Goal: Transaction & Acquisition: Obtain resource

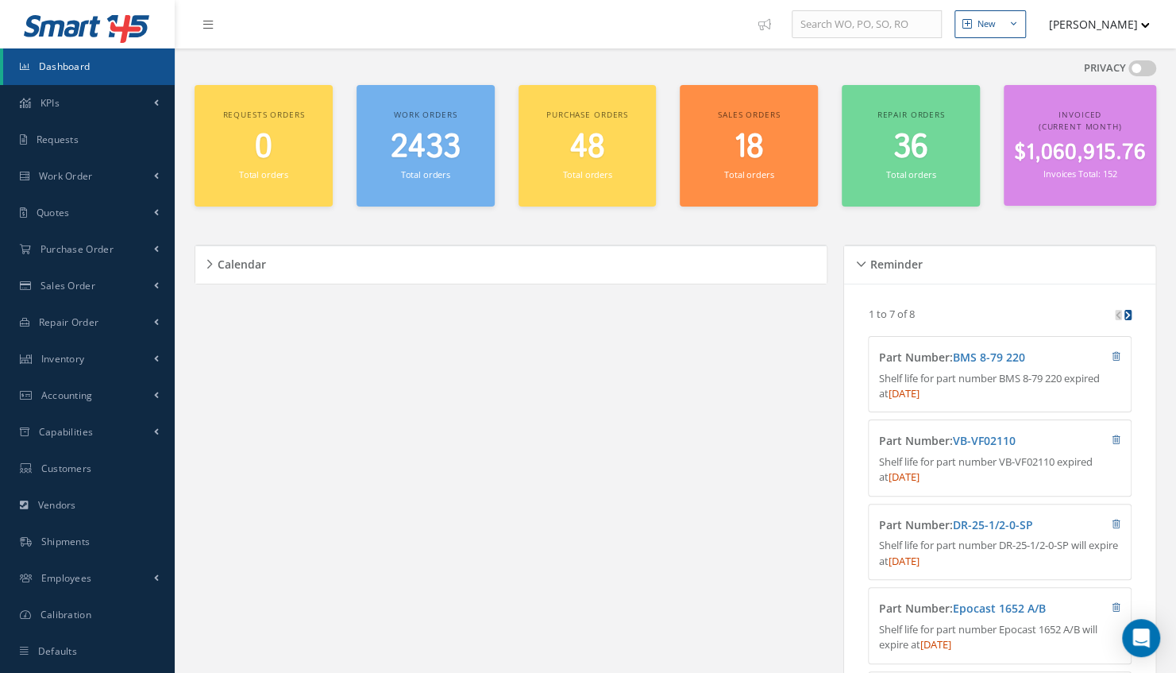
click at [427, 168] on small "Total orders" at bounding box center [425, 174] width 49 height 12
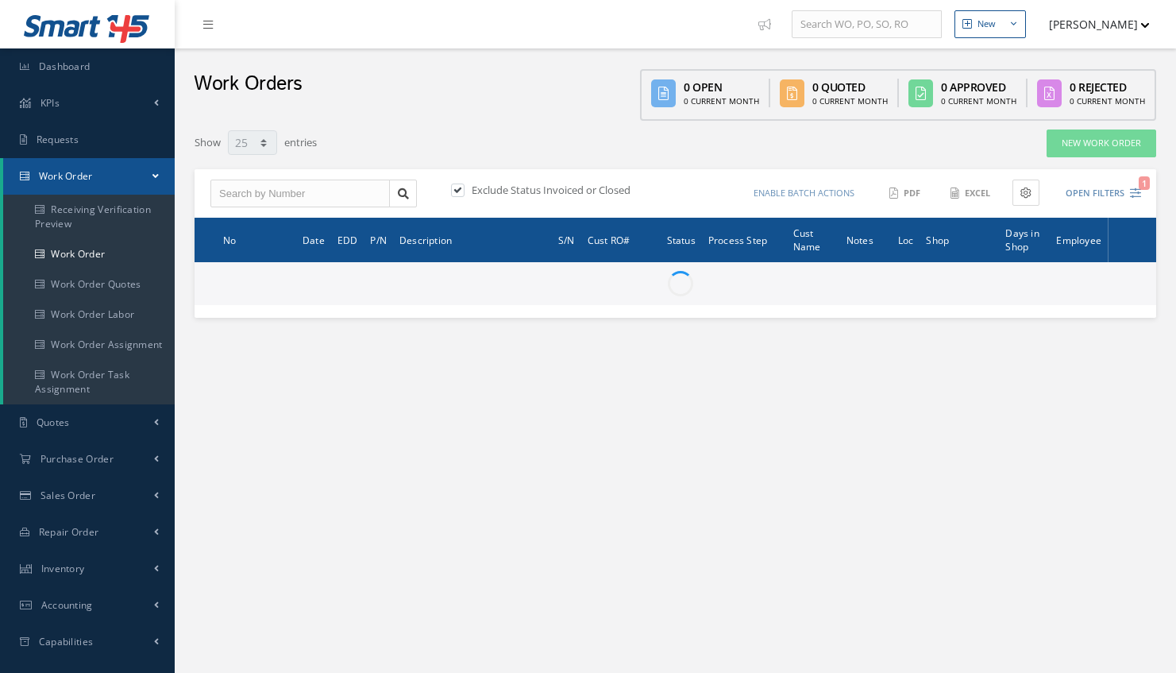
select select "25"
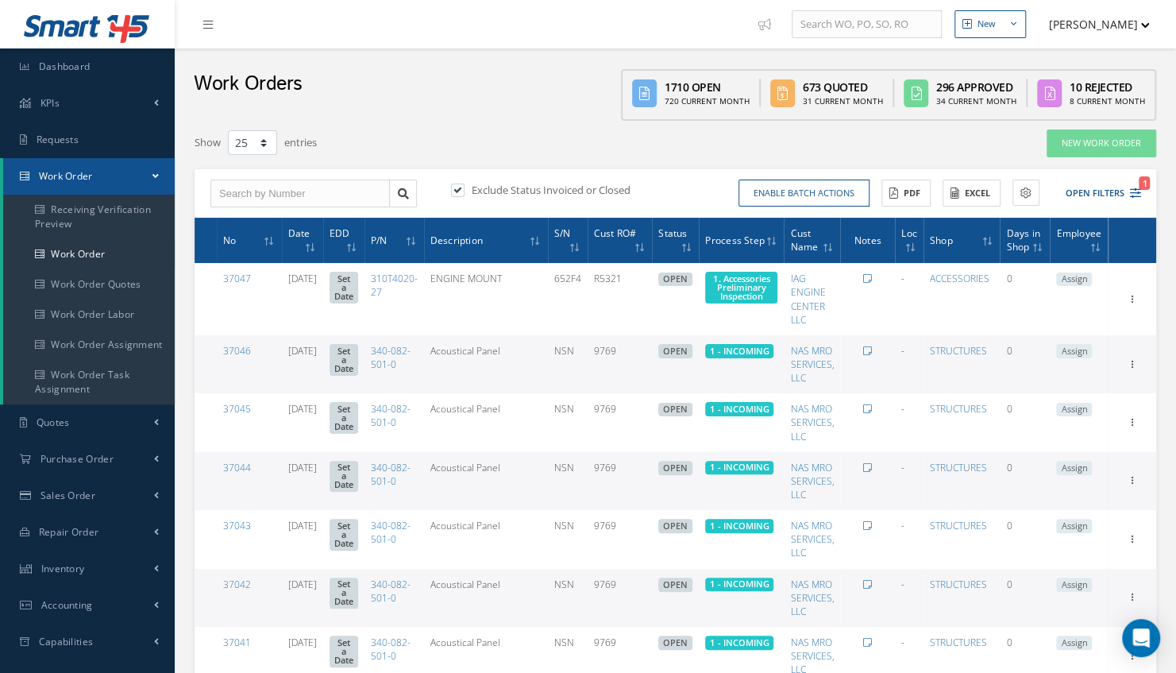
type input "All Work Request"
type input "All Work Performed"
type input "All Status"
type input "WO Part Status"
click at [1107, 197] on button "Open Filters 1" at bounding box center [1096, 193] width 90 height 26
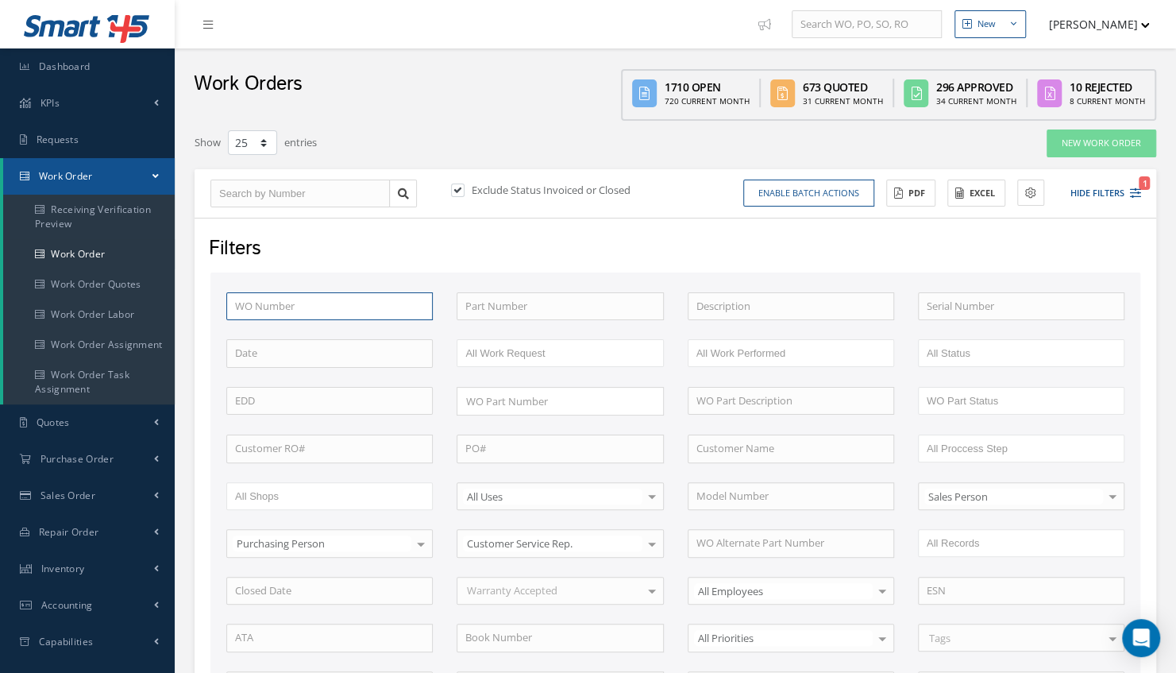
click at [353, 300] on input "text" at bounding box center [329, 306] width 206 height 29
type input "3"
type input "35"
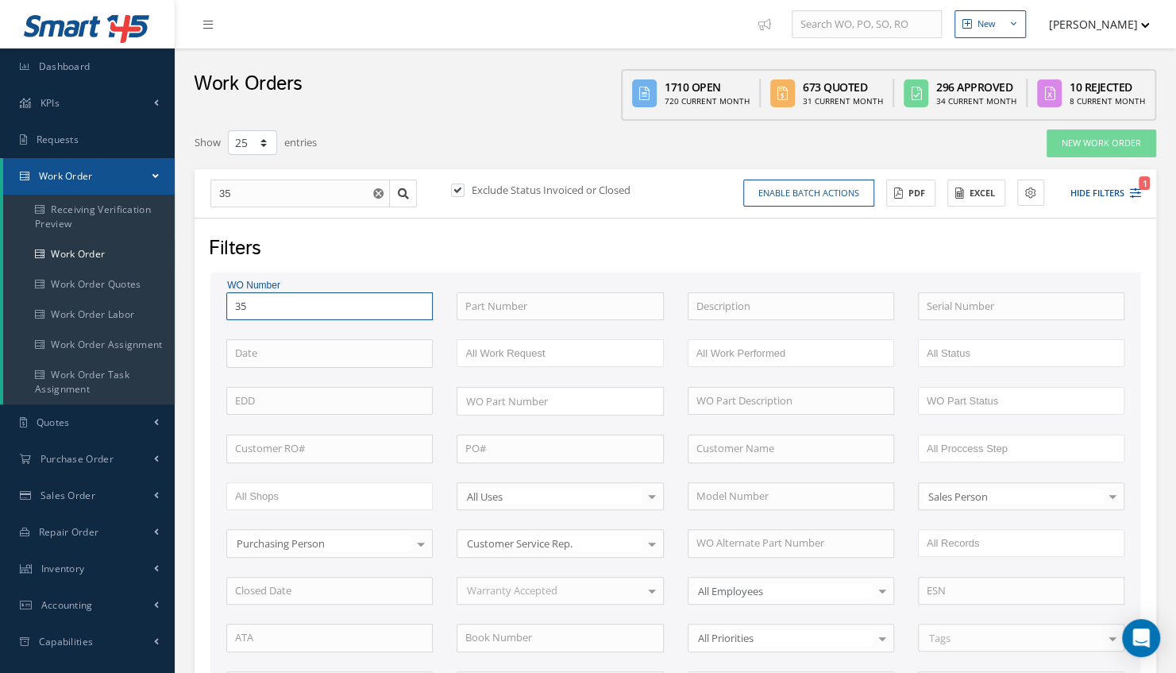
type input "352"
type input "3520"
type input "35204"
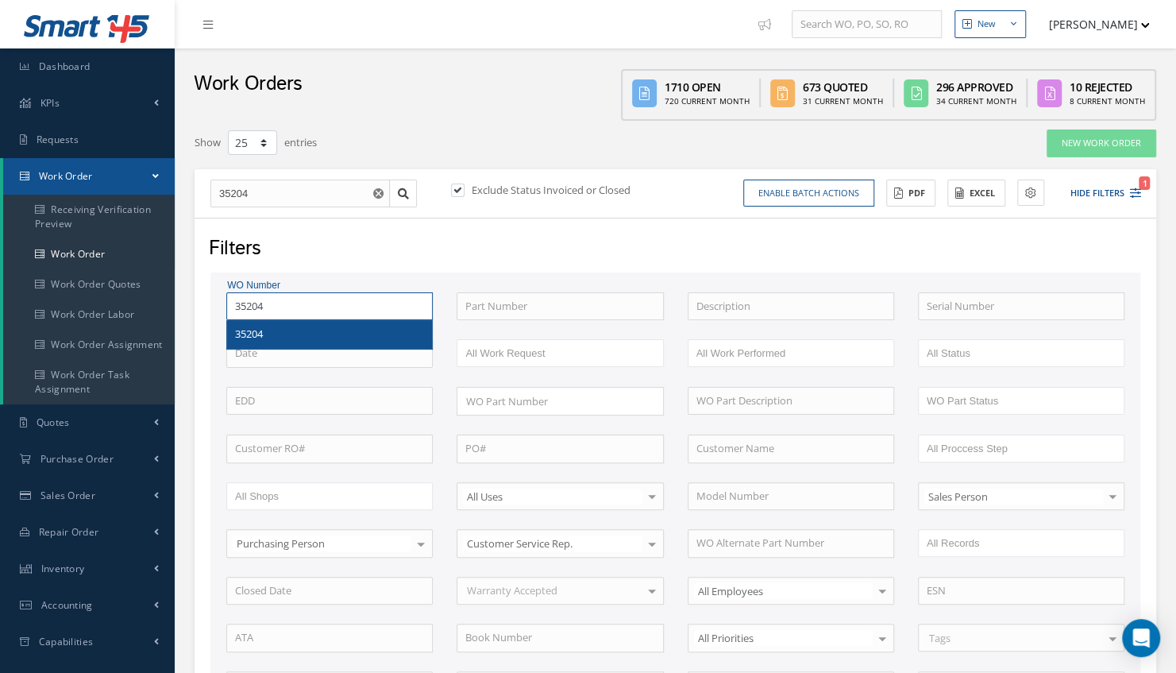
type input "35204"
click at [271, 334] on div "WO Number 35204 35204 Part Number Description Serial Number BENCH CHECK BER CAD…" at bounding box center [675, 528] width 922 height 473
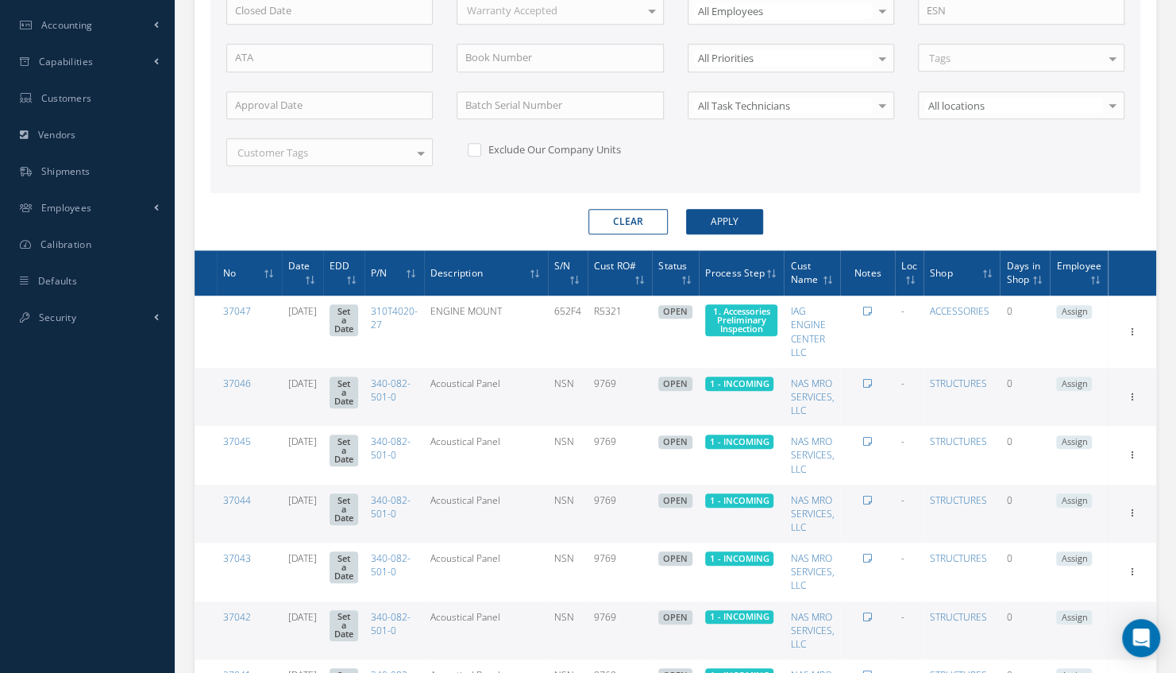
scroll to position [548, 0]
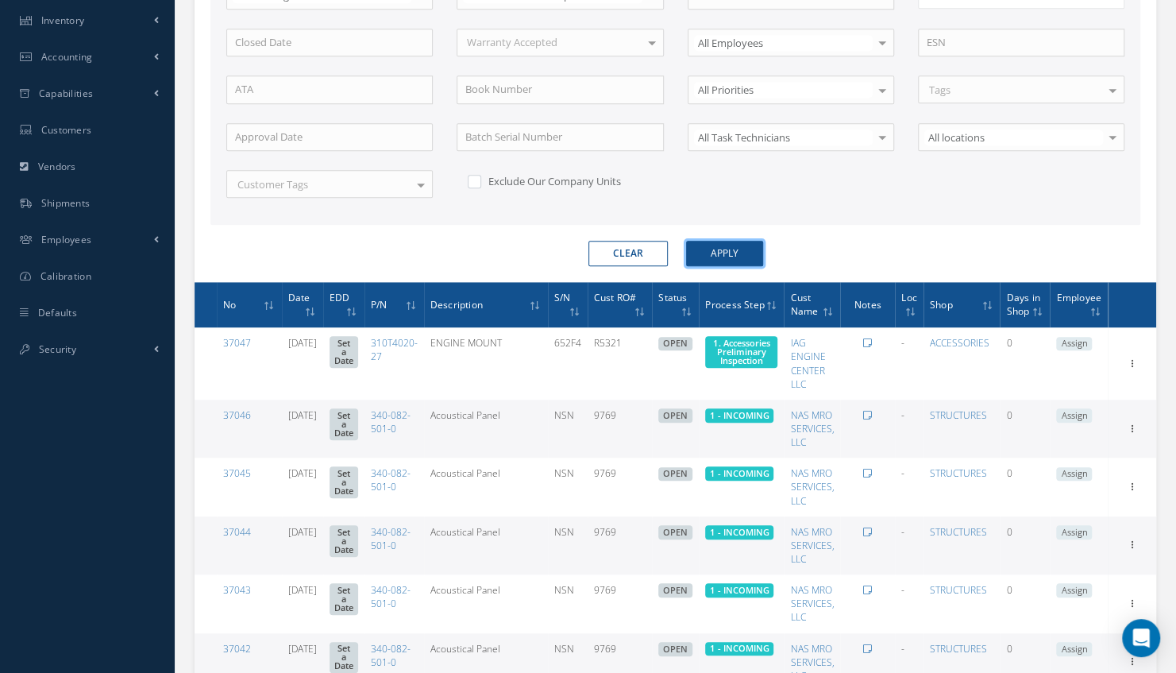
click at [735, 241] on button "Apply" at bounding box center [724, 253] width 77 height 25
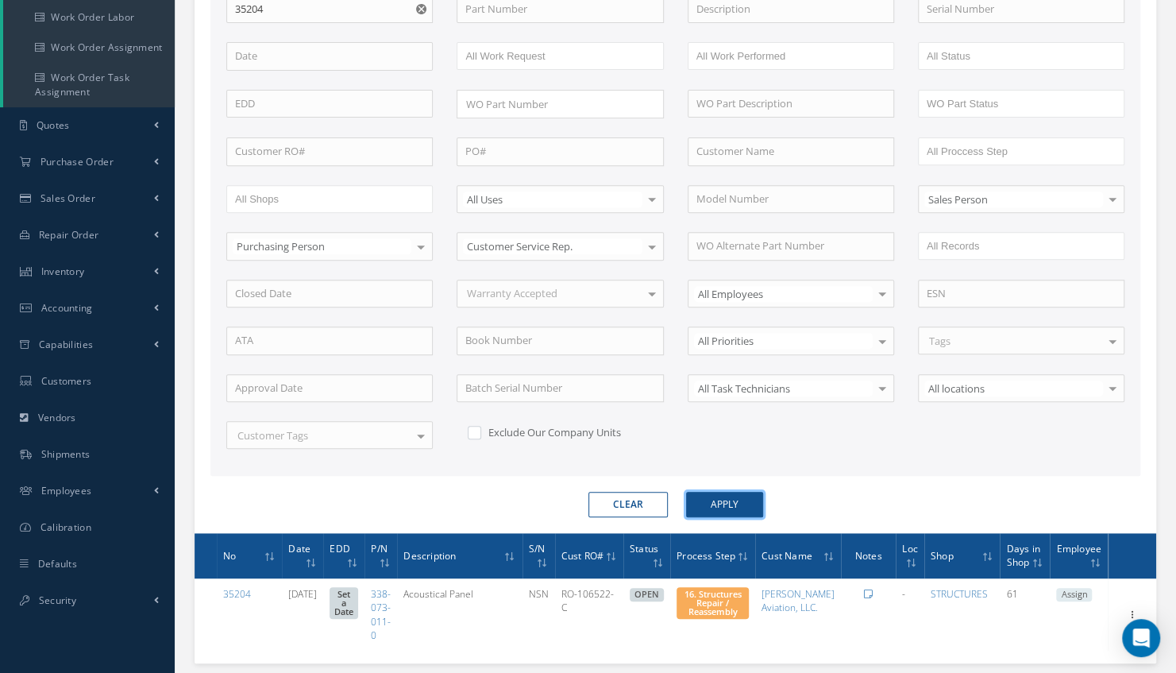
scroll to position [403, 0]
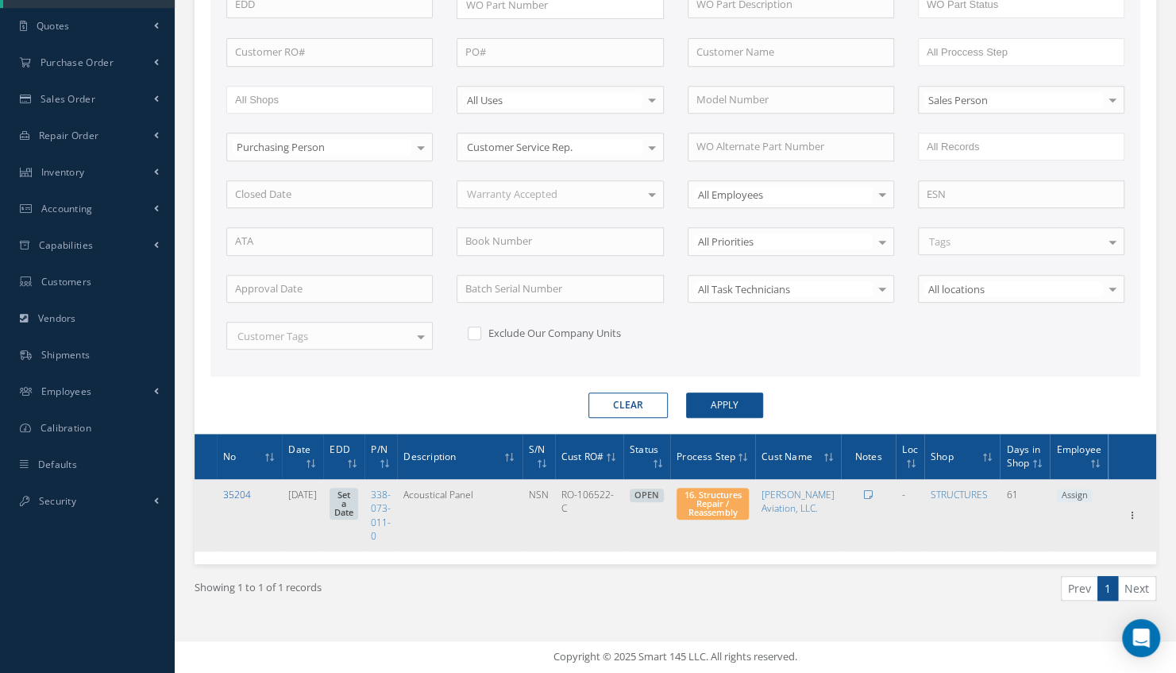
click at [223, 494] on link "35204" at bounding box center [237, 495] width 28 height 14
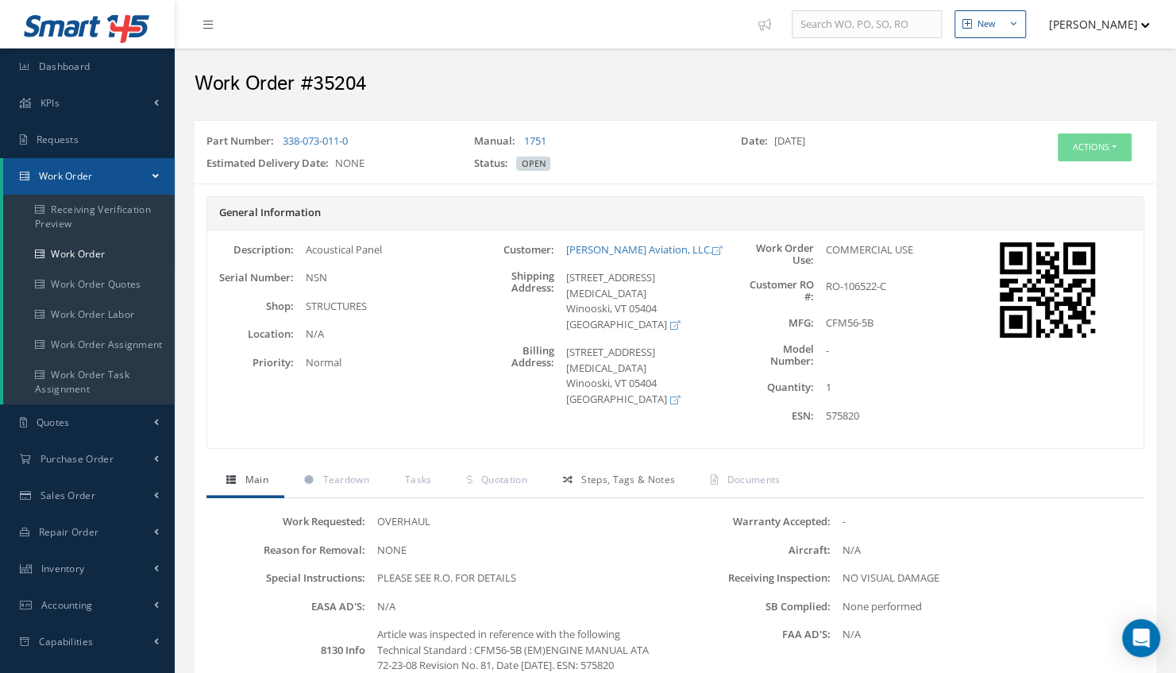
click at [626, 484] on span "Steps, Tags & Notes" at bounding box center [628, 480] width 94 height 14
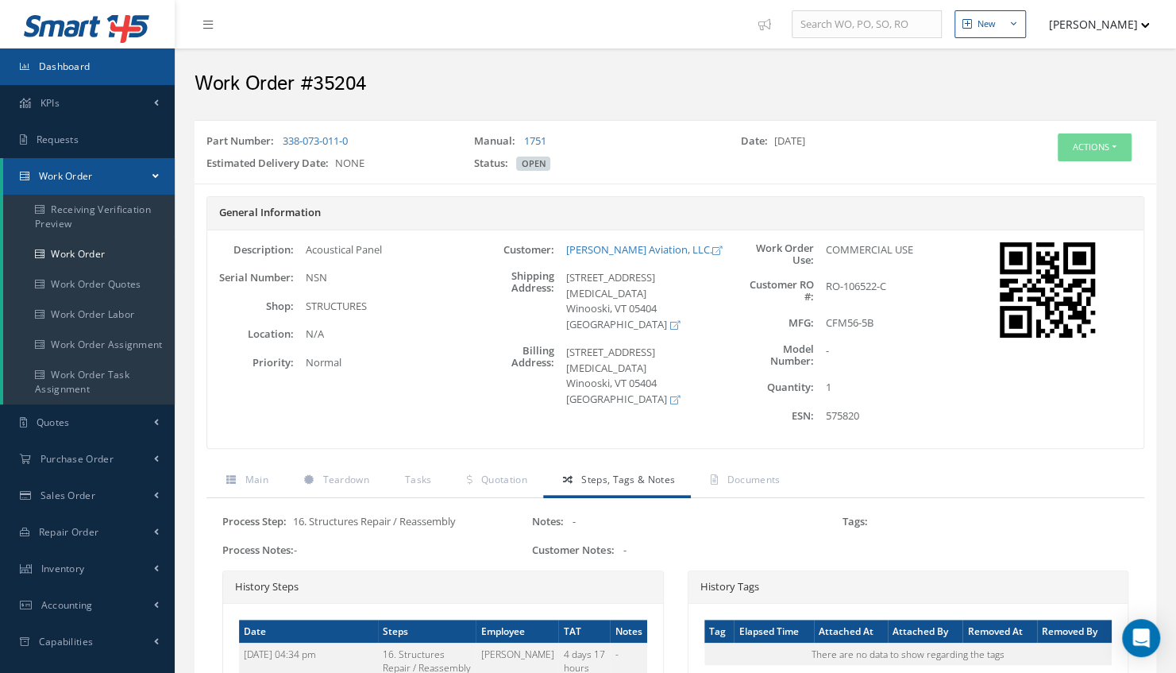
click at [100, 72] on link "Dashboard" at bounding box center [87, 66] width 175 height 37
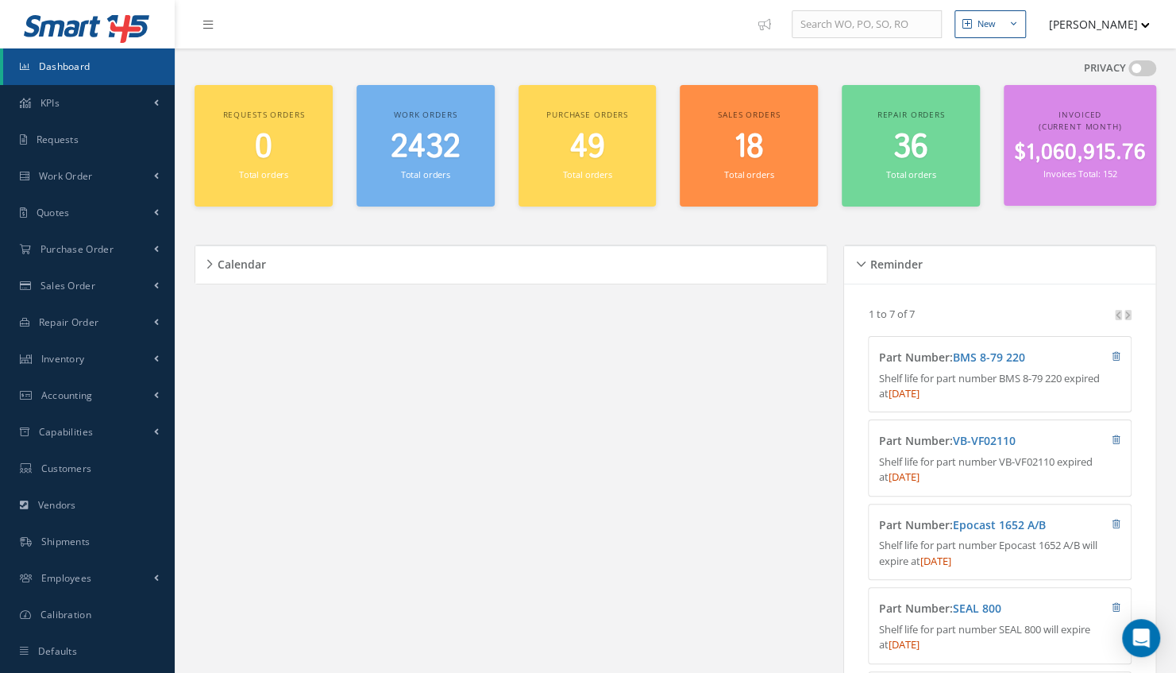
click at [424, 152] on span "2432" at bounding box center [426, 147] width 70 height 45
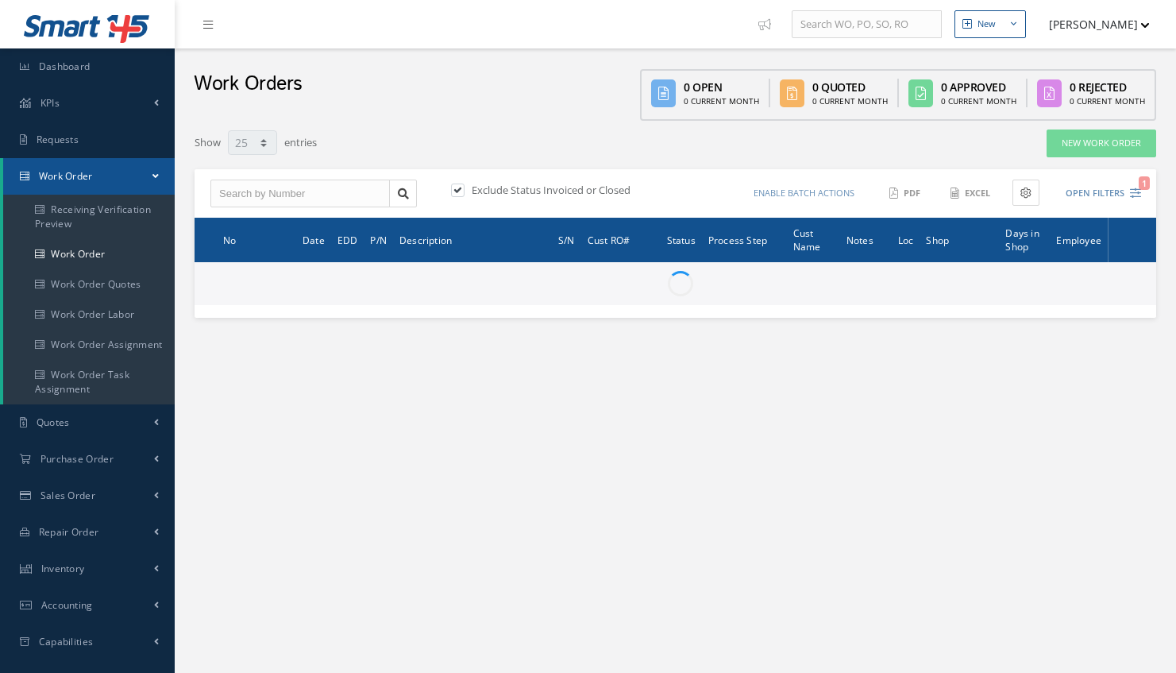
select select "25"
type input "All Work Request"
type input "All Work Performed"
type input "All Status"
type input "WO Part Status"
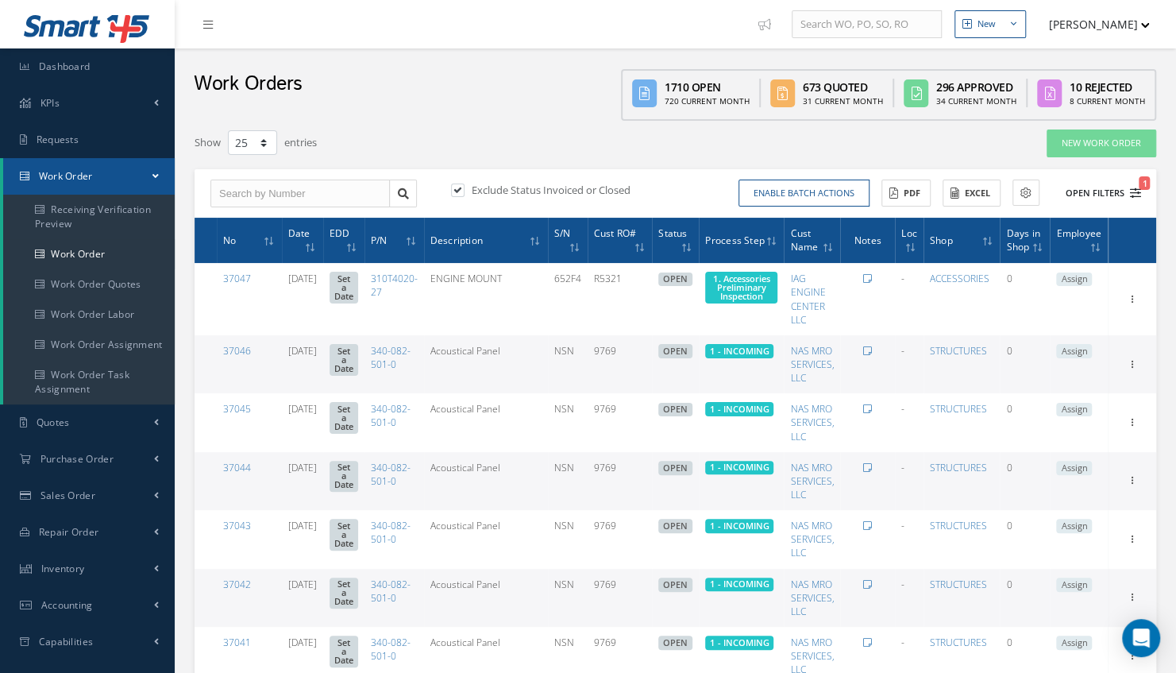
click at [1100, 194] on button "Open Filters 1" at bounding box center [1096, 193] width 90 height 26
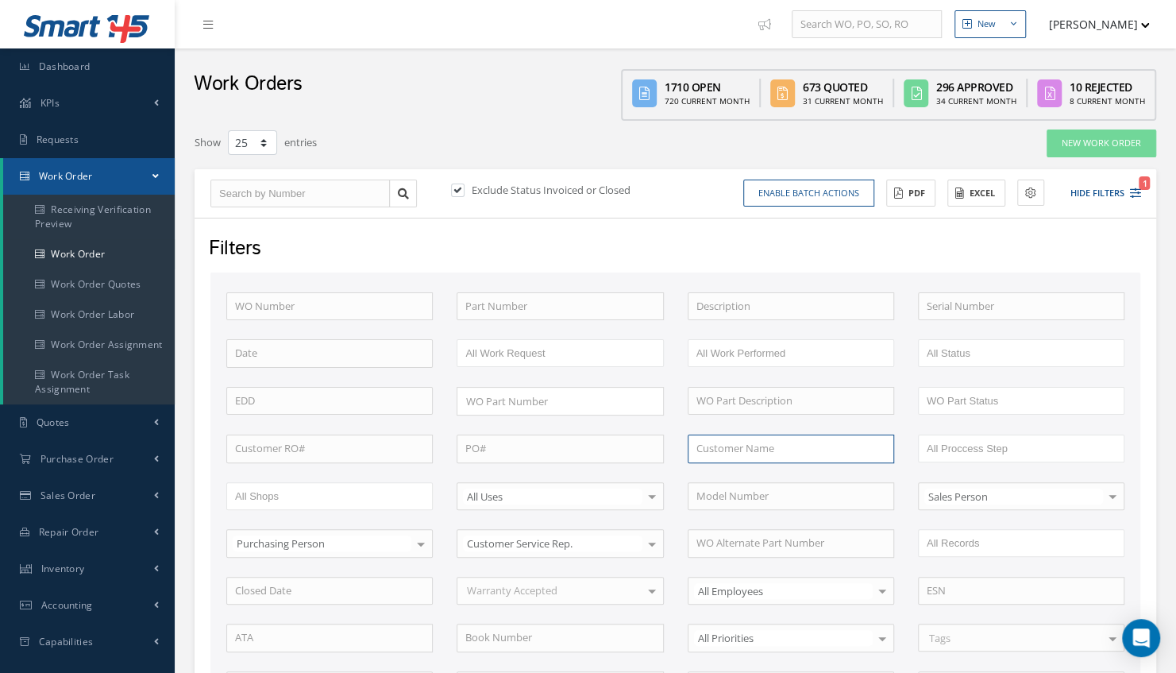
click at [723, 457] on input "text" at bounding box center [791, 448] width 206 height 29
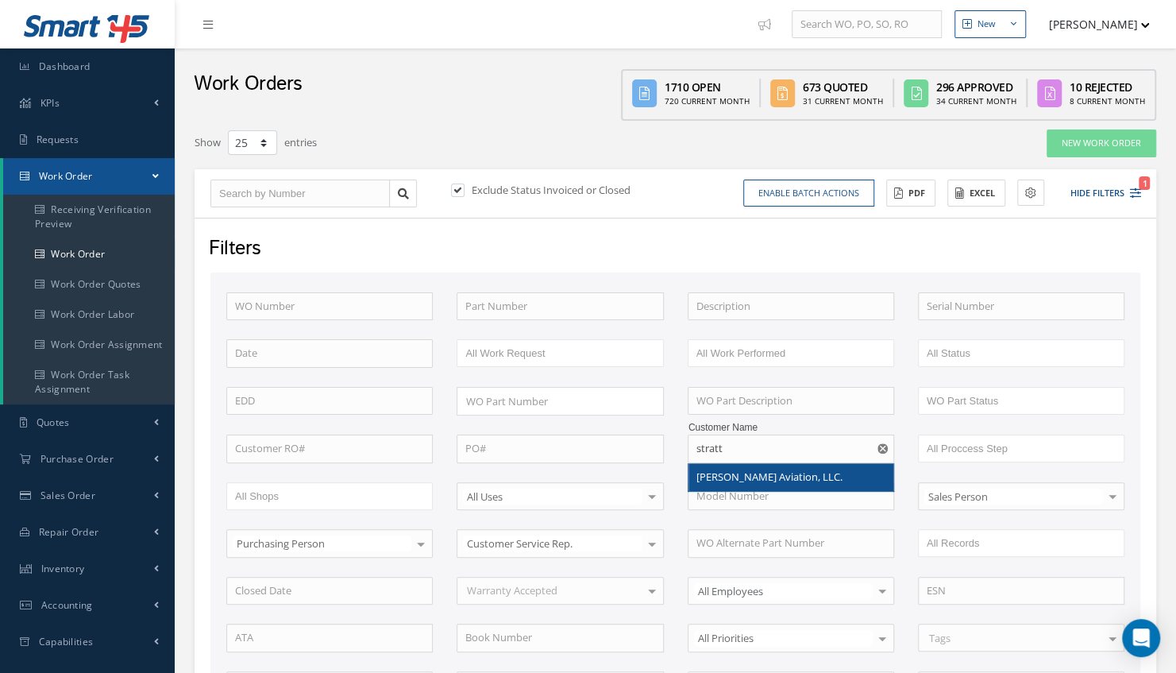
click at [747, 475] on span "[PERSON_NAME] Aviation, LLC." at bounding box center [769, 476] width 146 height 14
type input "[PERSON_NAME] Aviation, LLC."
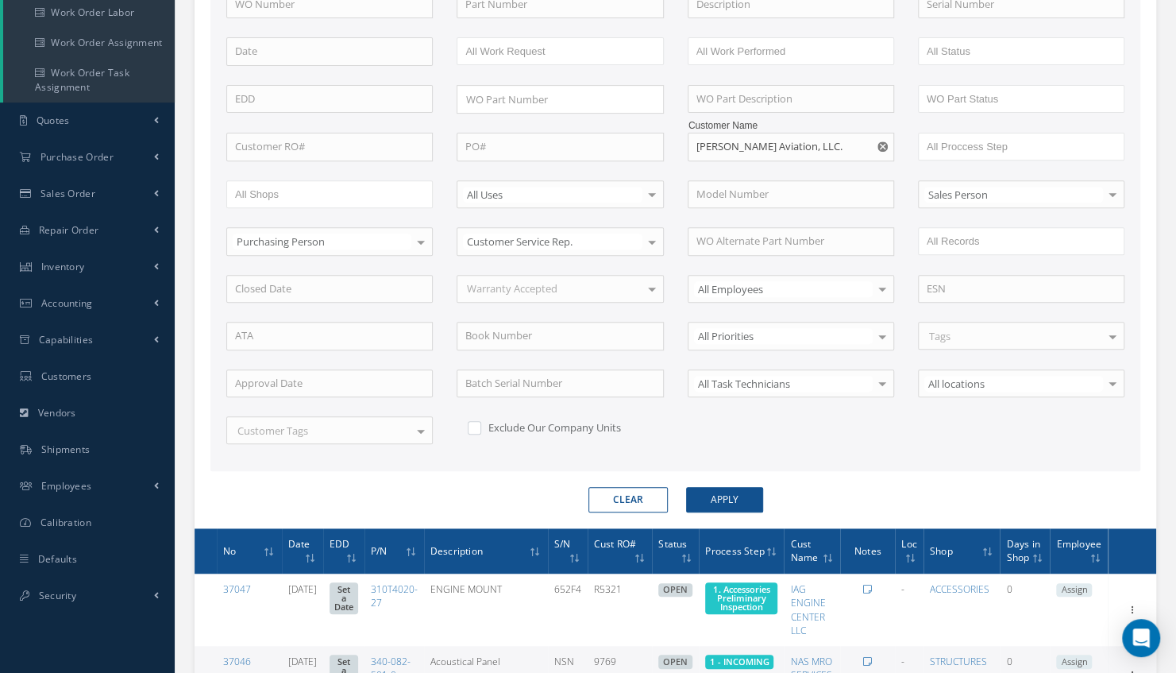
scroll to position [322, 0]
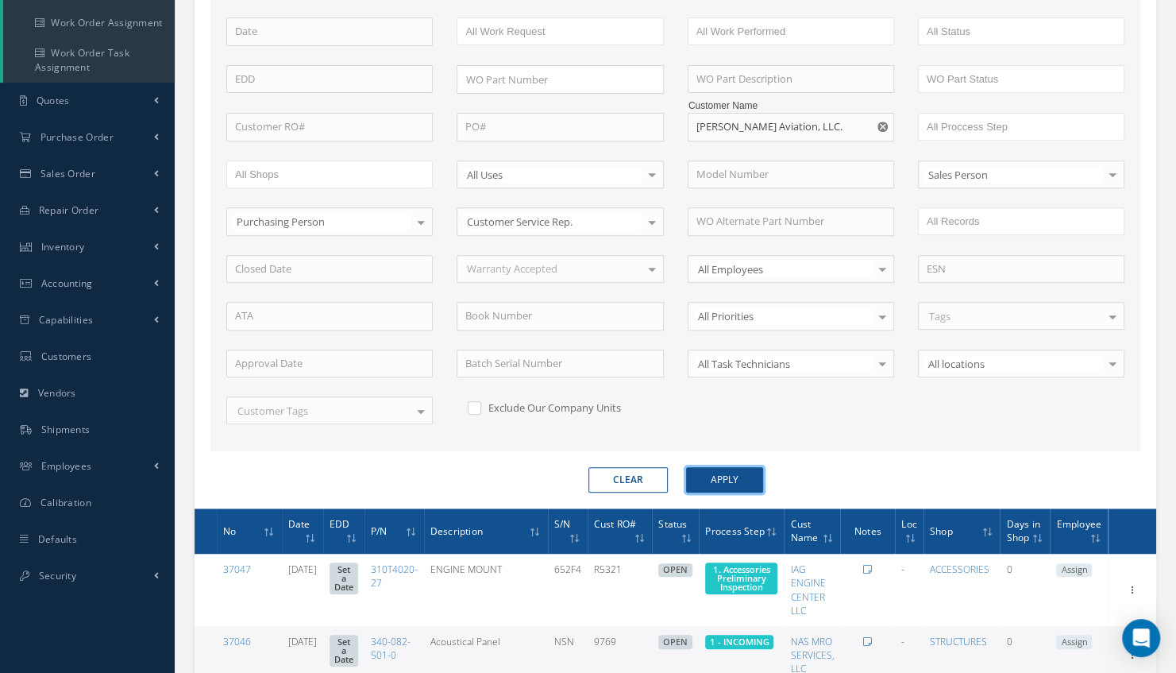
click at [716, 469] on button "Apply" at bounding box center [724, 479] width 77 height 25
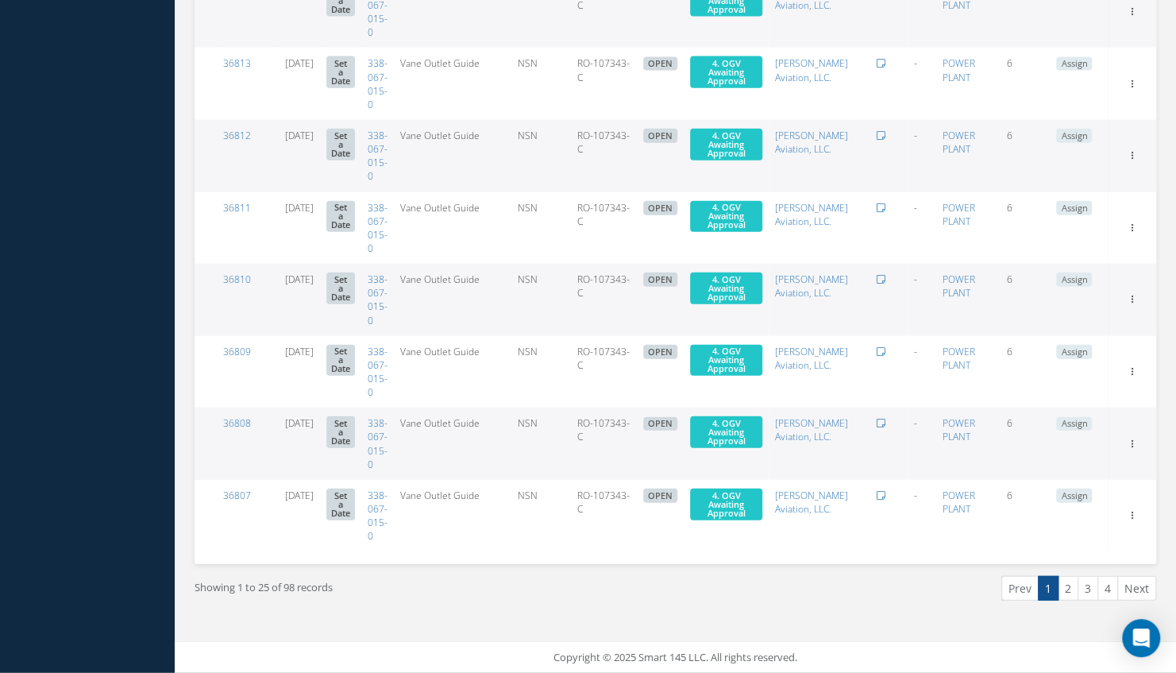
scroll to position [2128, 0]
click at [1070, 591] on link "2" at bounding box center [1068, 588] width 21 height 25
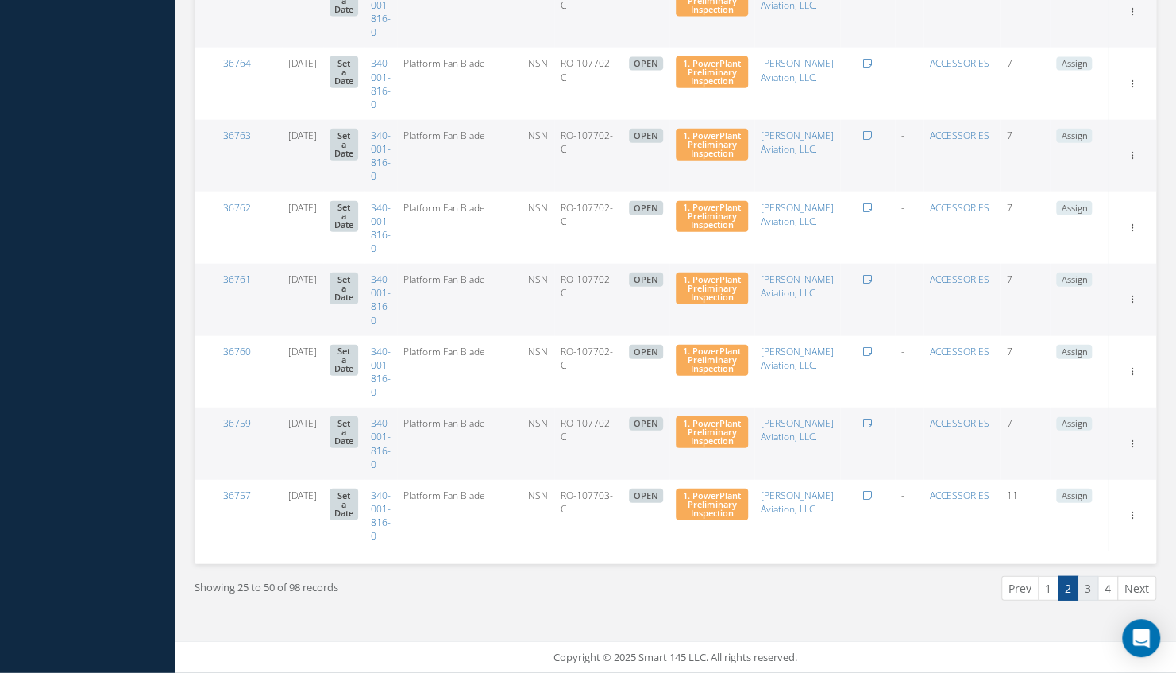
click at [1090, 588] on link "3" at bounding box center [1088, 588] width 21 height 25
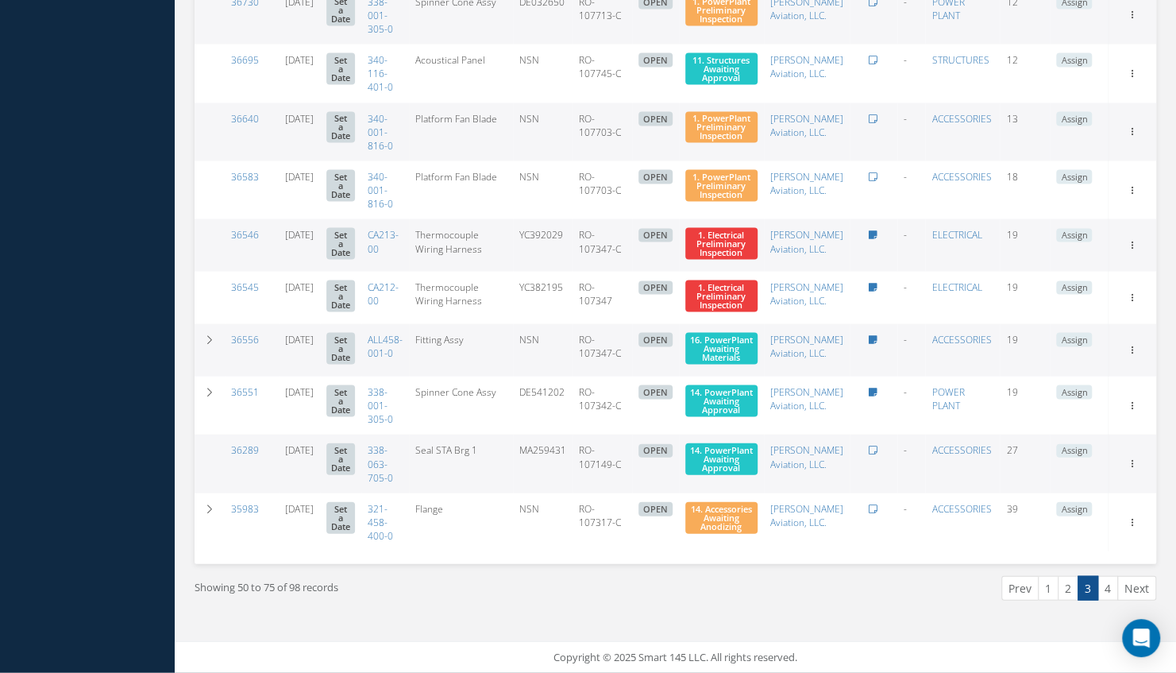
scroll to position [1800, 0]
click at [1110, 595] on link "4" at bounding box center [1108, 588] width 21 height 25
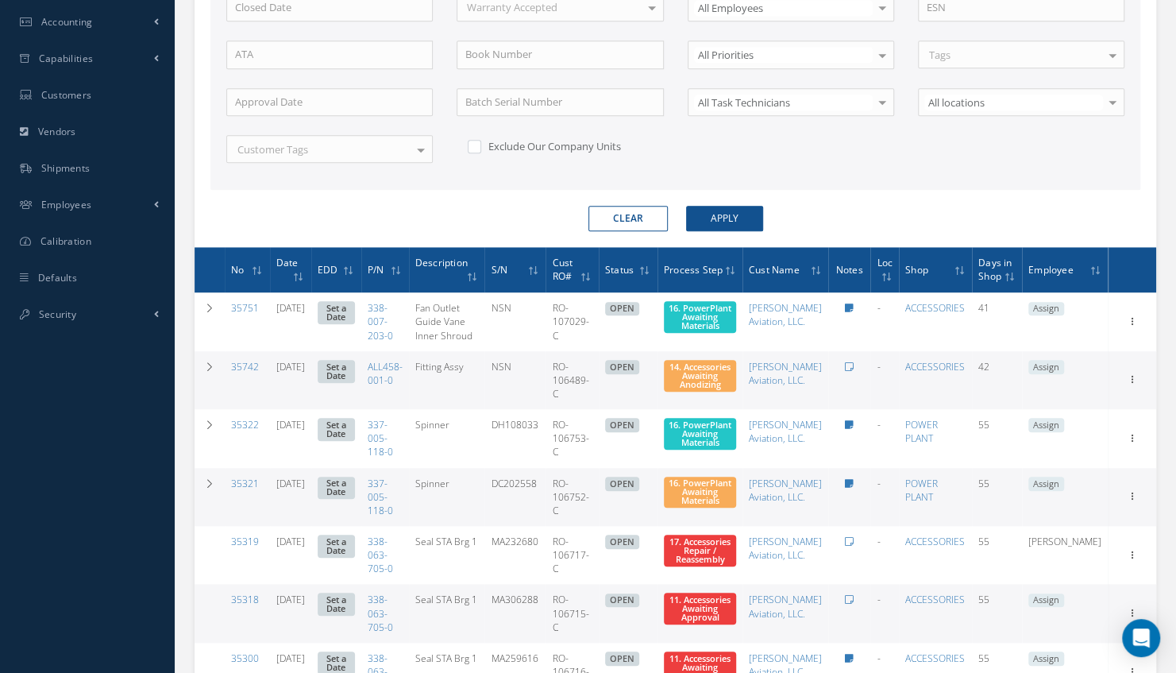
scroll to position [615, 0]
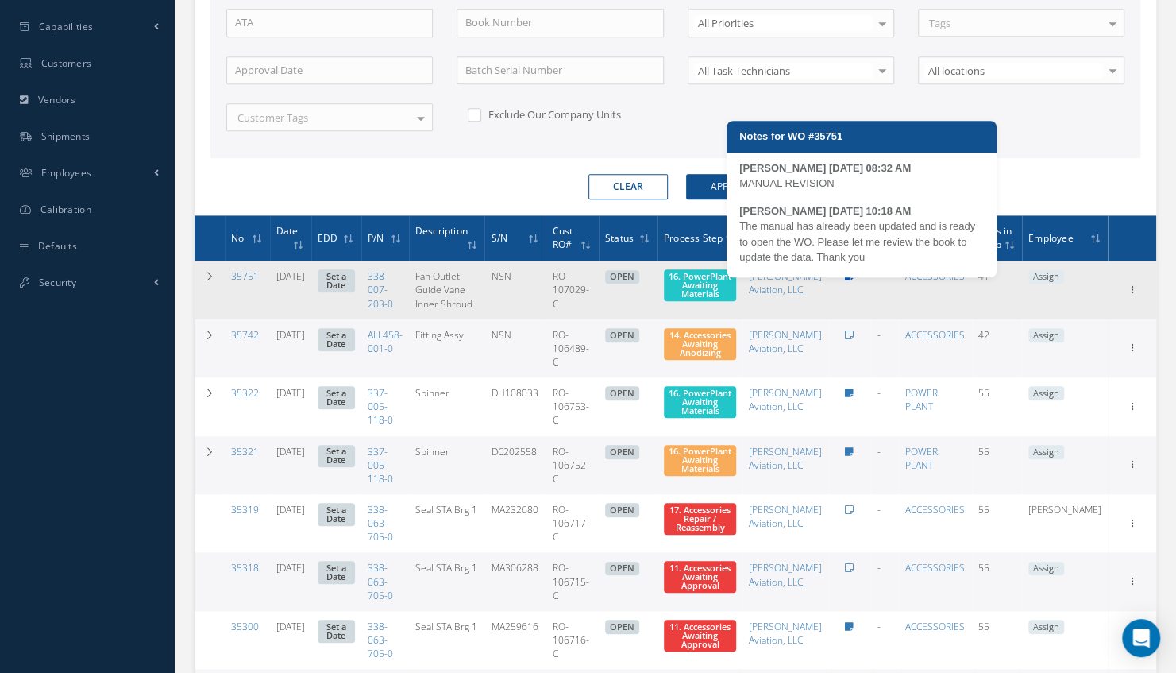
click at [854, 281] on icon at bounding box center [849, 277] width 9 height 10
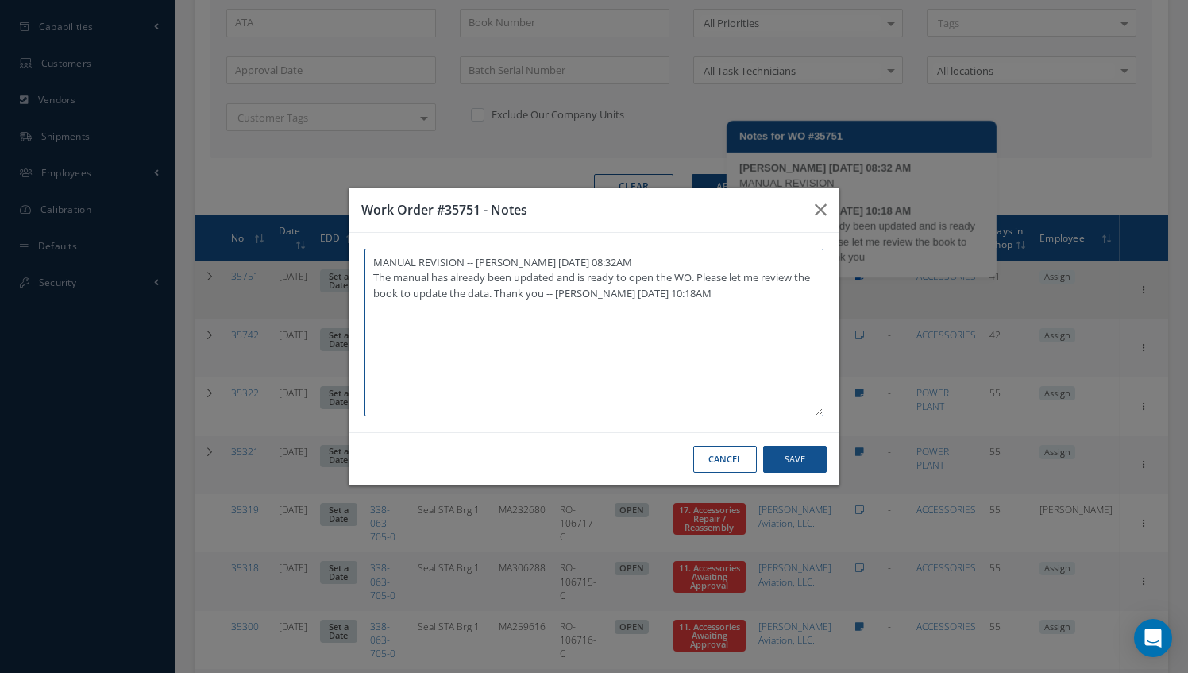
type textarea "MANUAL REVISION -- Jerry Franco 08/19/2025 08:32AM The manual has already been …"
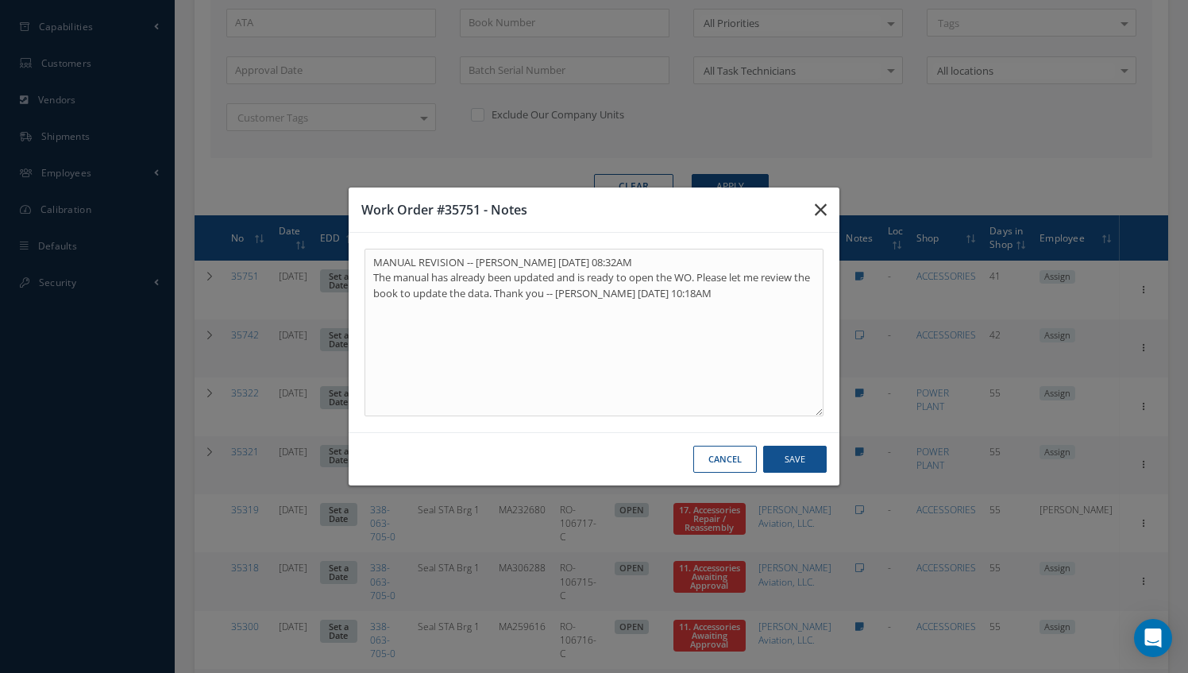
click at [824, 210] on icon "button" at bounding box center [821, 209] width 12 height 19
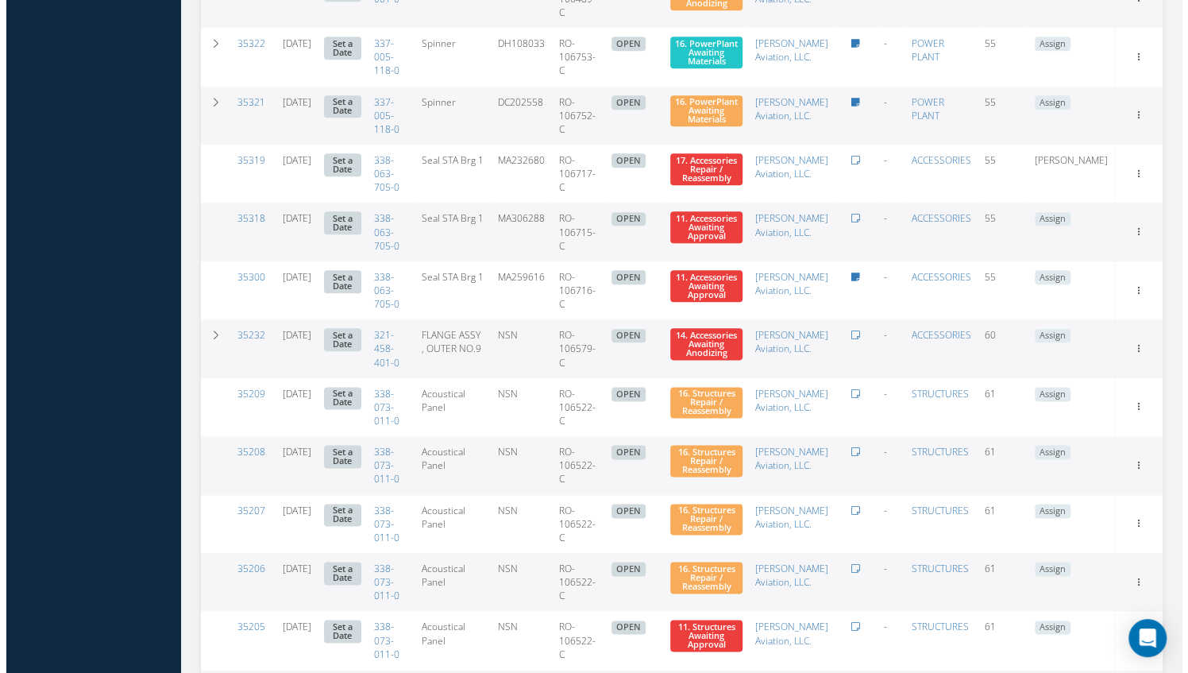
scroll to position [996, 0]
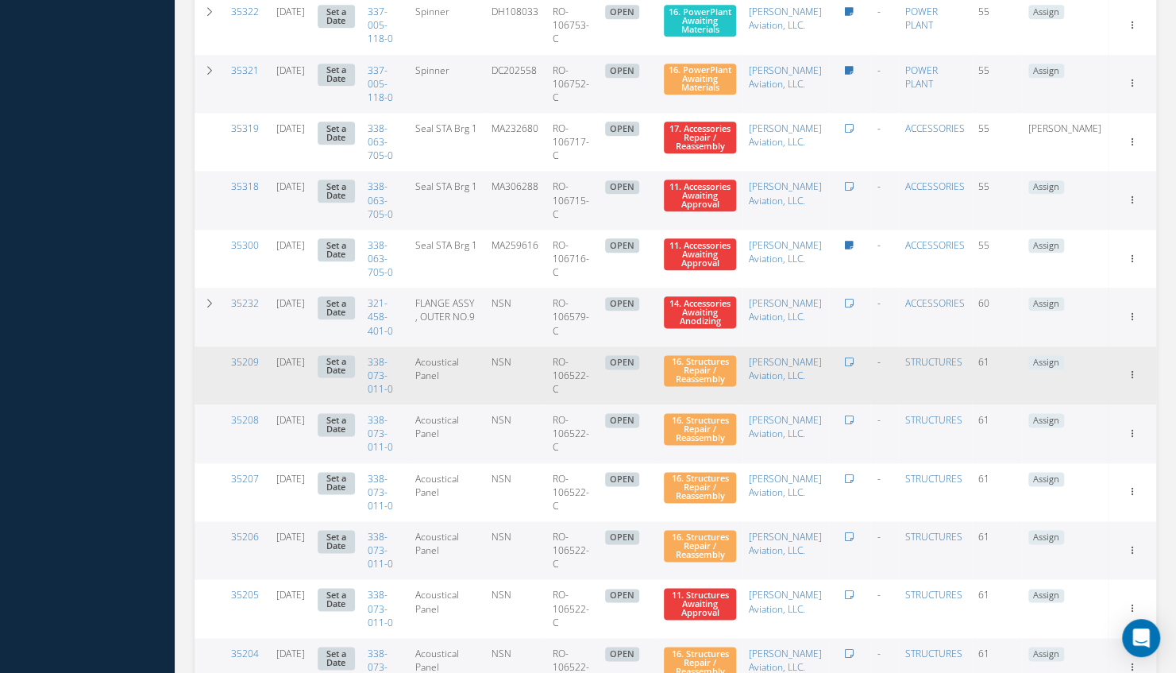
click at [355, 378] on link "Set a Date" at bounding box center [336, 366] width 37 height 23
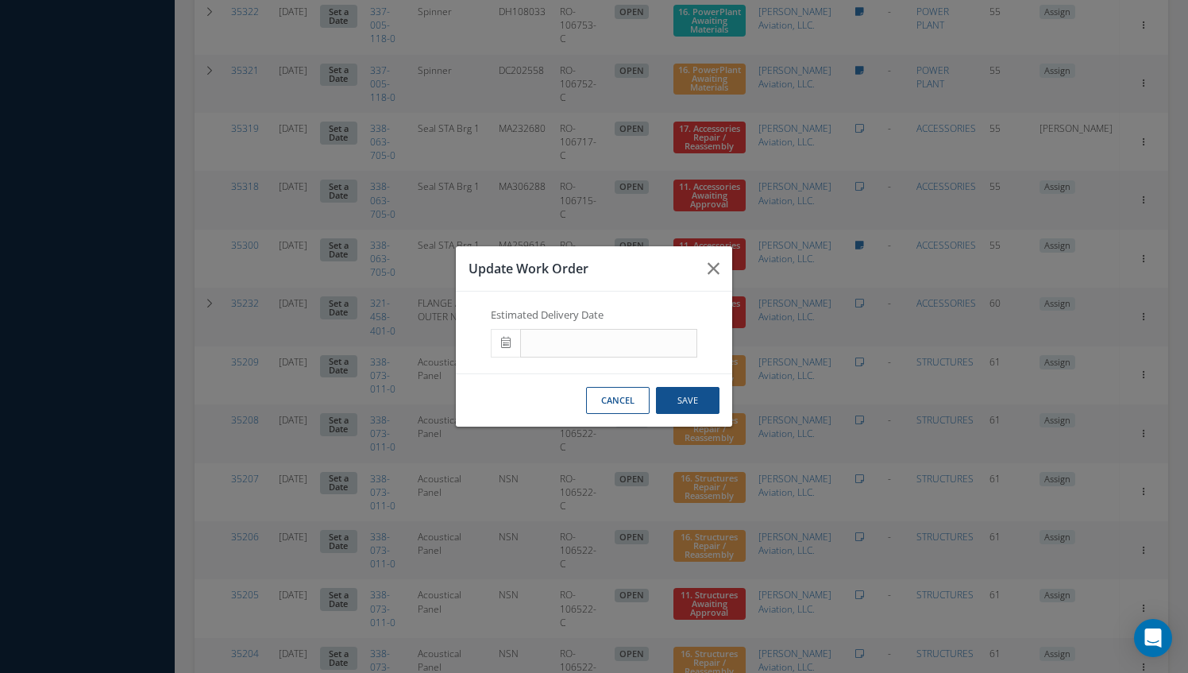
click at [499, 348] on span at bounding box center [505, 343] width 29 height 29
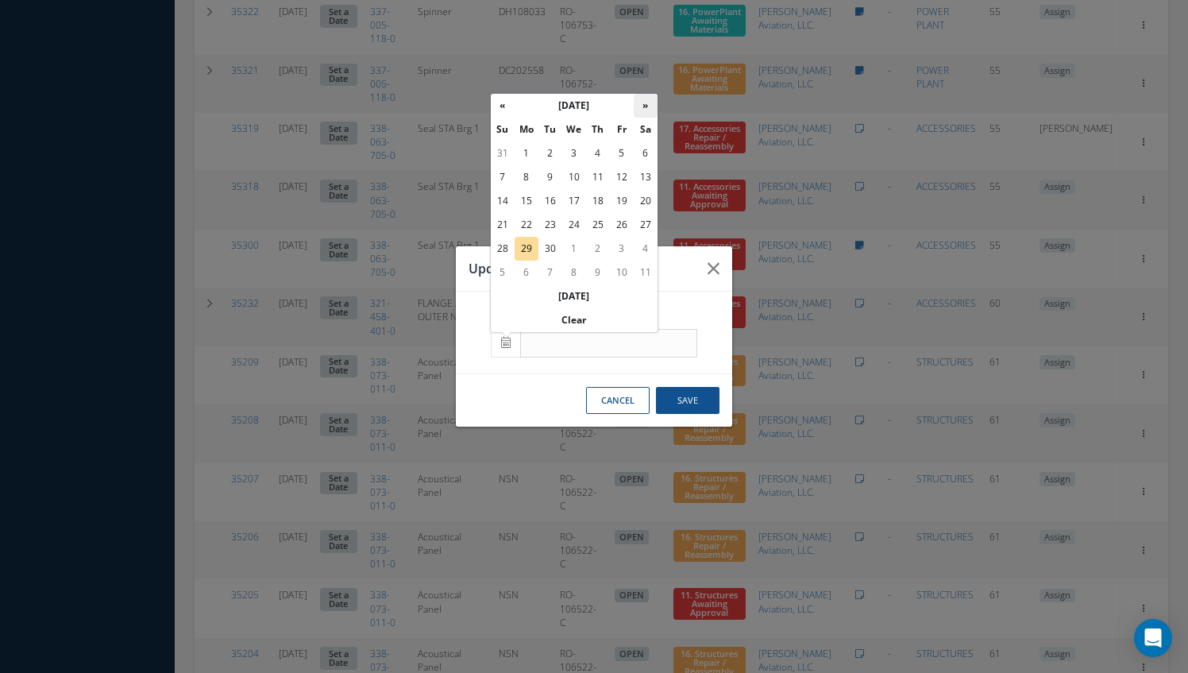
click at [648, 106] on th "»" at bounding box center [646, 106] width 24 height 24
click at [600, 151] on td "2" at bounding box center [598, 153] width 24 height 24
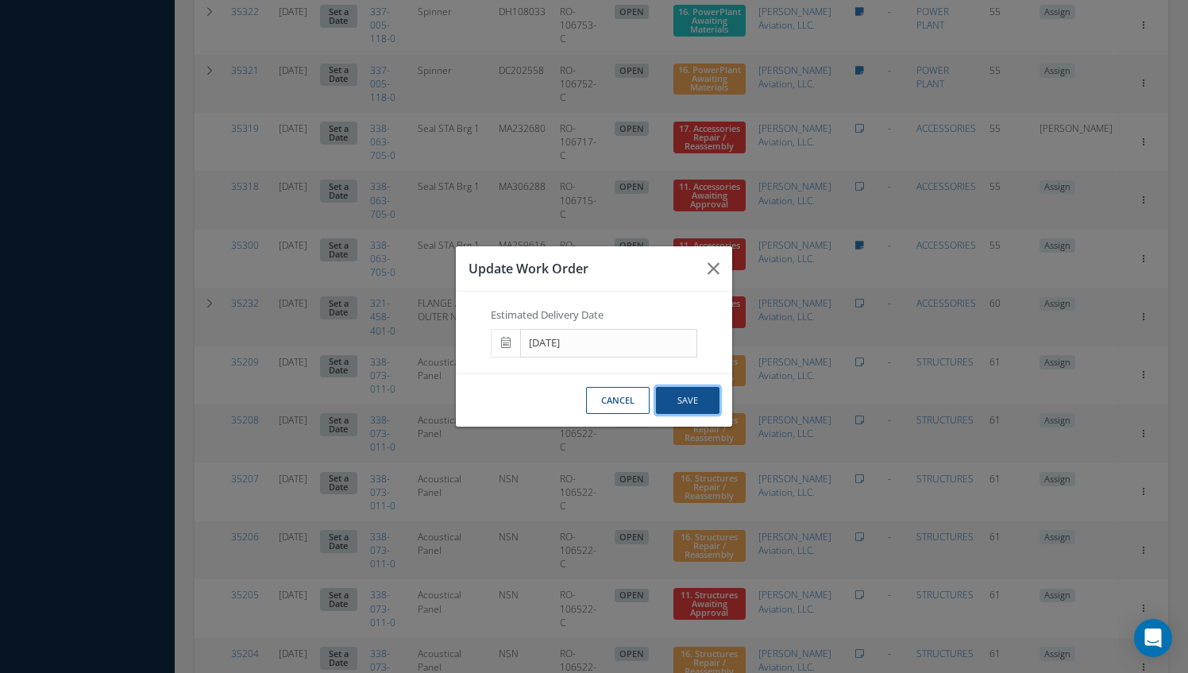
click at [697, 397] on button "Save" at bounding box center [688, 401] width 64 height 28
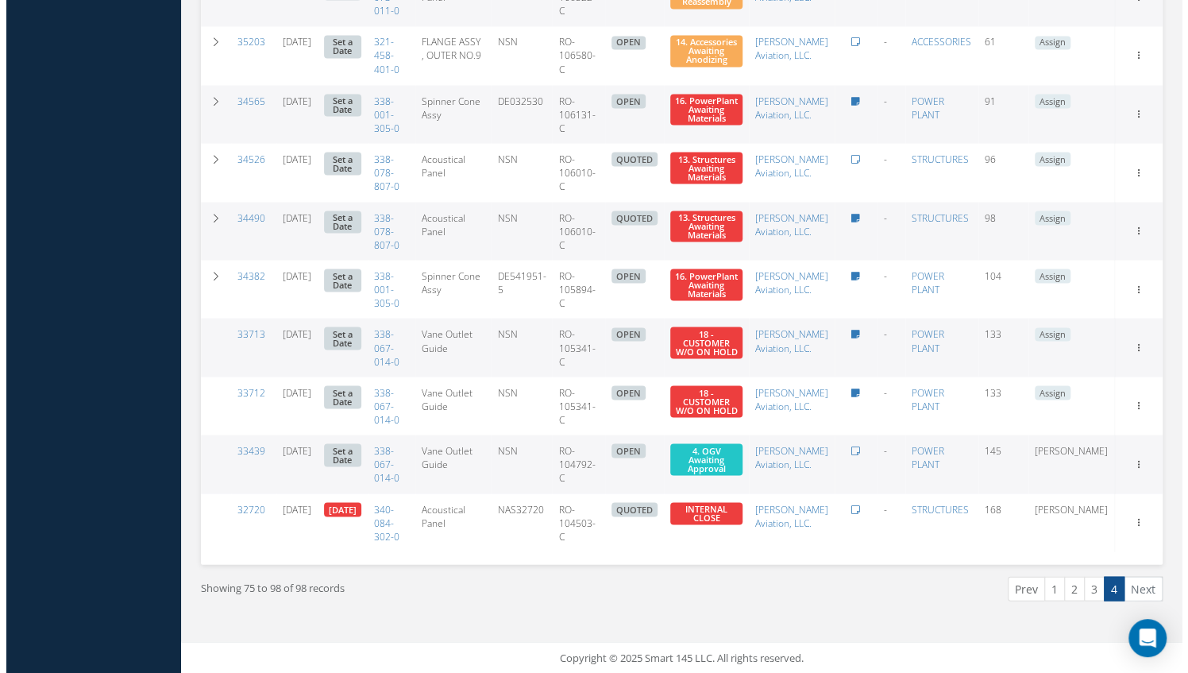
scroll to position [1705, 0]
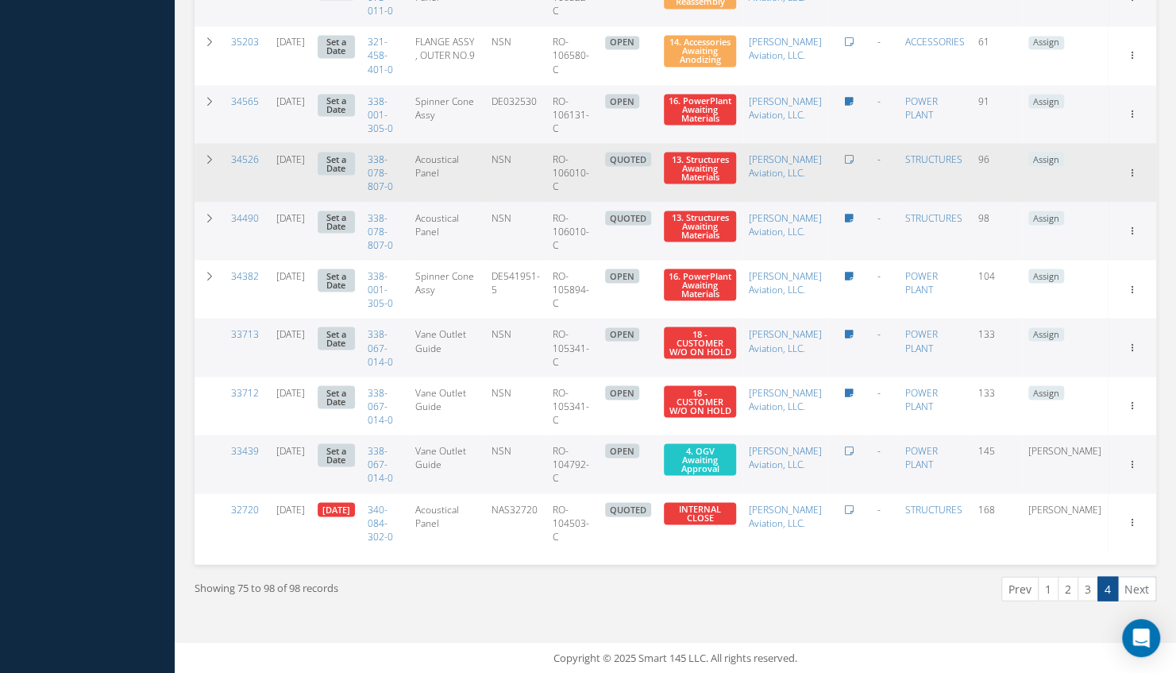
click at [355, 160] on link "Set a Date" at bounding box center [336, 163] width 37 height 23
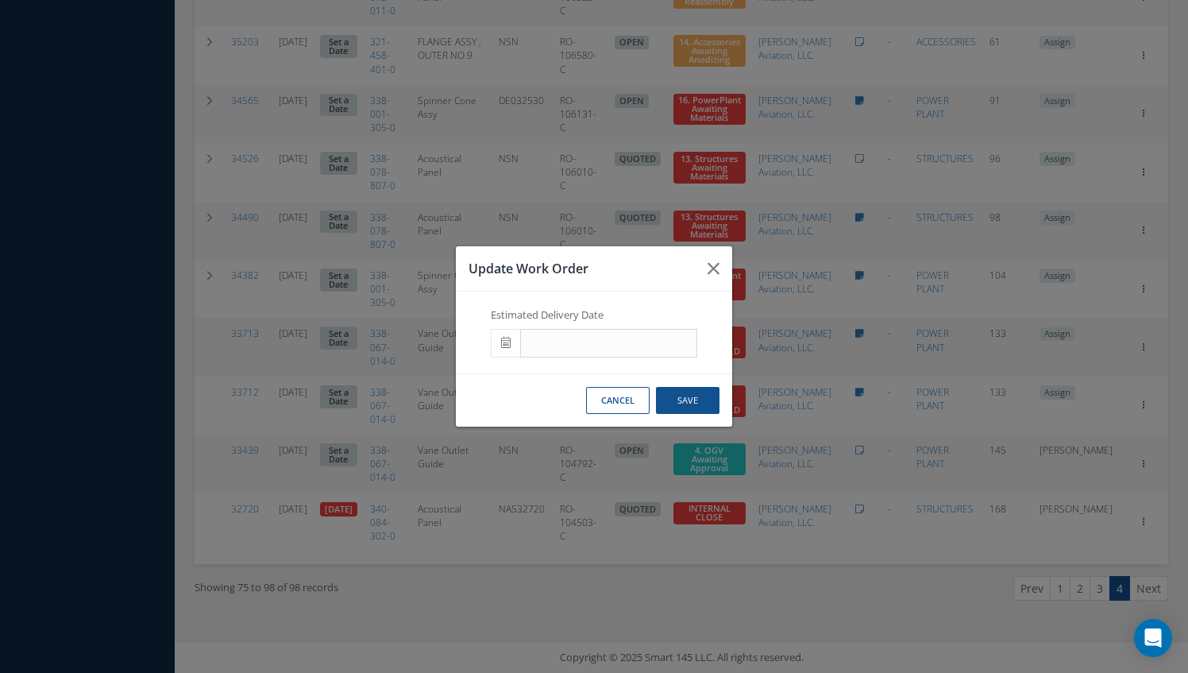
click at [504, 336] on span at bounding box center [505, 343] width 29 height 29
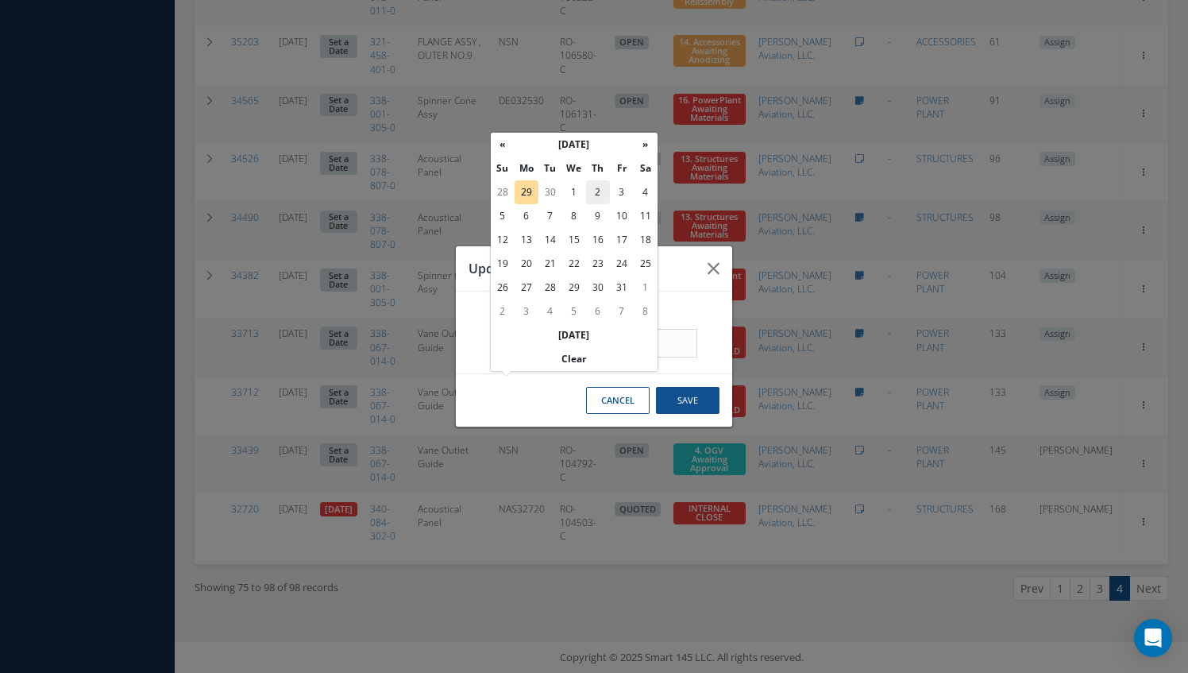
click at [596, 180] on td "2" at bounding box center [598, 192] width 24 height 24
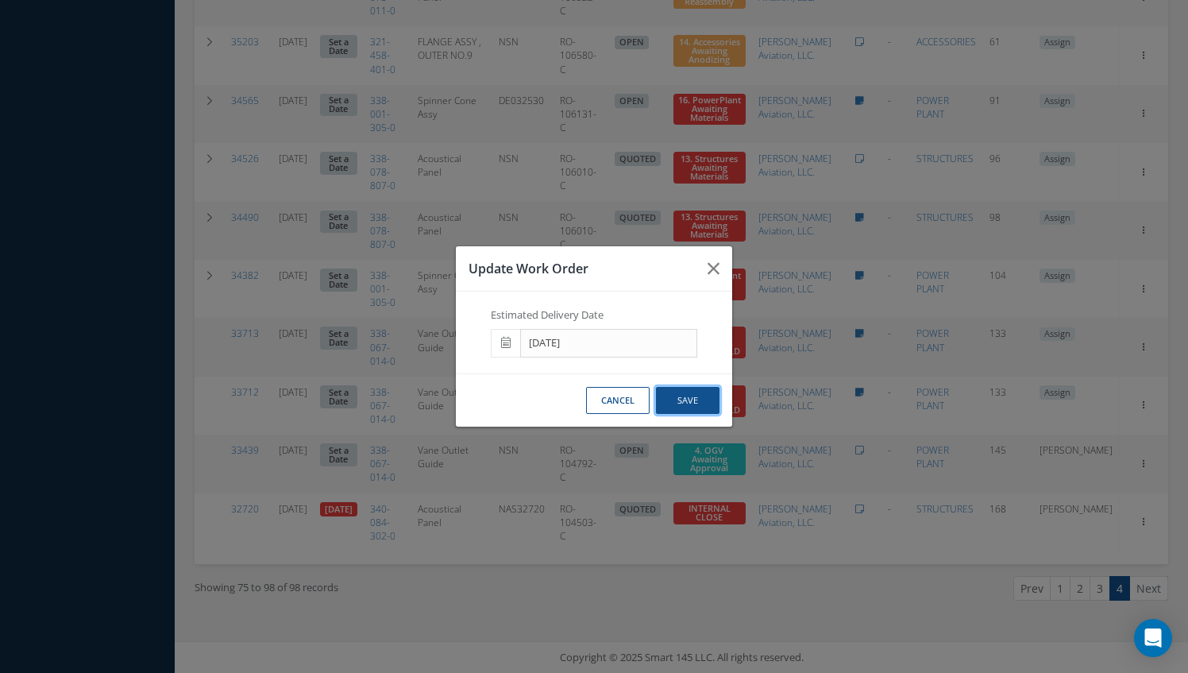
click at [703, 397] on button "Save" at bounding box center [688, 401] width 64 height 28
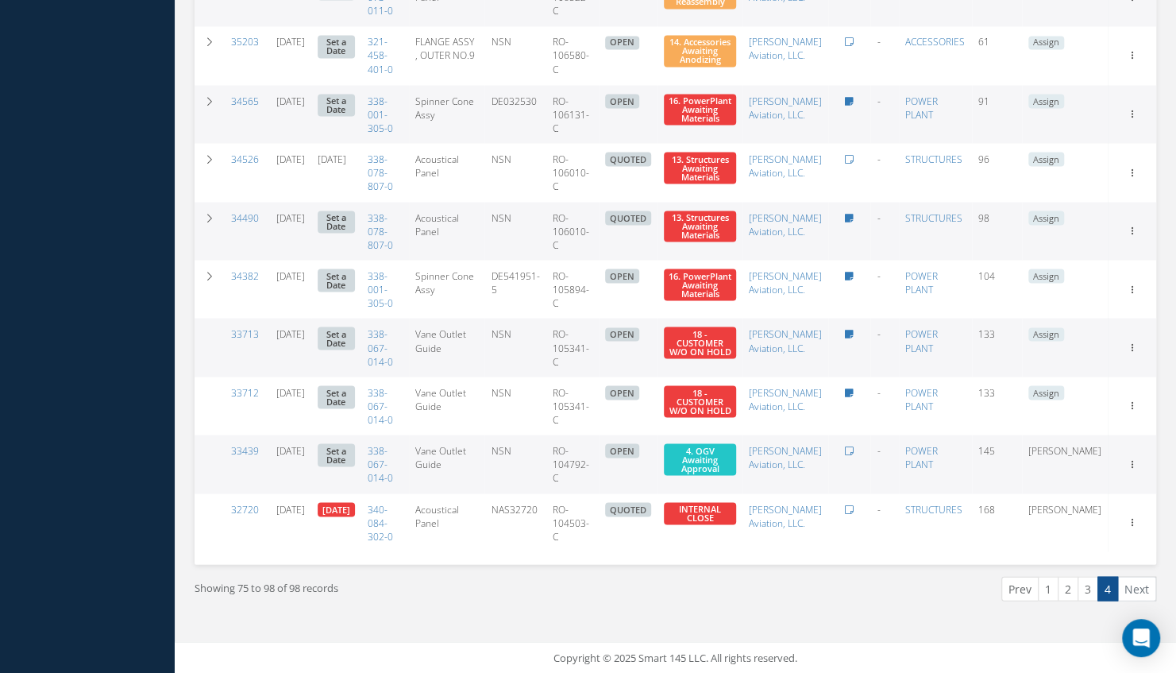
click at [355, 216] on link "Set a Date" at bounding box center [336, 221] width 37 height 23
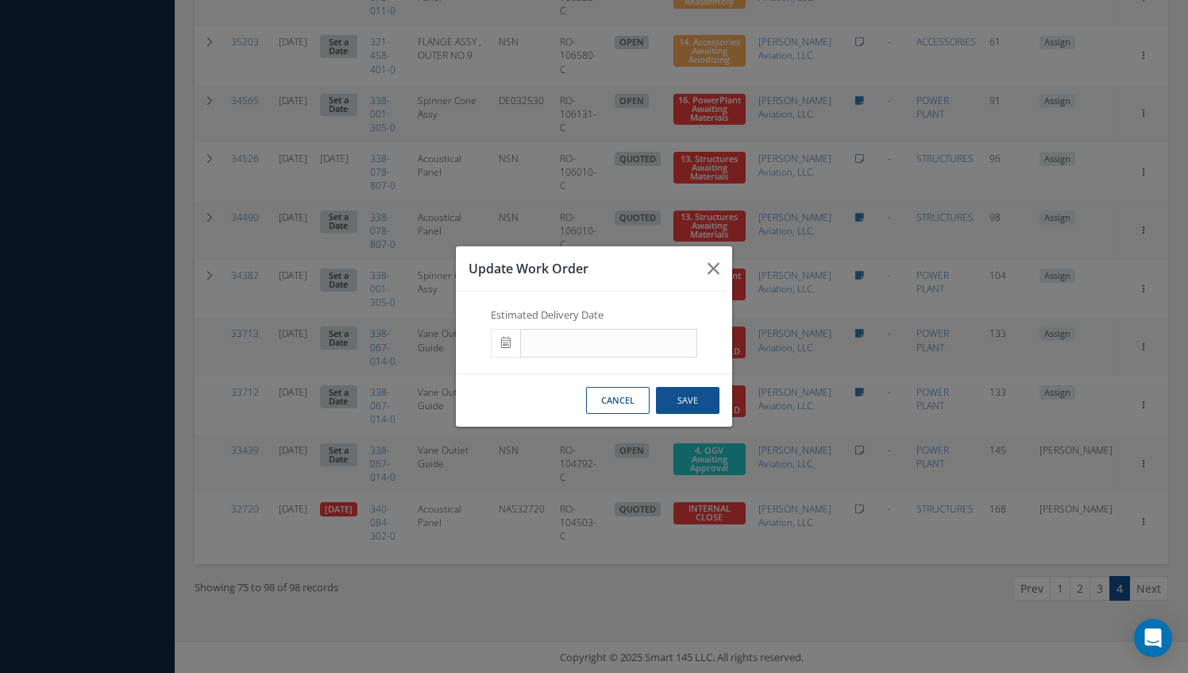
click at [505, 345] on icon at bounding box center [506, 342] width 10 height 11
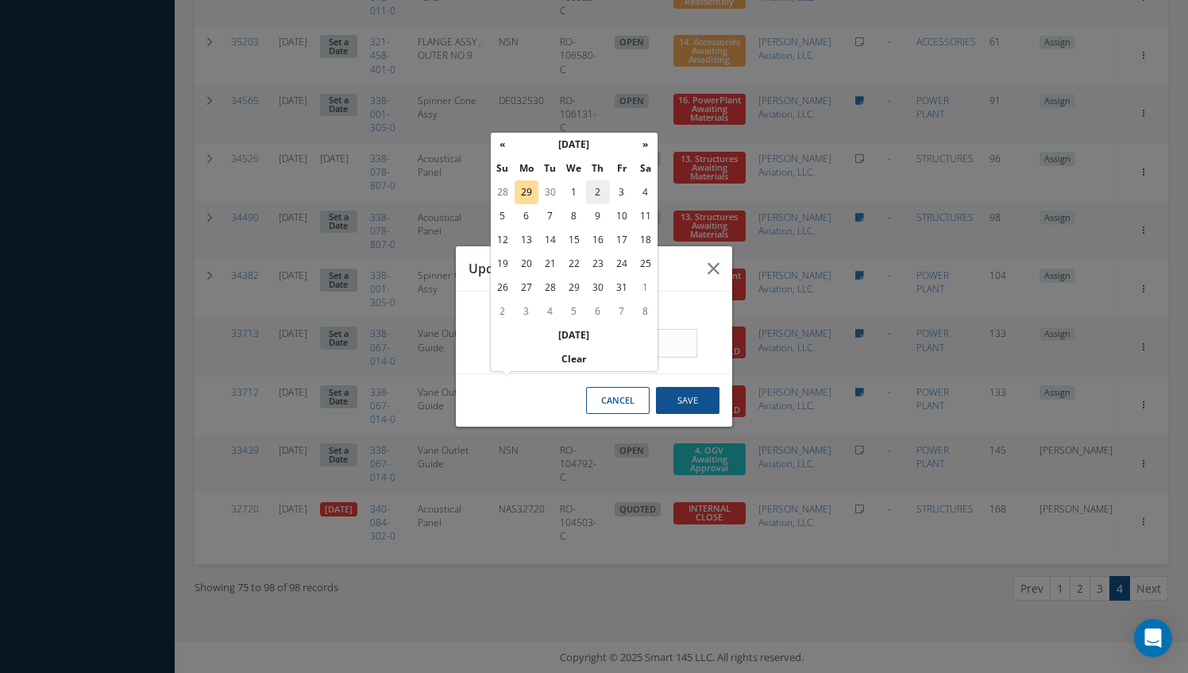
click at [599, 180] on td "2" at bounding box center [598, 192] width 24 height 24
type input "10/02/2025"
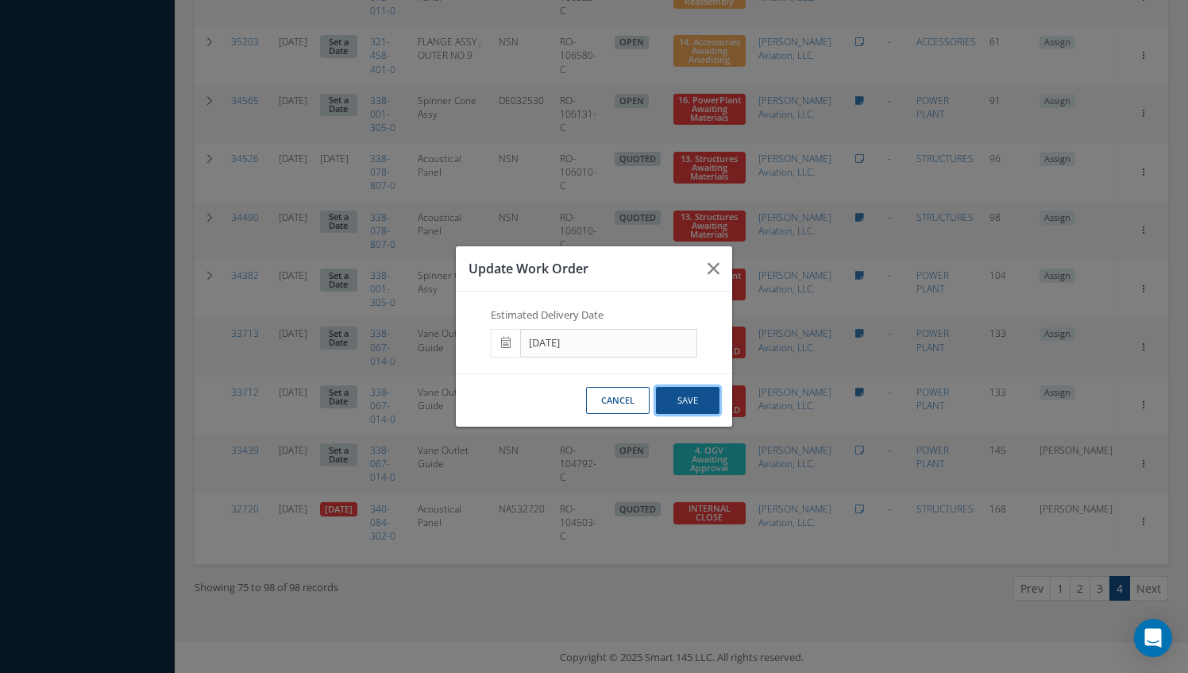
click at [680, 399] on button "Save" at bounding box center [688, 401] width 64 height 28
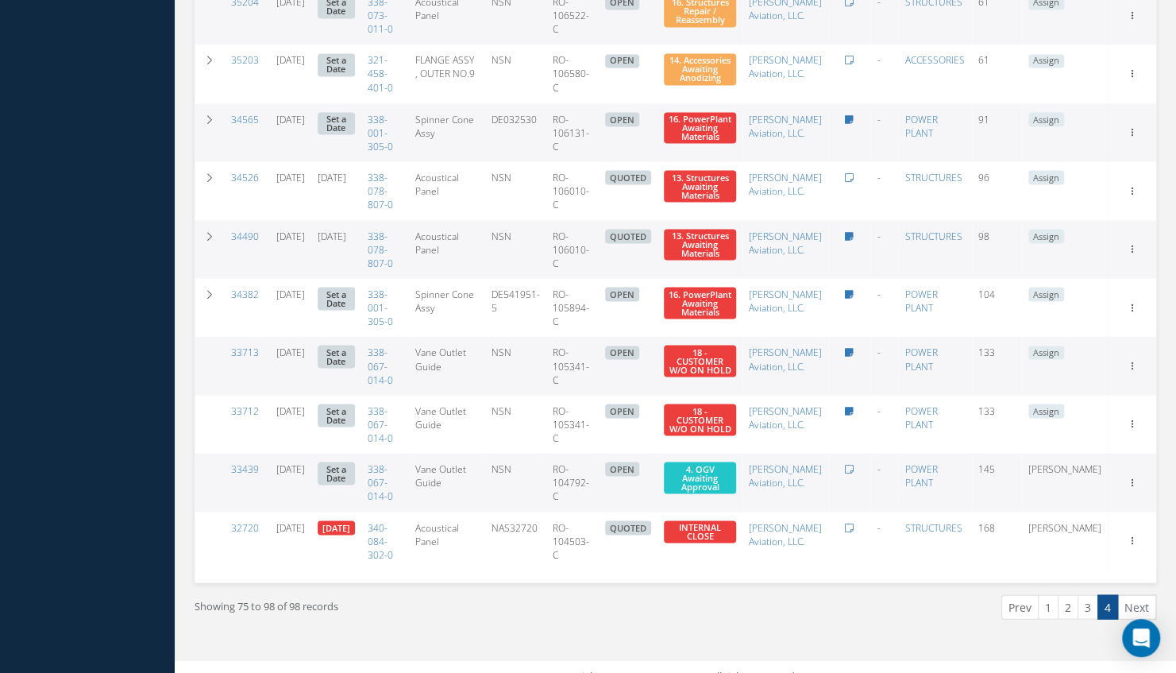
scroll to position [1679, 0]
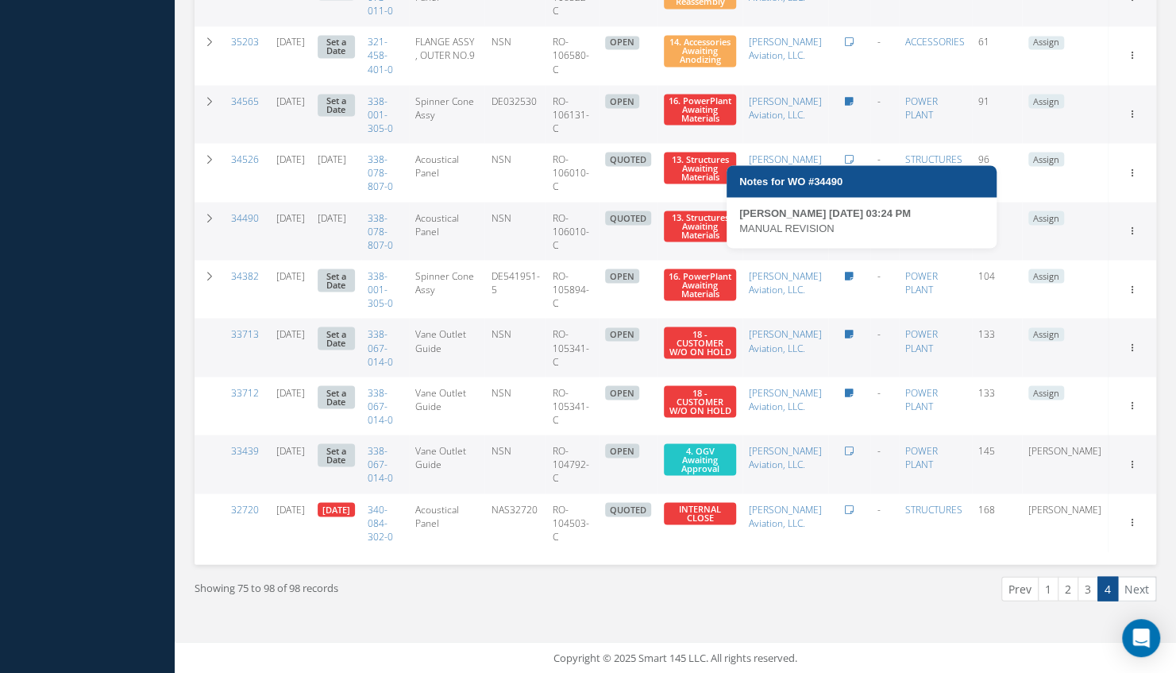
click at [854, 222] on icon at bounding box center [849, 218] width 9 height 10
type textarea "MANUAL REVISION -- Andres Chaves 06/23/2025 03:24PM"
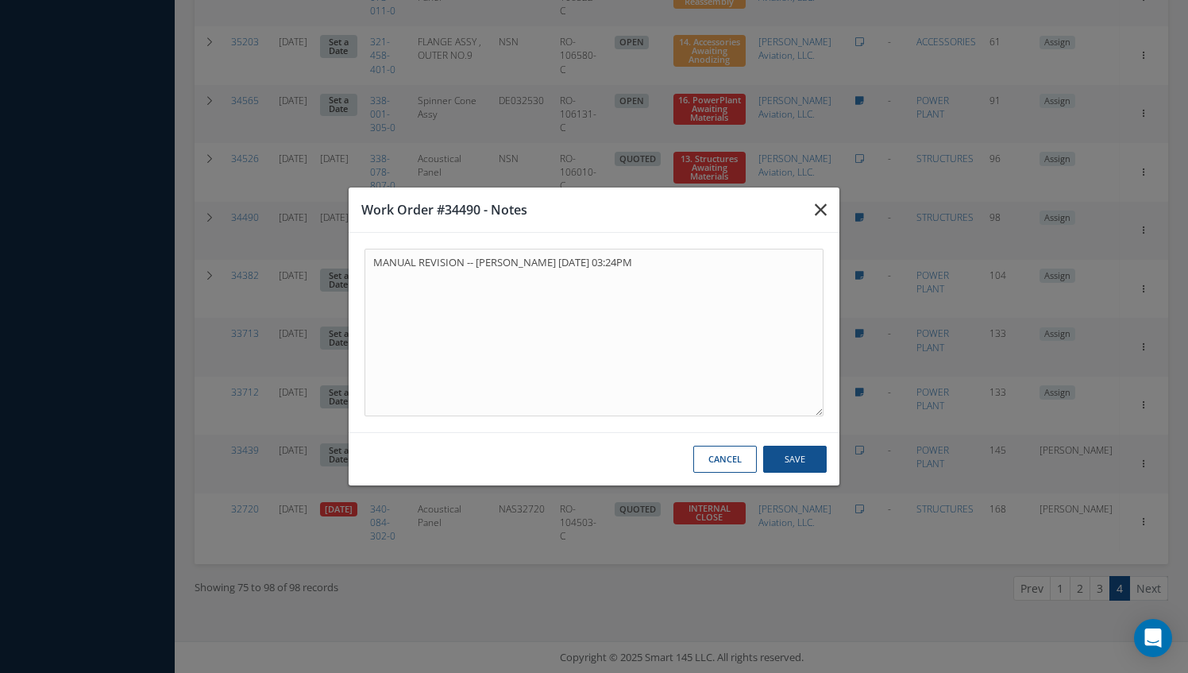
click at [823, 211] on icon "button" at bounding box center [821, 209] width 12 height 19
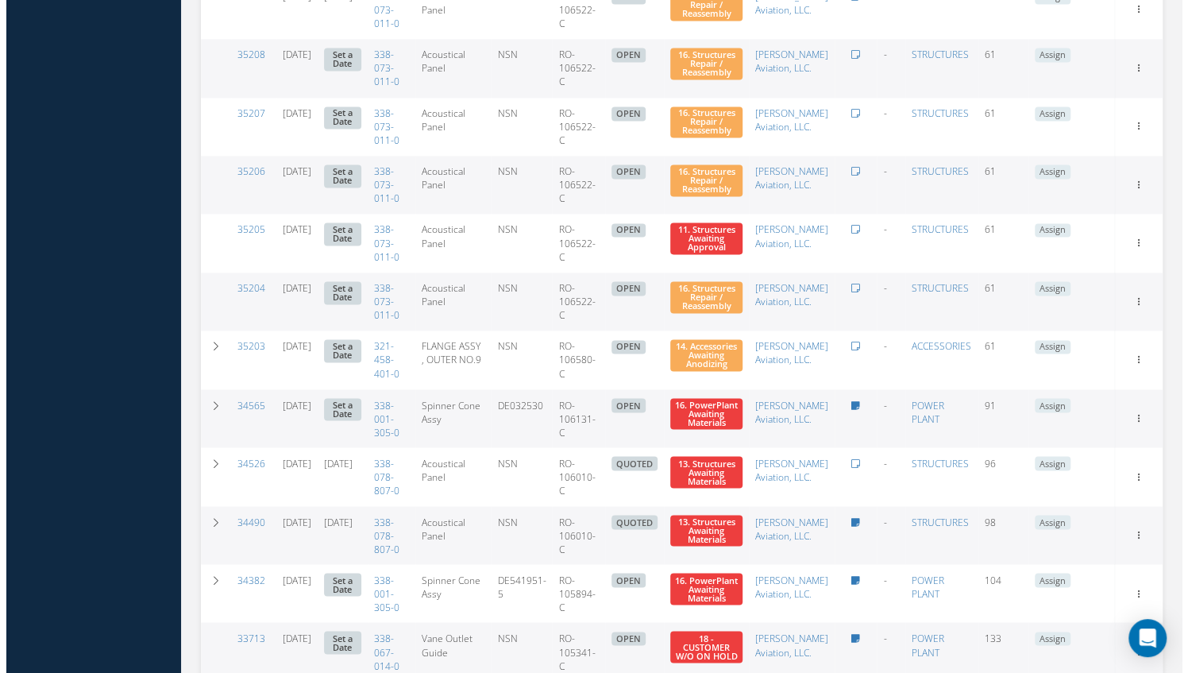
scroll to position [1329, 0]
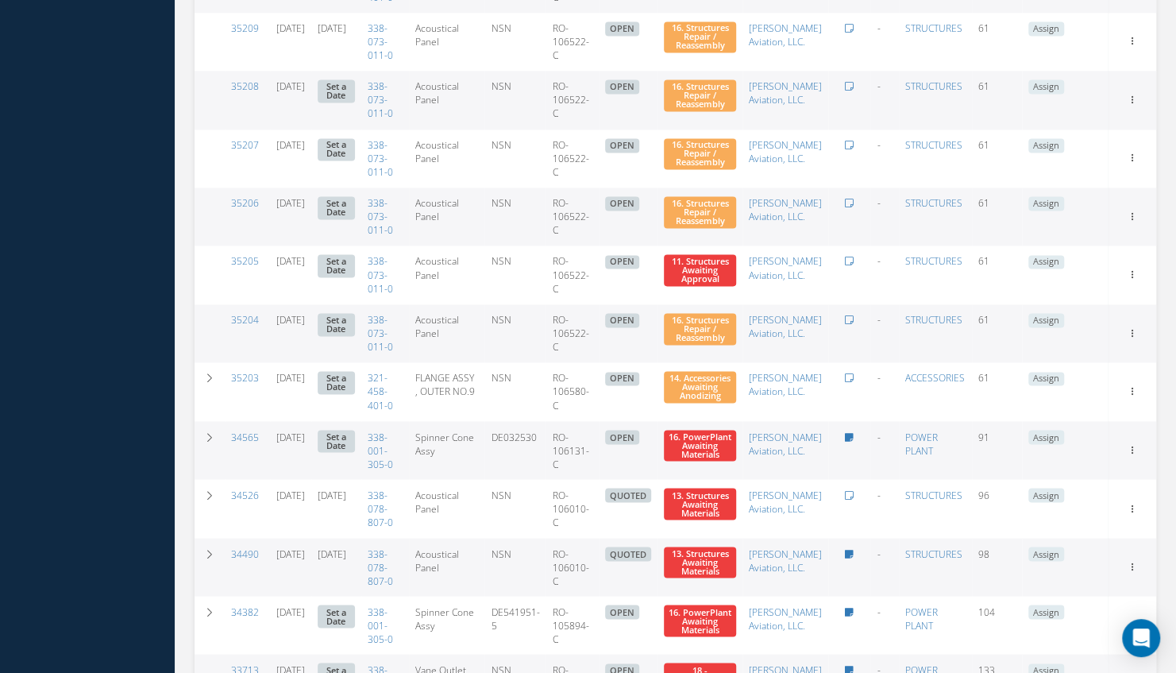
click at [355, 102] on link "Set a Date" at bounding box center [336, 90] width 37 height 23
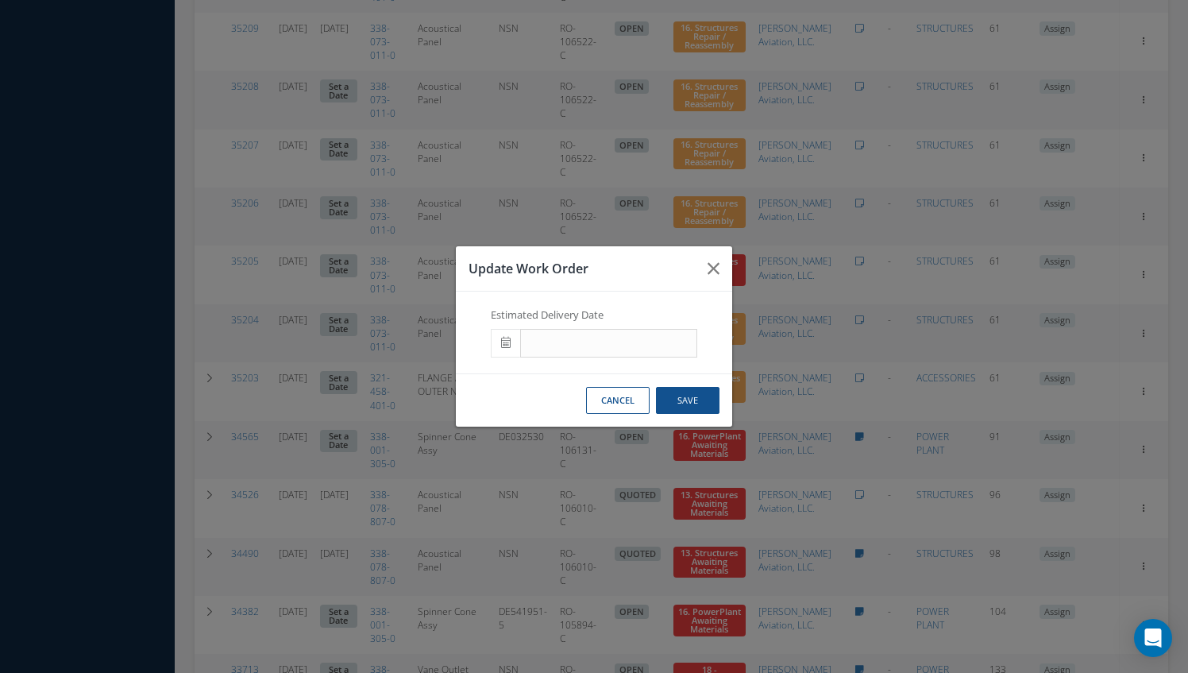
click at [501, 343] on icon at bounding box center [506, 342] width 10 height 11
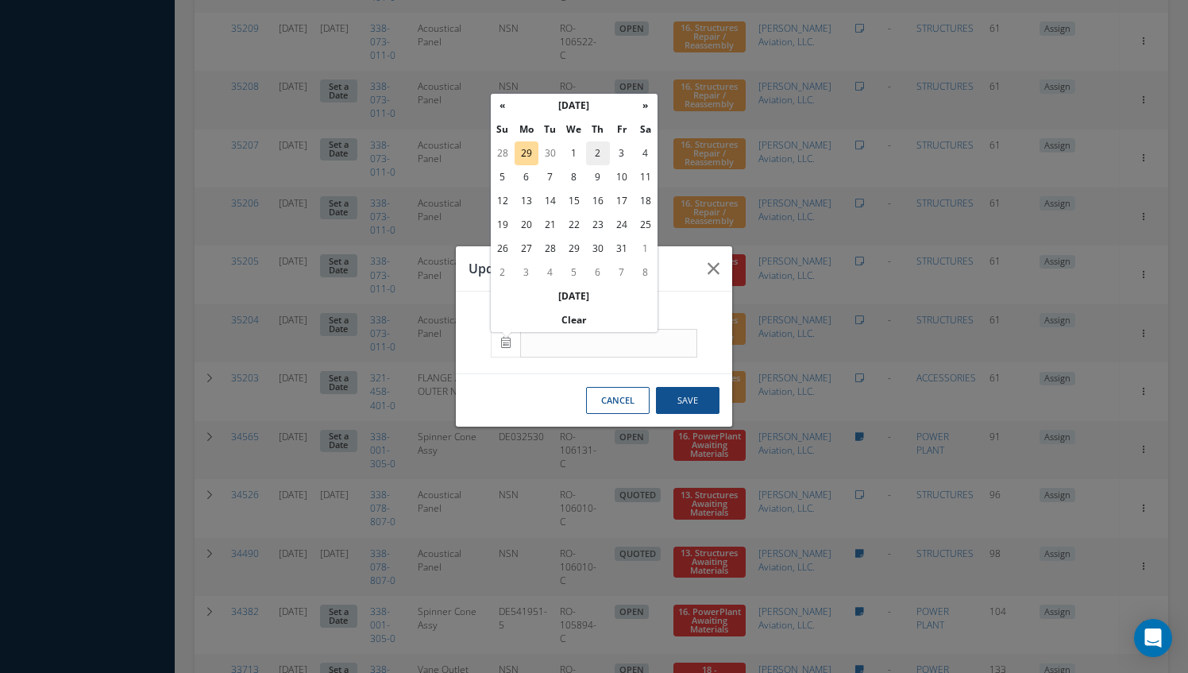
click at [600, 152] on td "2" at bounding box center [598, 153] width 24 height 24
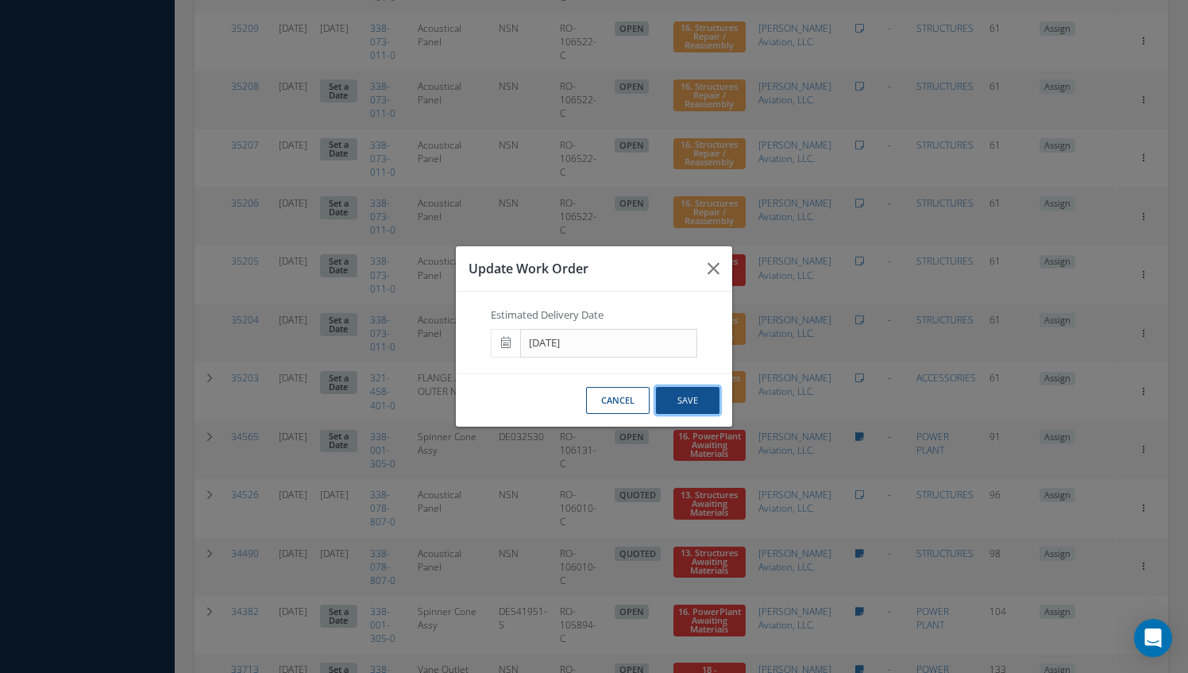
click at [709, 403] on button "Save" at bounding box center [688, 401] width 64 height 28
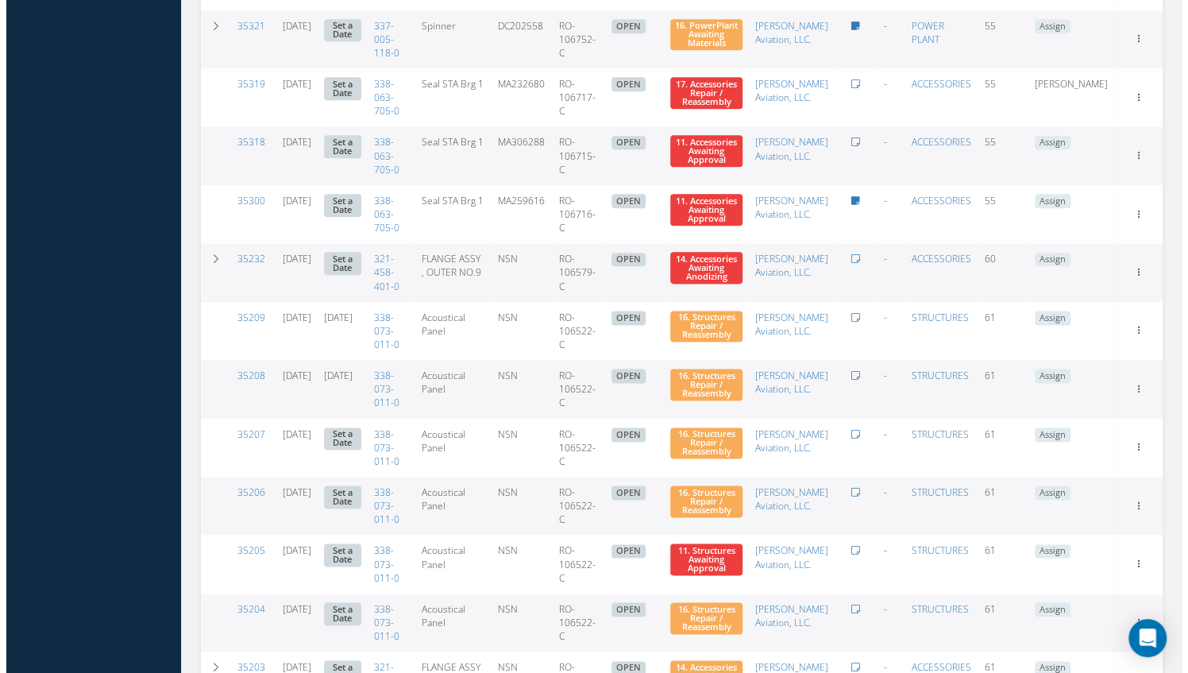
scroll to position [1104, 0]
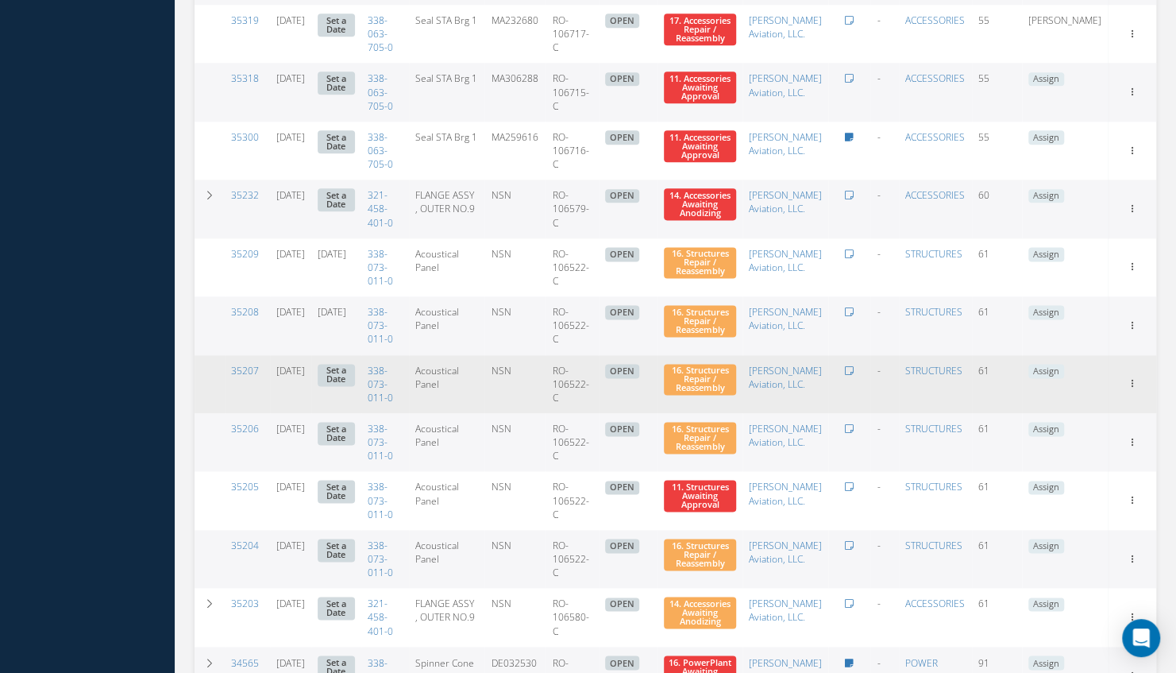
click at [355, 387] on link "Set a Date" at bounding box center [336, 375] width 37 height 23
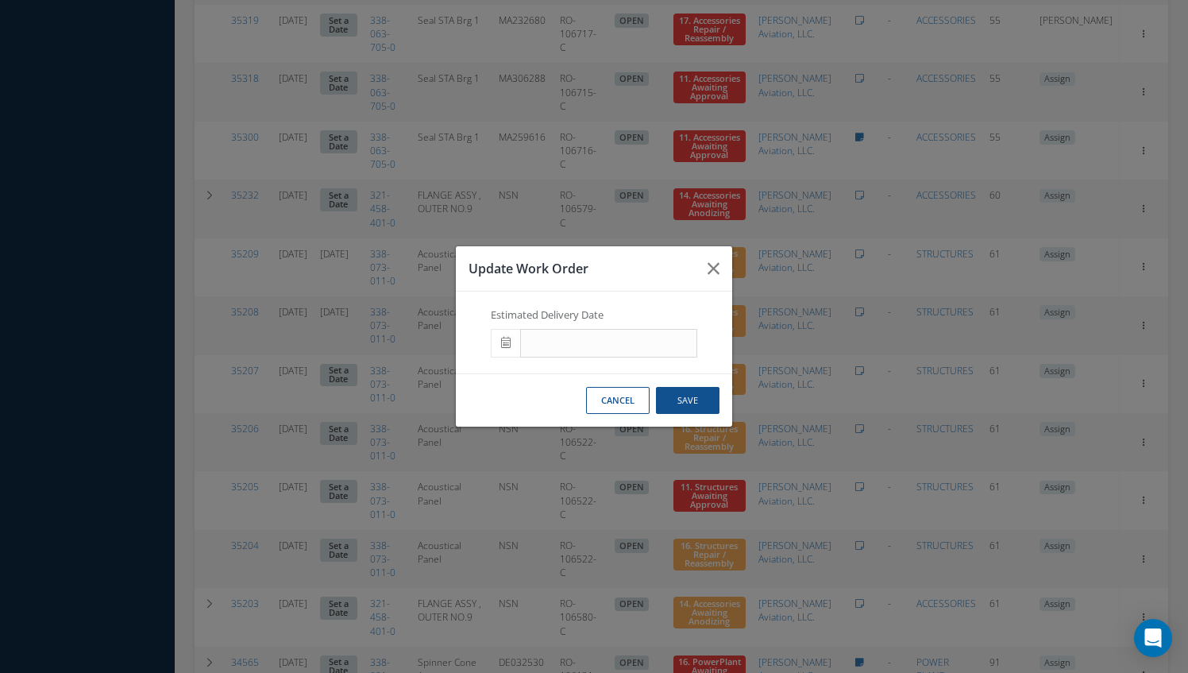
click at [507, 341] on icon at bounding box center [506, 342] width 10 height 11
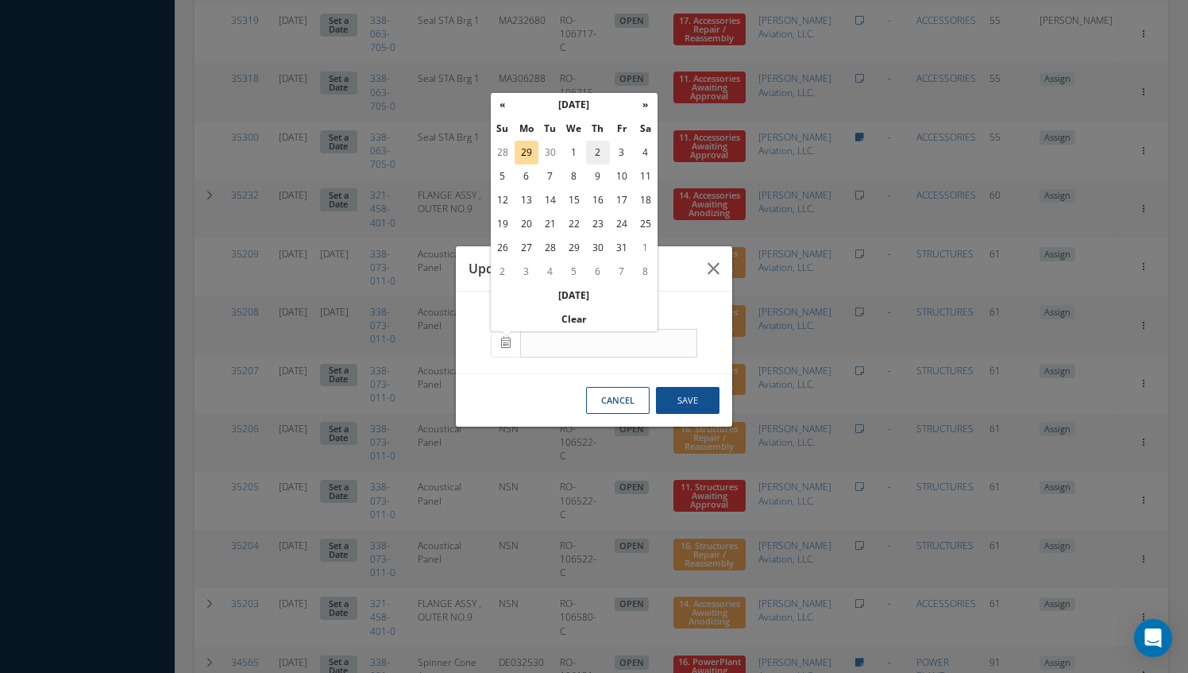
click at [597, 152] on td "2" at bounding box center [598, 153] width 24 height 24
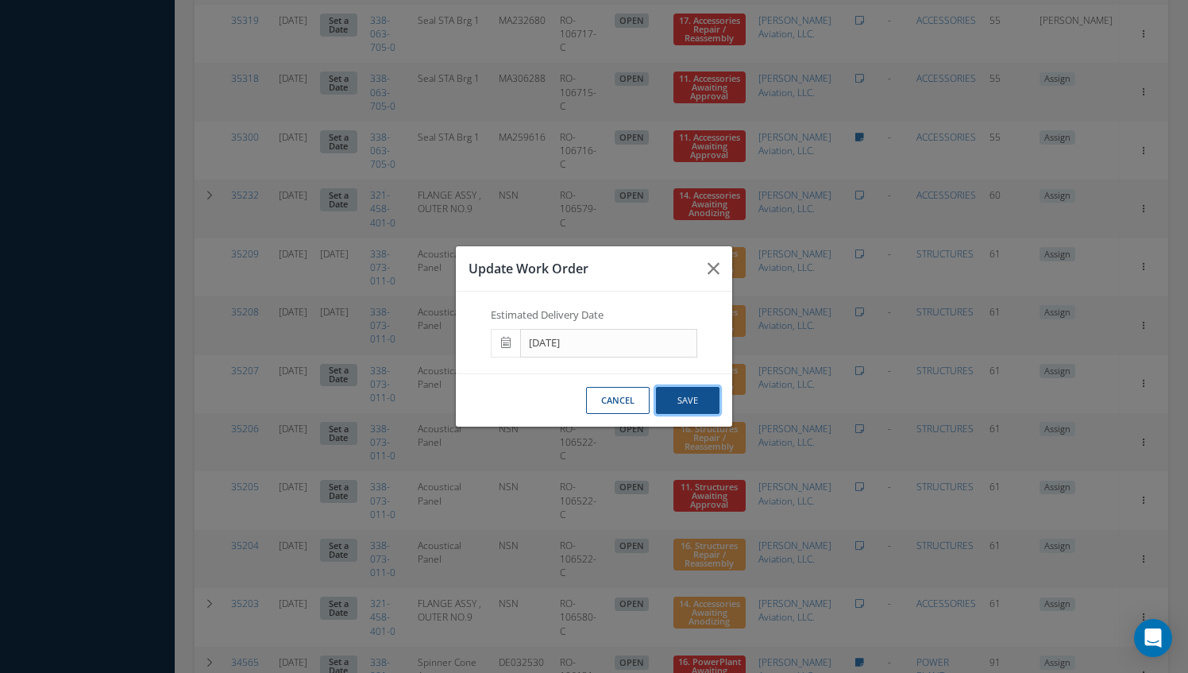
click at [702, 407] on button "Save" at bounding box center [688, 401] width 64 height 28
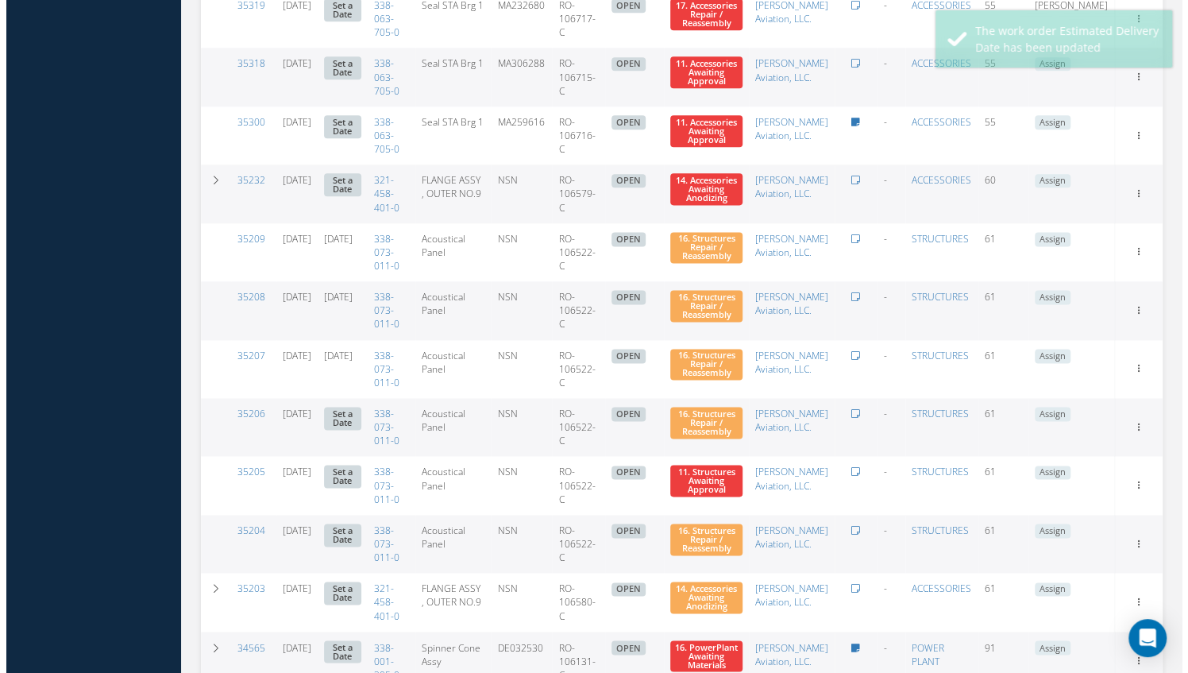
scroll to position [1151, 0]
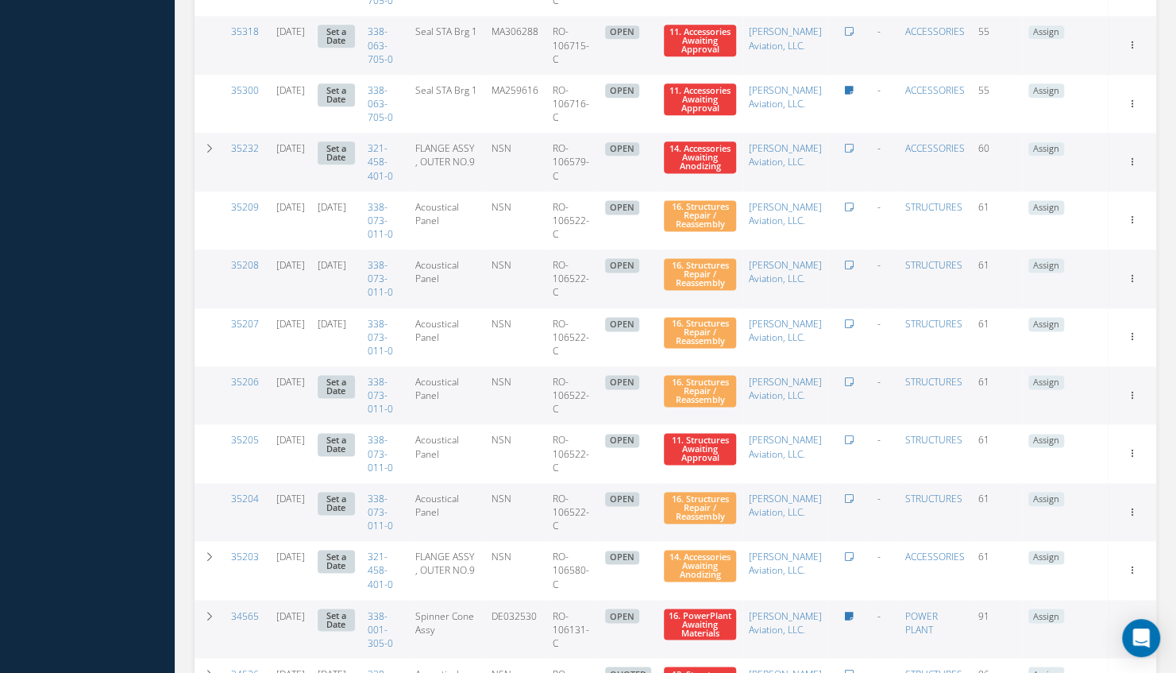
click at [355, 398] on link "Set a Date" at bounding box center [336, 386] width 37 height 23
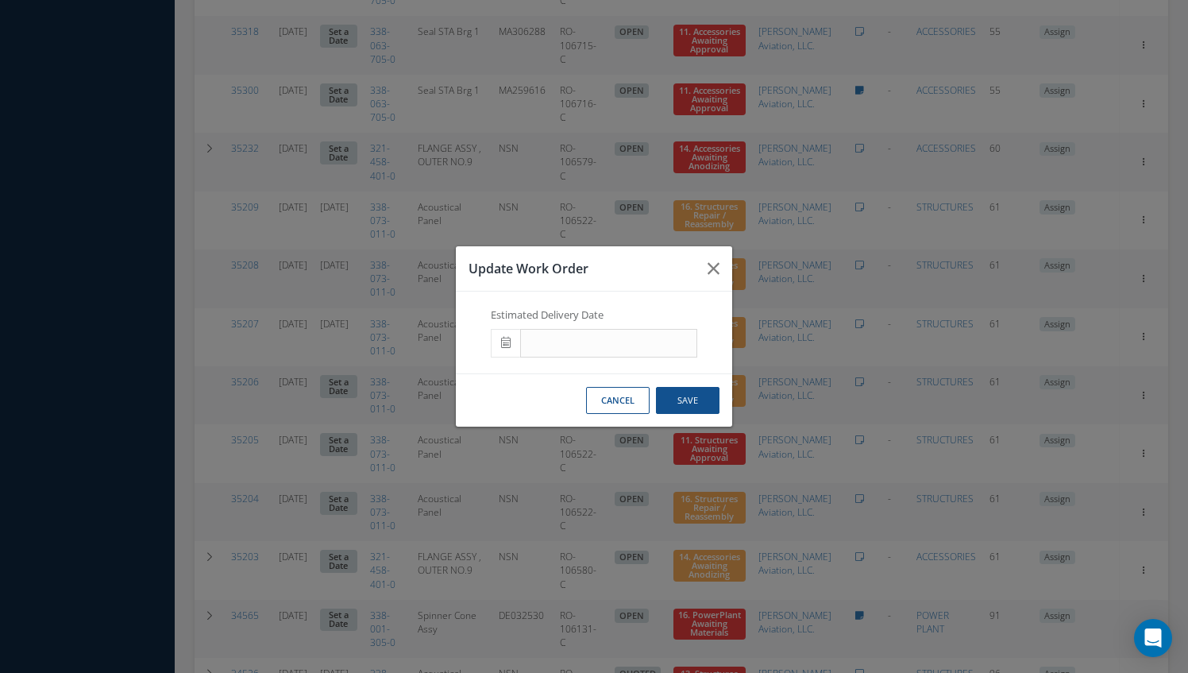
click at [506, 342] on icon at bounding box center [506, 342] width 10 height 11
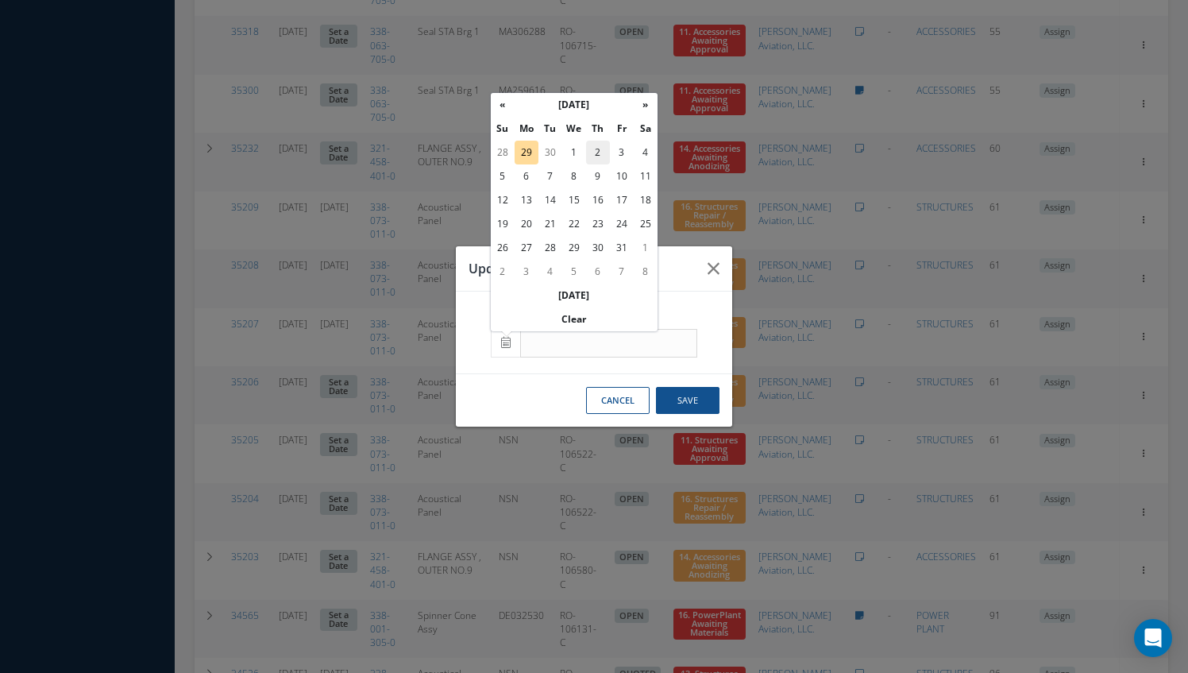
click at [601, 145] on td "2" at bounding box center [598, 153] width 24 height 24
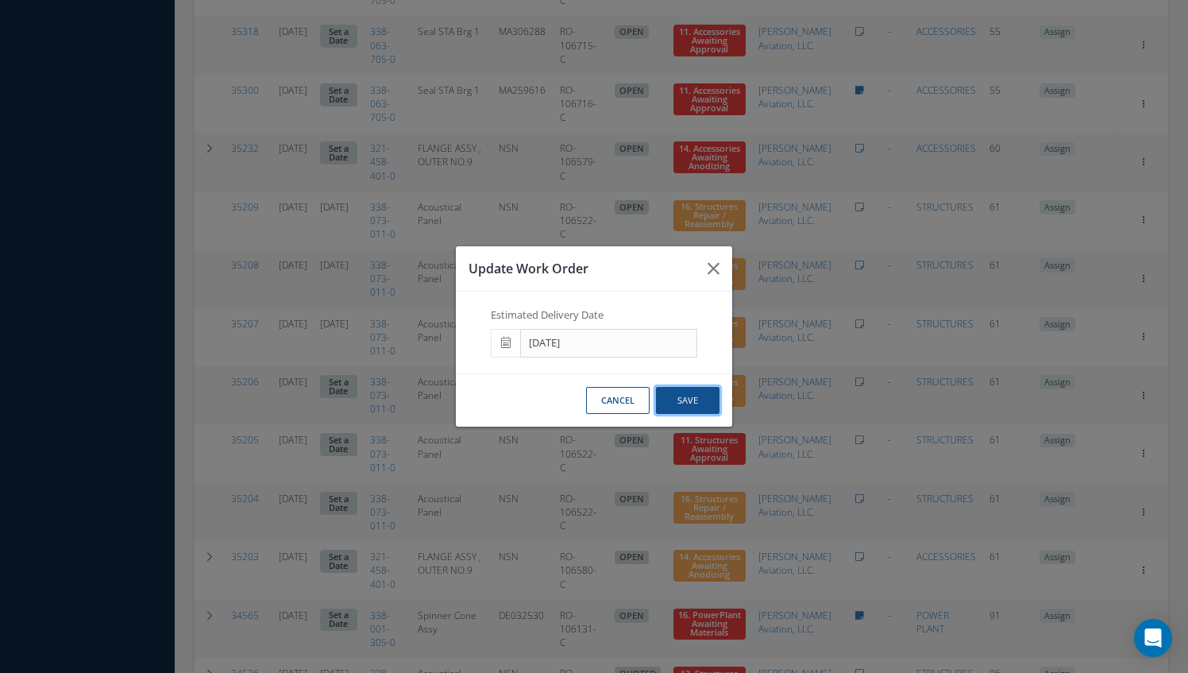
click at [684, 396] on button "Save" at bounding box center [688, 401] width 64 height 28
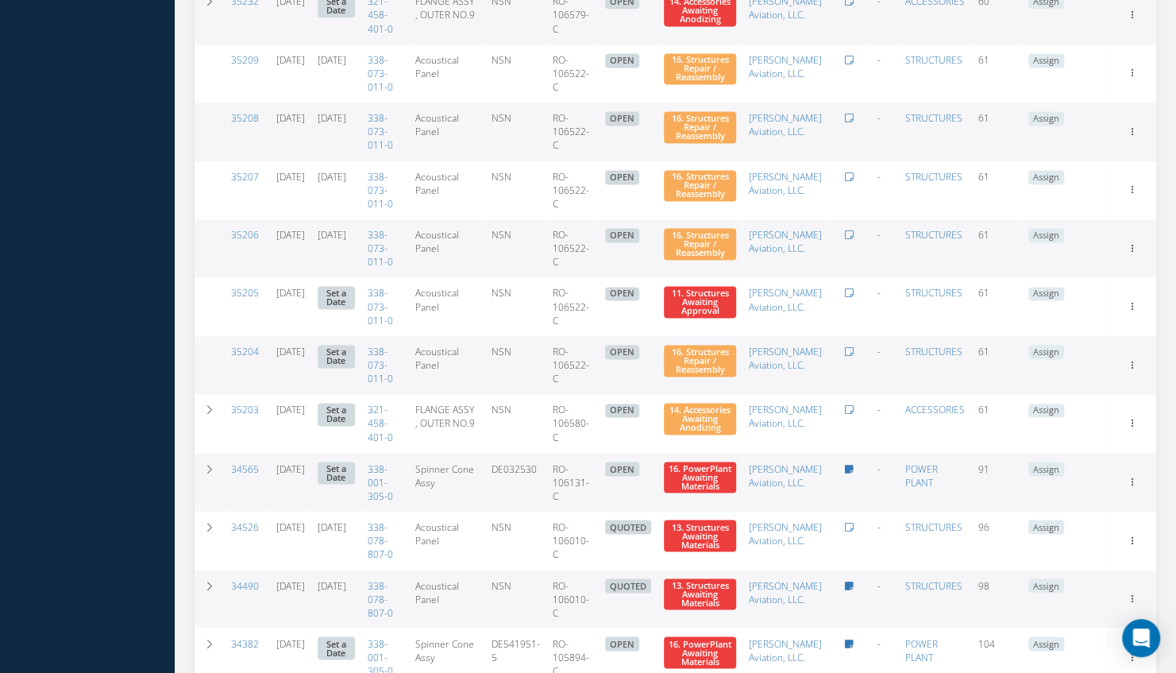
scroll to position [1329, 0]
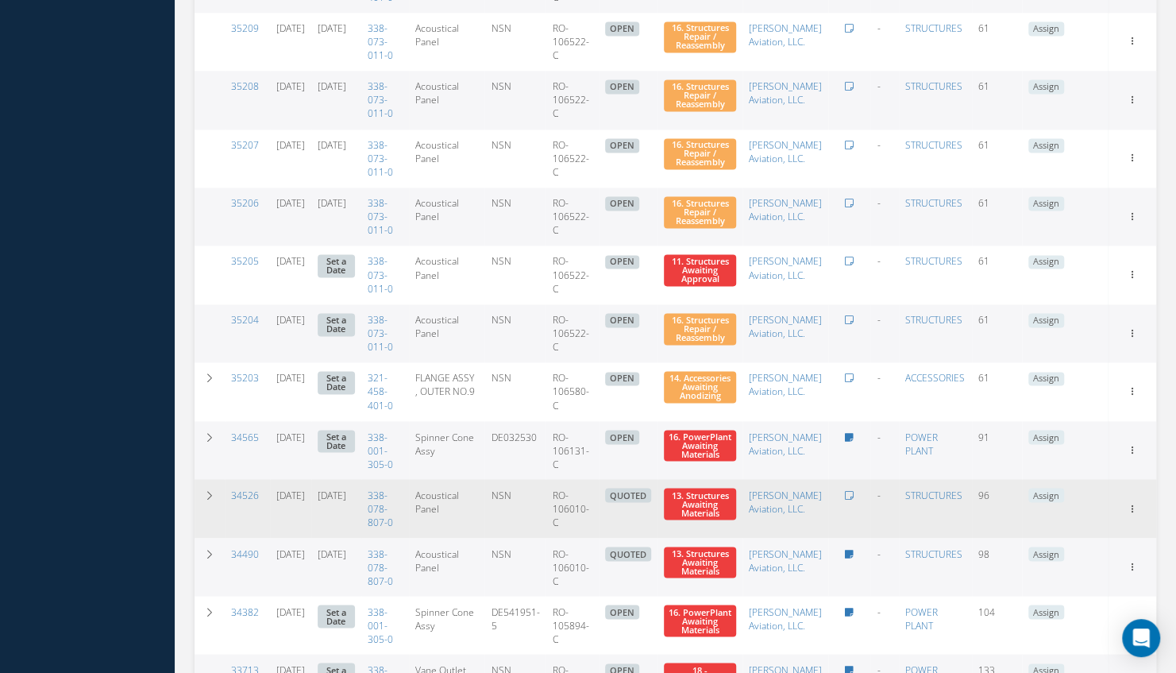
click at [346, 501] on link "10/02/2025" at bounding box center [332, 495] width 29 height 14
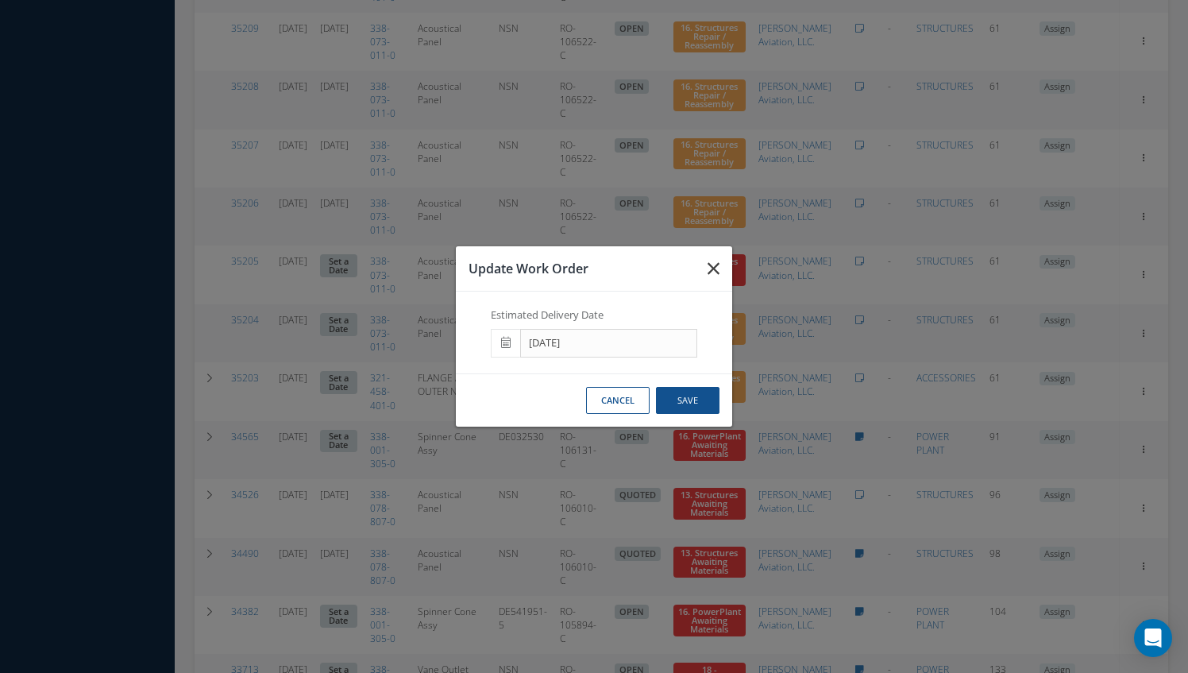
click at [715, 264] on icon "button" at bounding box center [714, 268] width 12 height 19
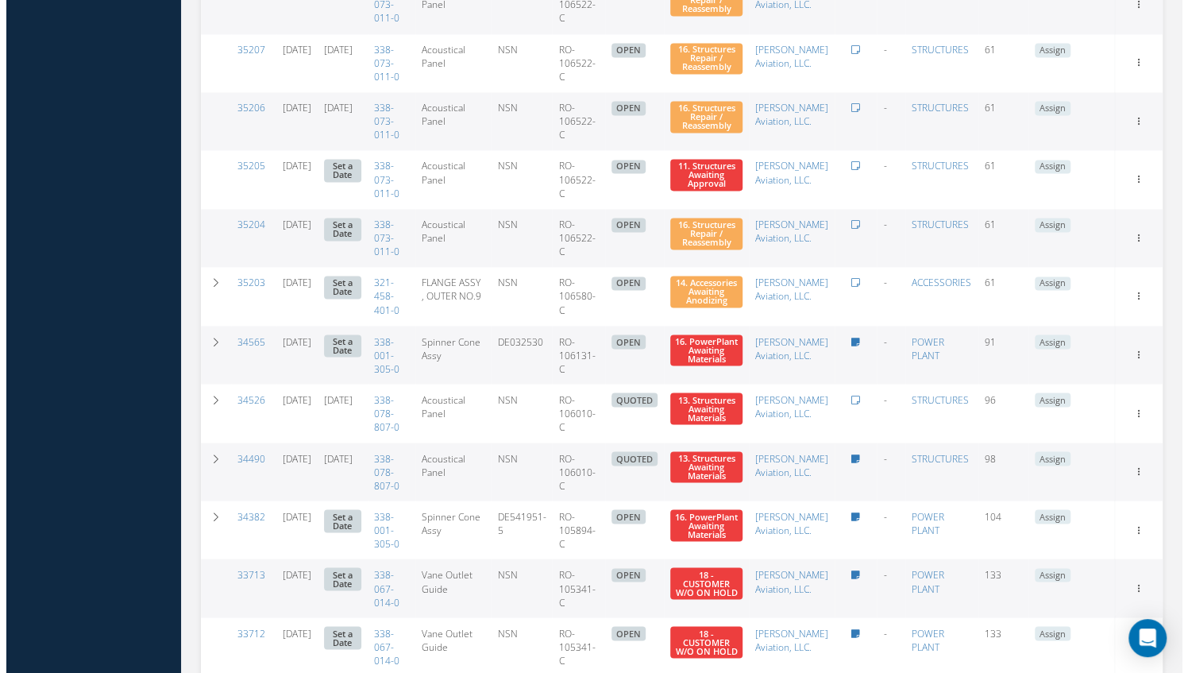
scroll to position [1457, 0]
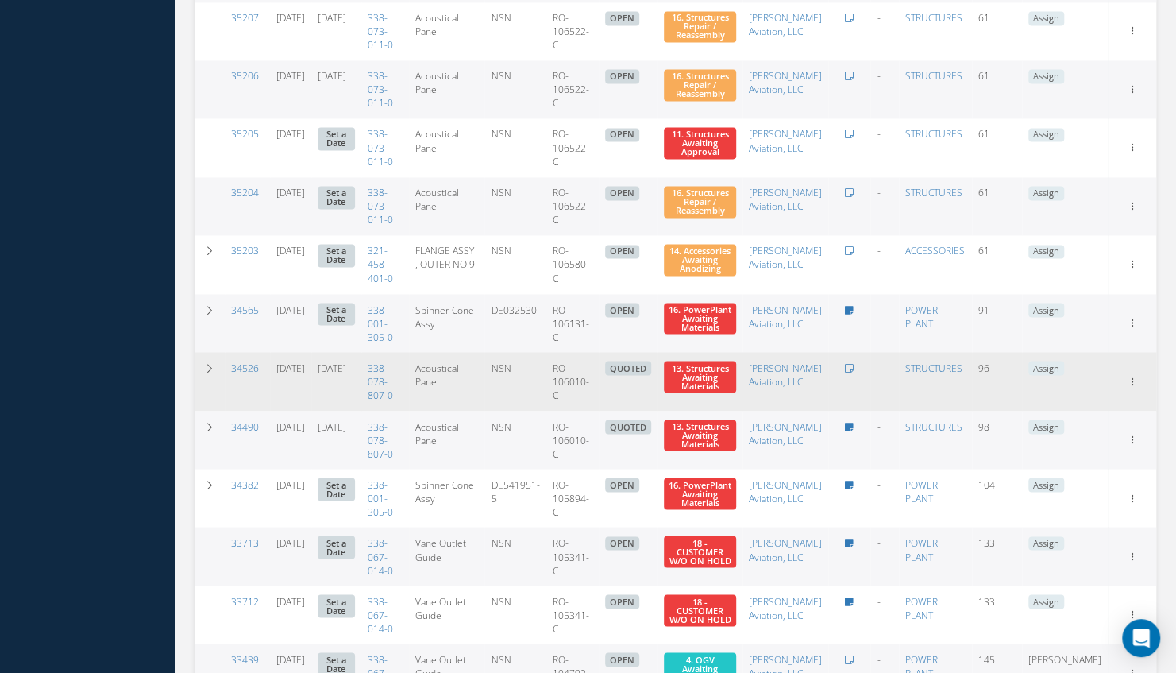
click at [346, 374] on link "10/02/2025" at bounding box center [332, 368] width 29 height 14
type input "10/02/2025"
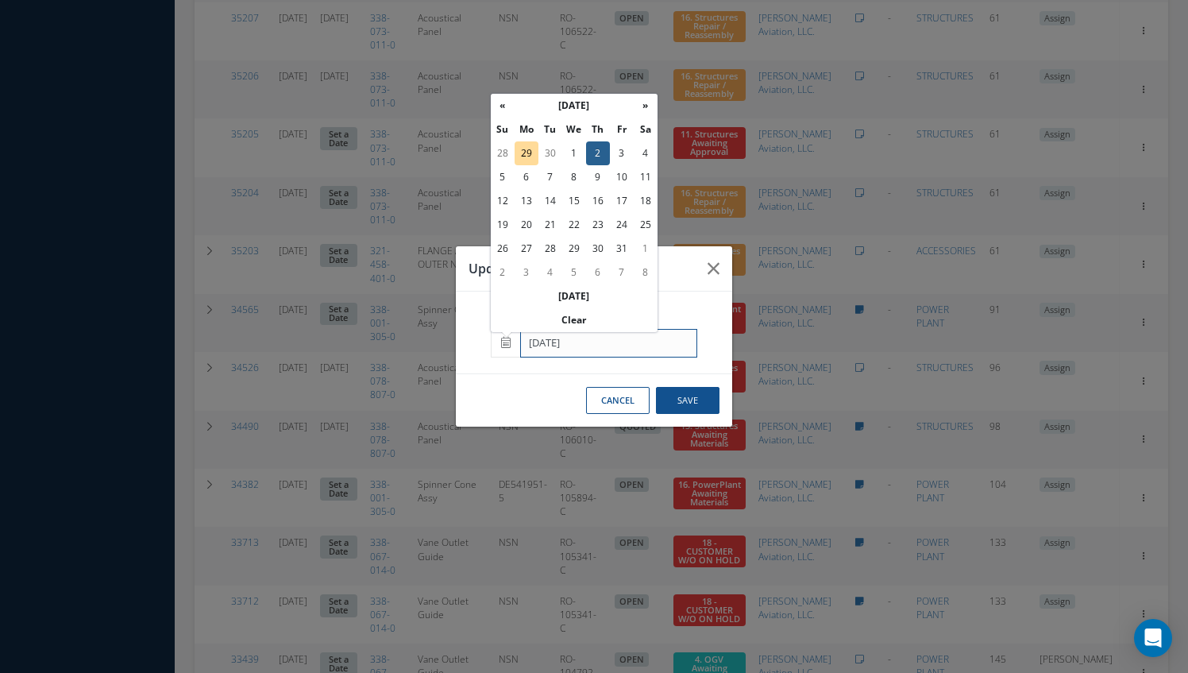
click at [617, 348] on input "10/02/2025" at bounding box center [608, 343] width 177 height 29
click at [577, 315] on th "Clear" at bounding box center [574, 320] width 167 height 24
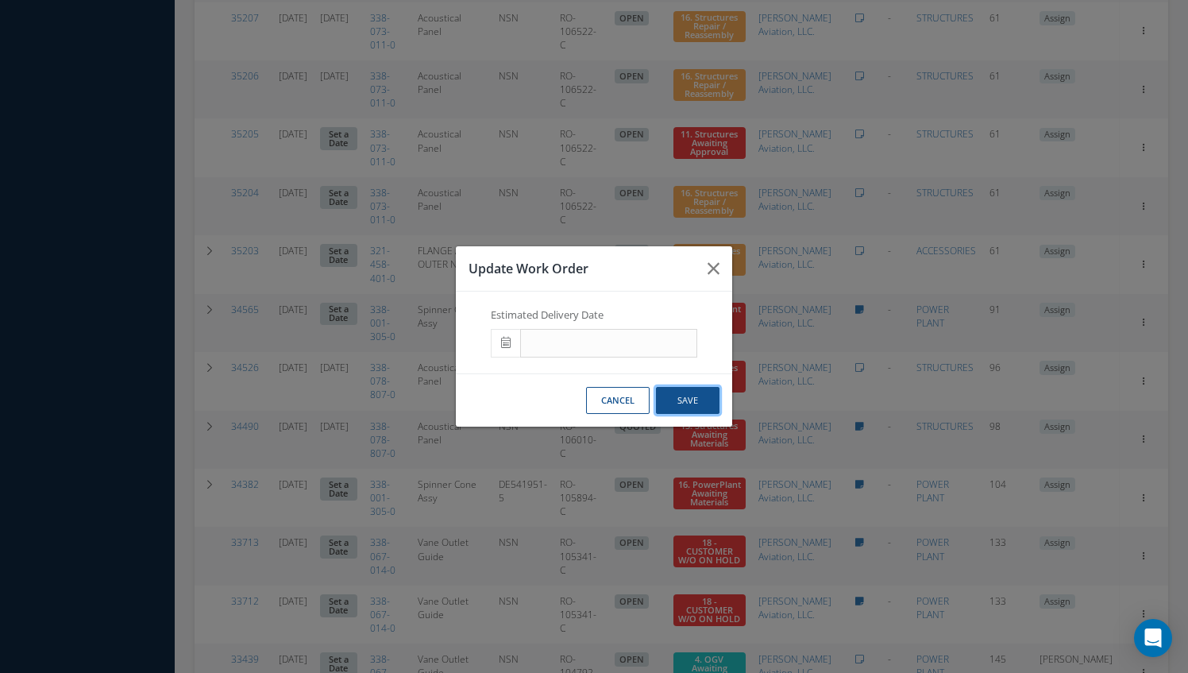
click at [696, 405] on button "Save" at bounding box center [688, 401] width 64 height 28
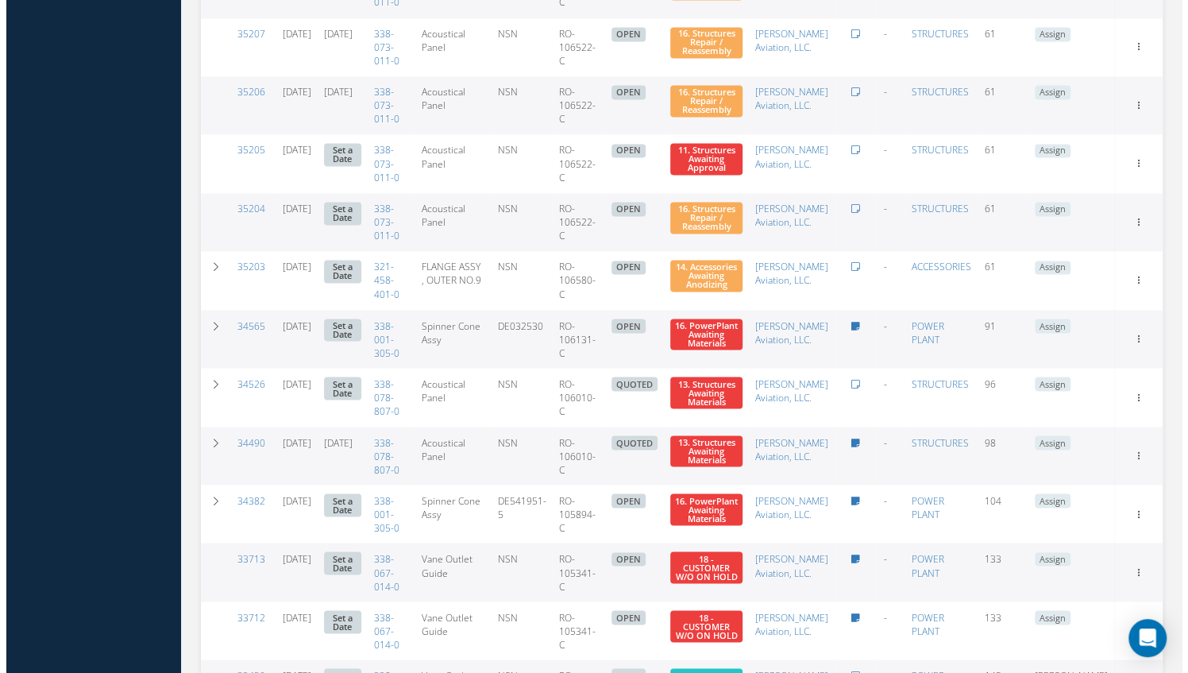
scroll to position [1504, 0]
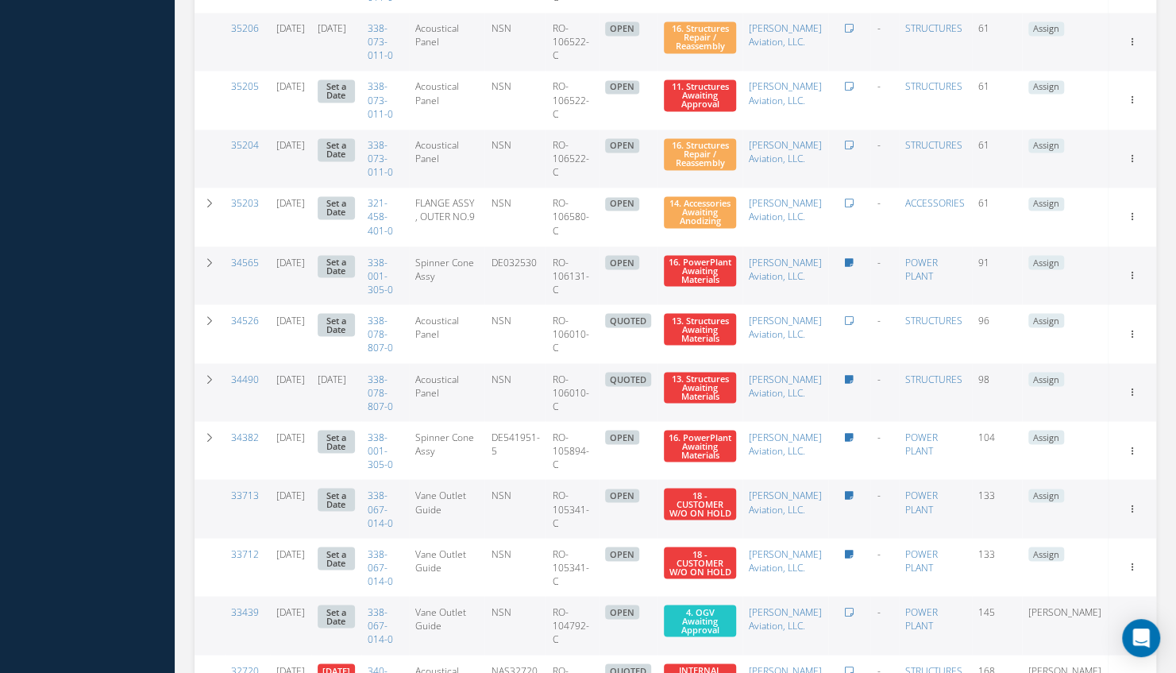
click at [346, 385] on link "10/02/2025" at bounding box center [332, 379] width 29 height 14
type input "10/02/2025"
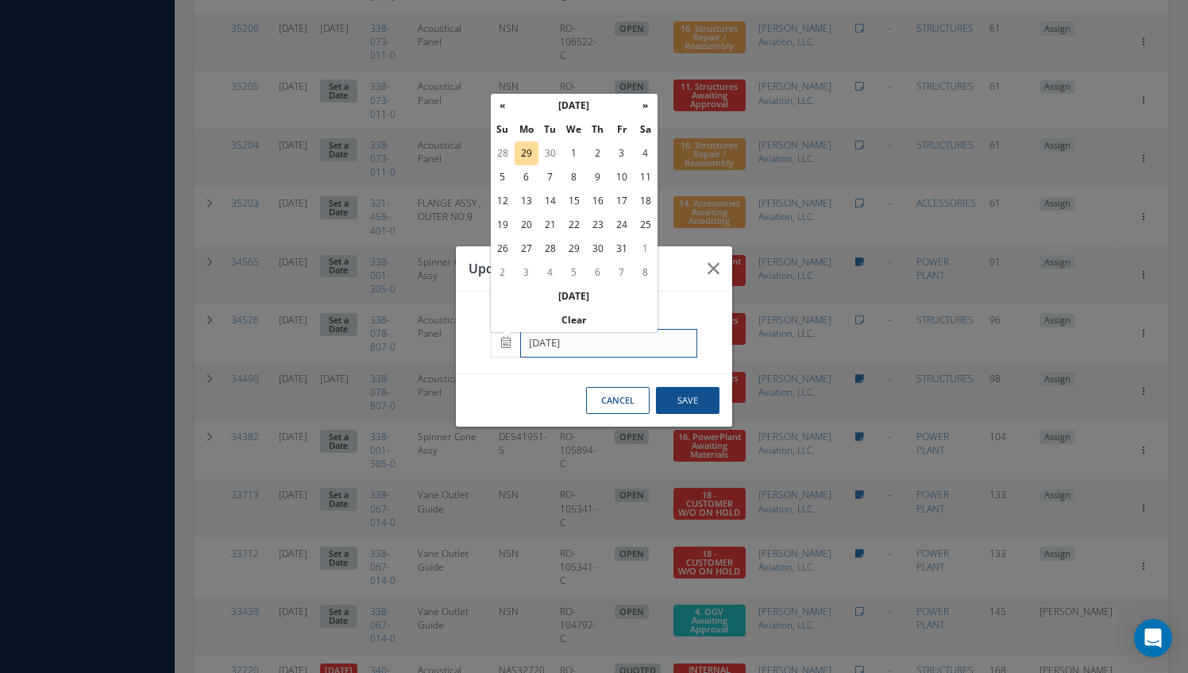
click at [617, 350] on input "10/02/2025" at bounding box center [608, 343] width 177 height 29
click at [584, 325] on th "Clear" at bounding box center [574, 320] width 167 height 24
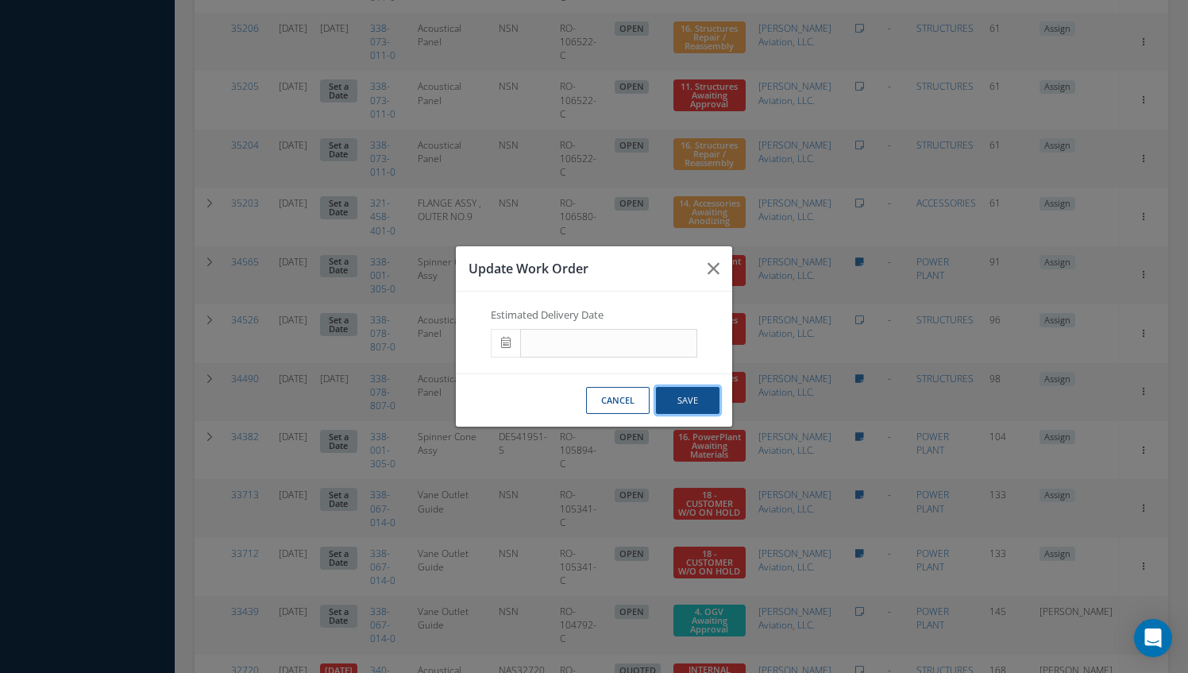
click at [693, 399] on button "Save" at bounding box center [688, 401] width 64 height 28
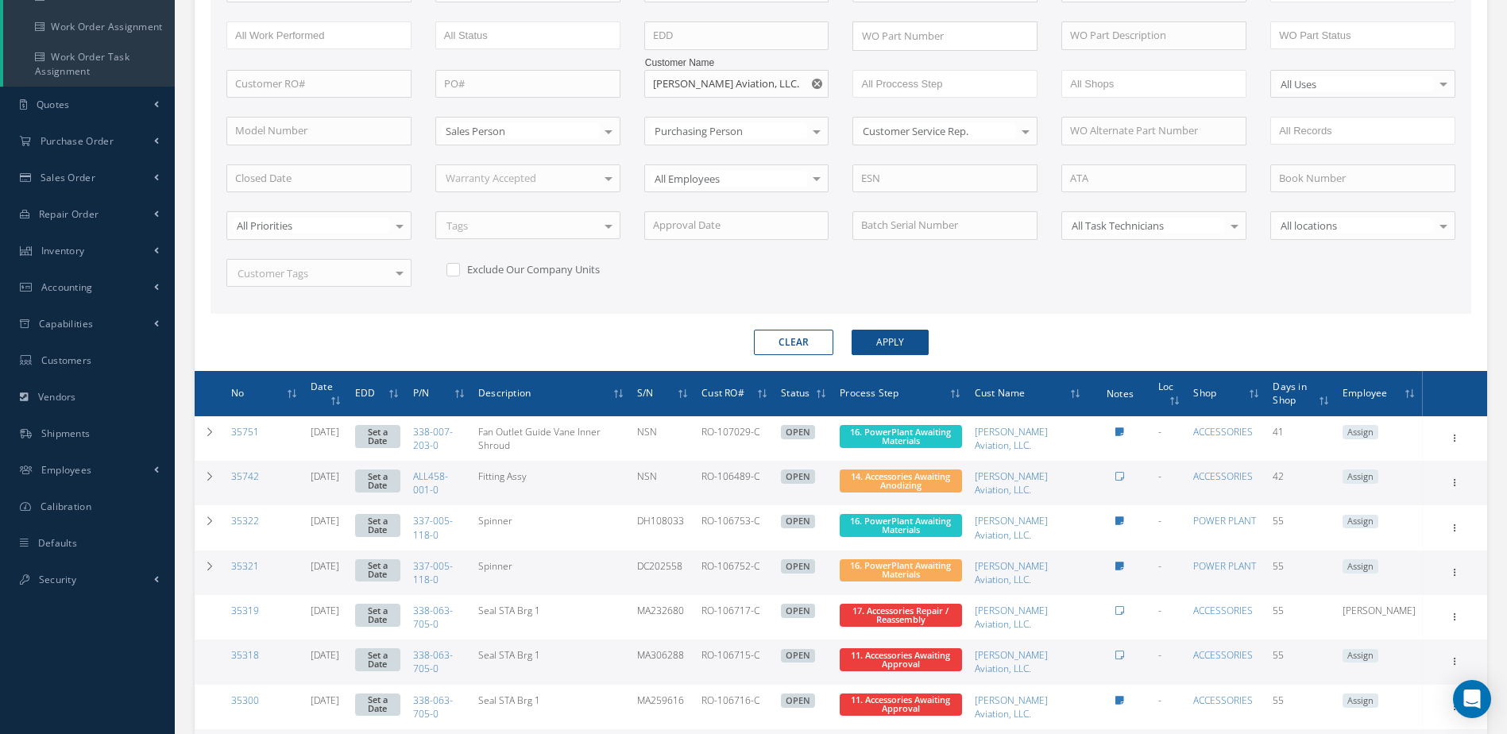
scroll to position [0, 0]
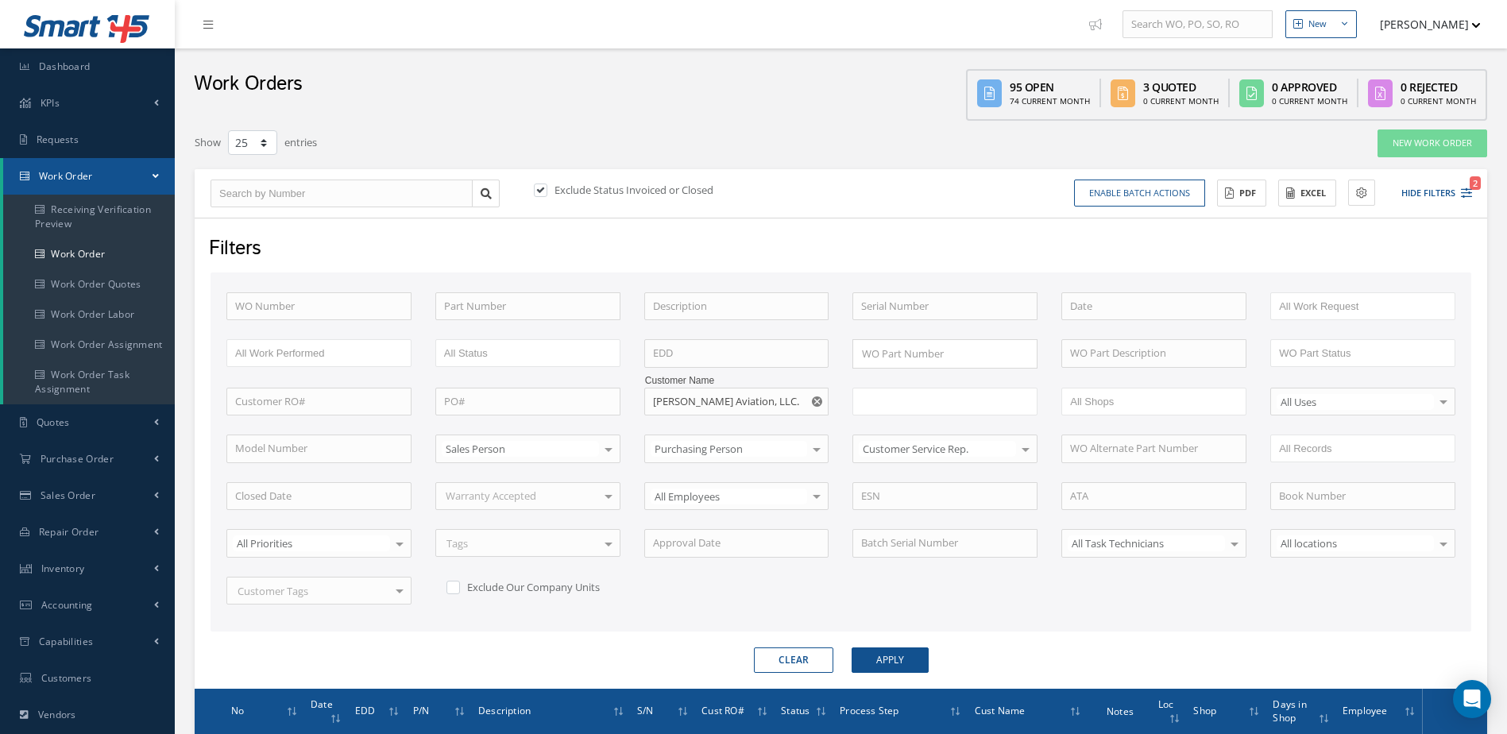
click at [1019, 395] on ul at bounding box center [944, 402] width 185 height 28
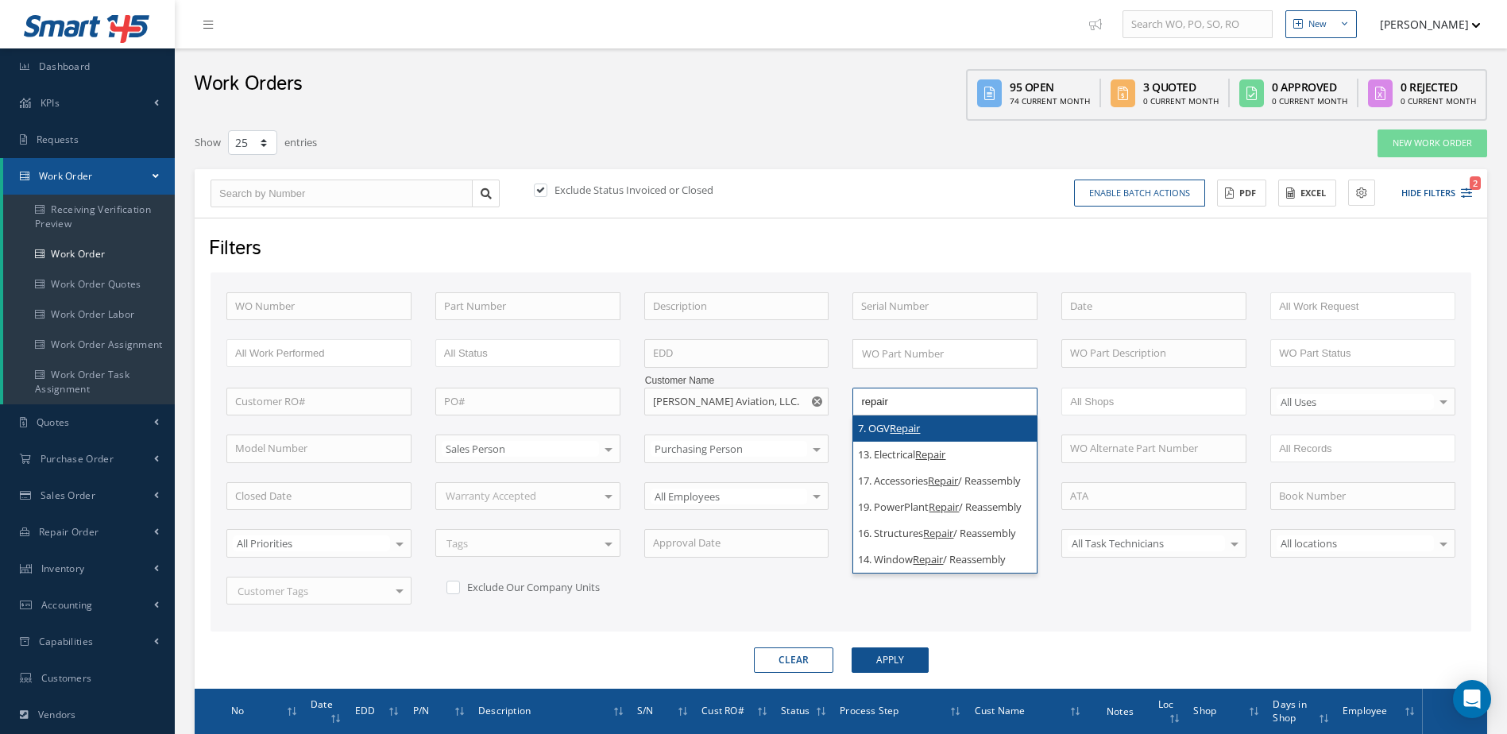
click at [1175, 641] on form "WO Number Part Number Description Serial Number BENCH CHECK BER CADMIUM PLATE C…" at bounding box center [840, 472] width 1260 height 400
type input "All Proccess Step"
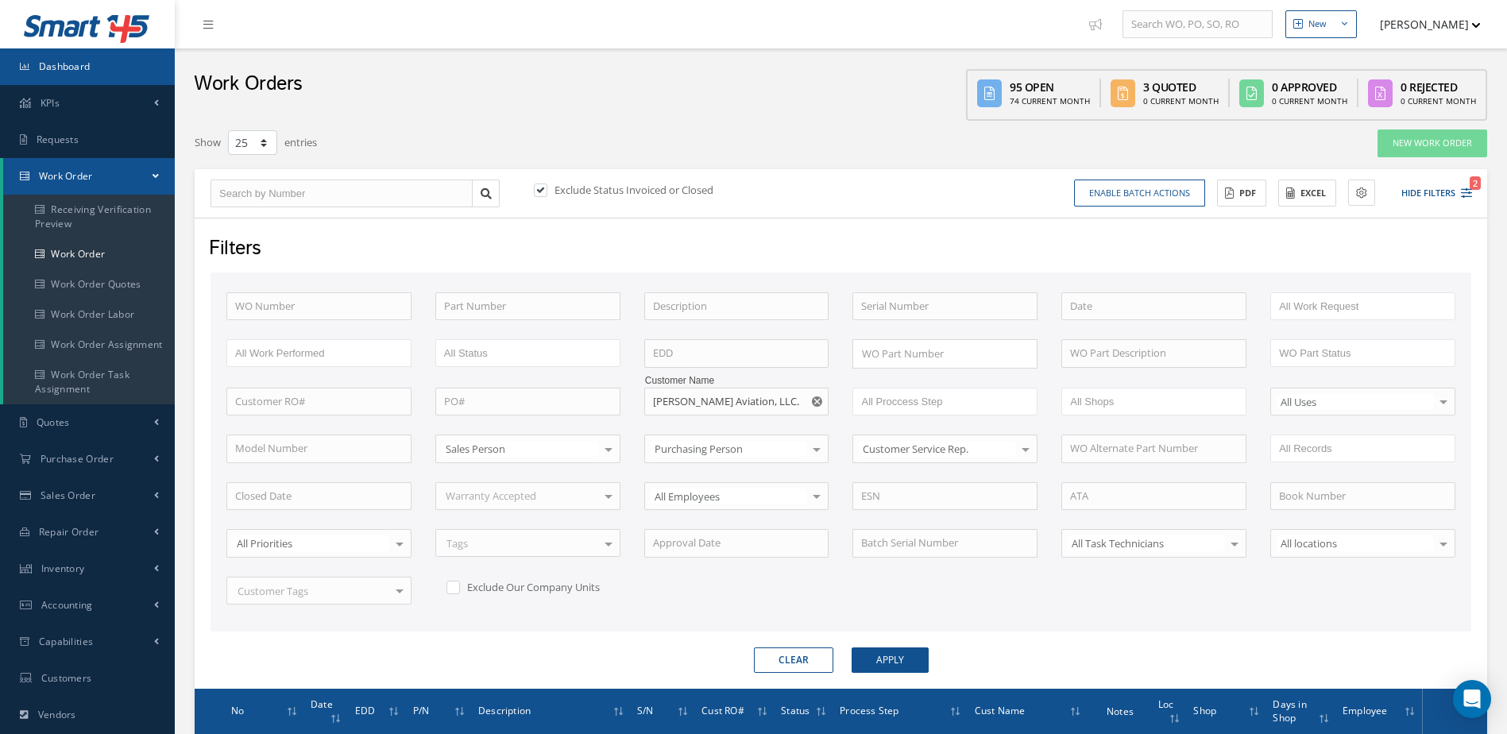
click at [69, 68] on span "Dashboard" at bounding box center [65, 67] width 52 height 14
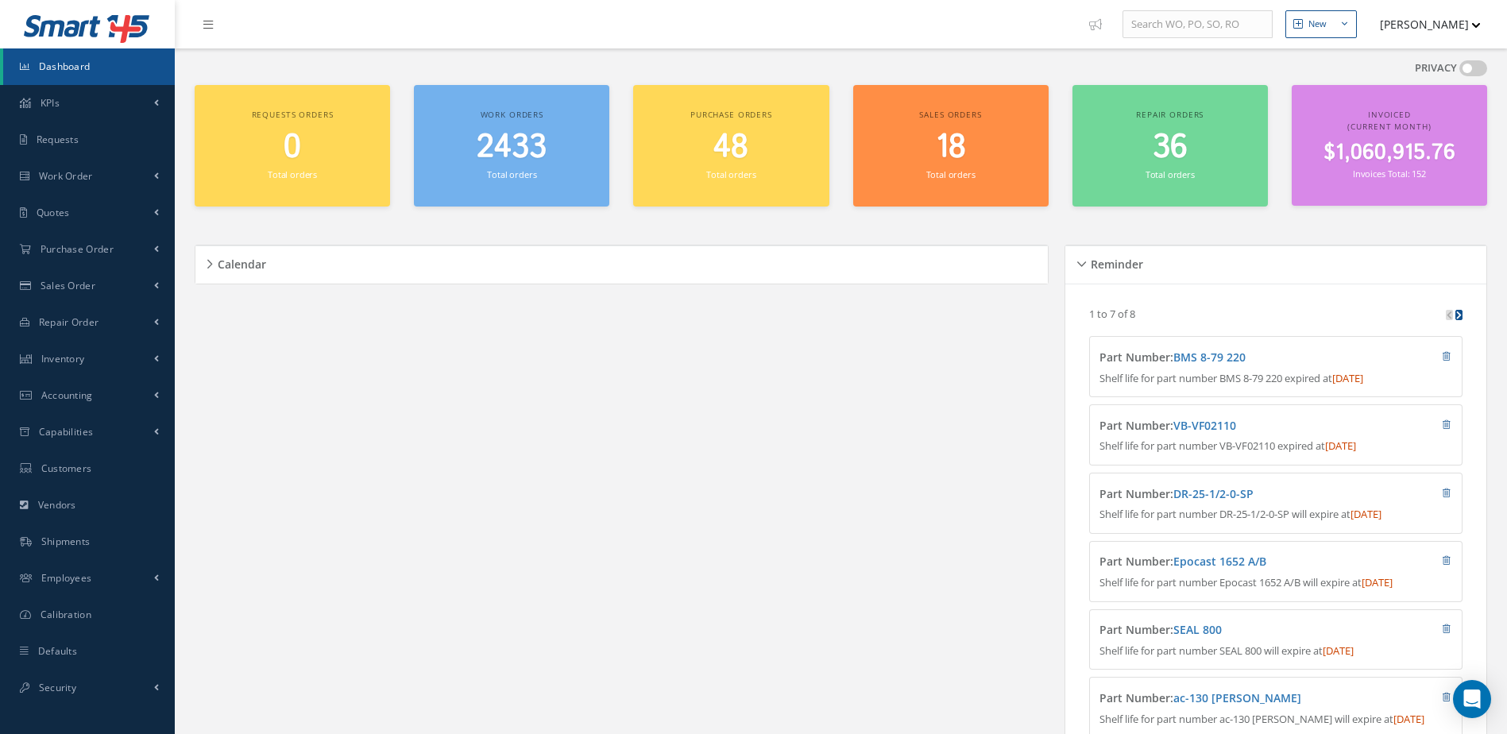
scroll to position [1028, 0]
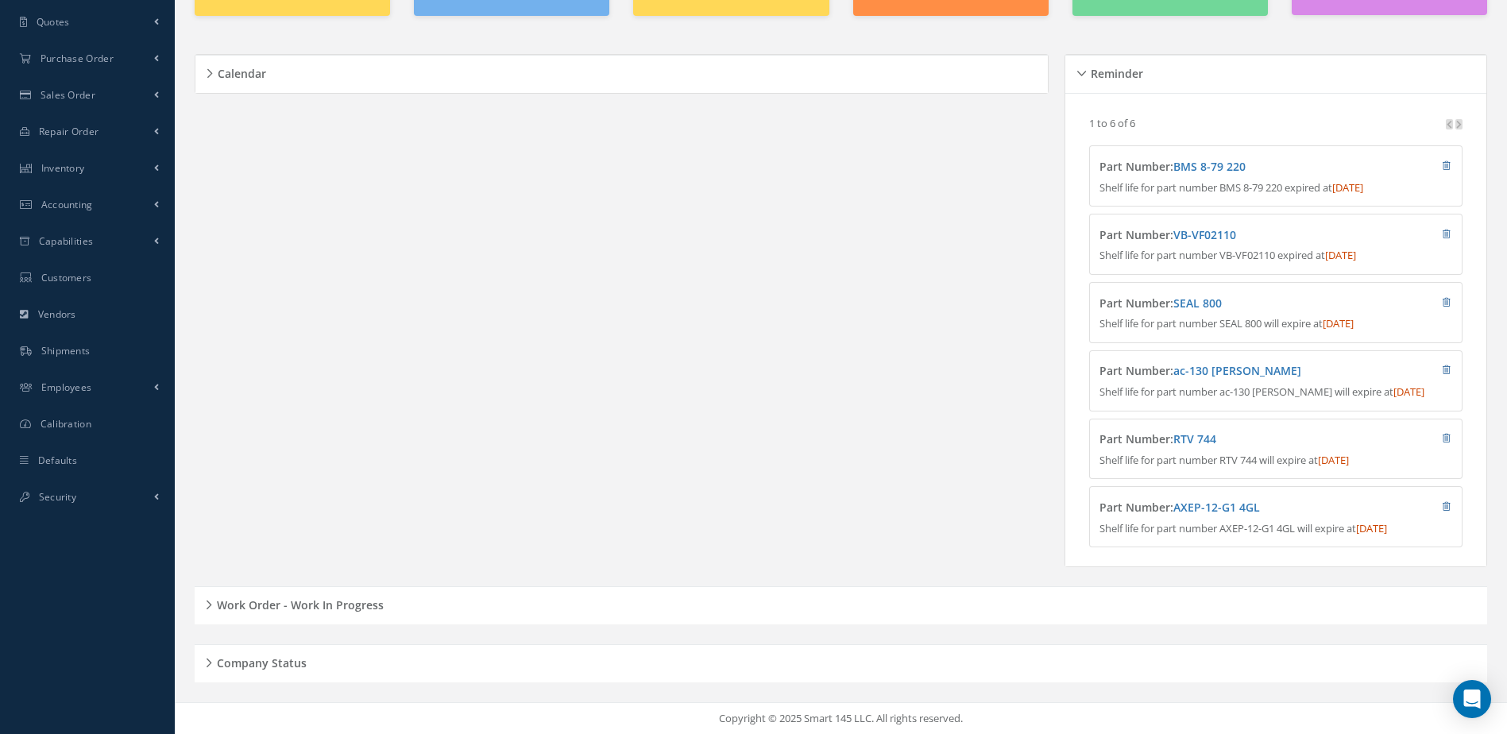
click at [307, 610] on h5 "Work Order - Work In Progress" at bounding box center [298, 602] width 172 height 19
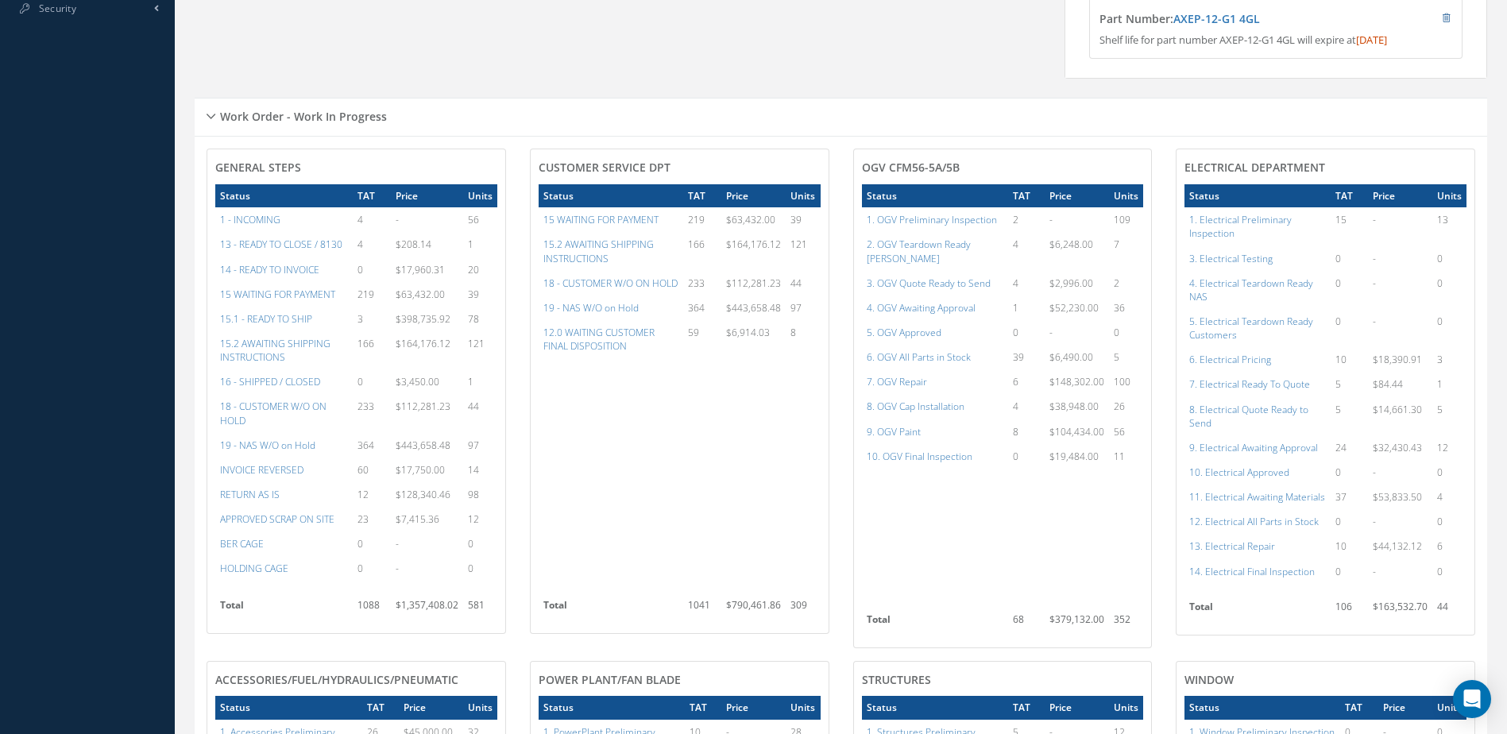
scroll to position [758, 0]
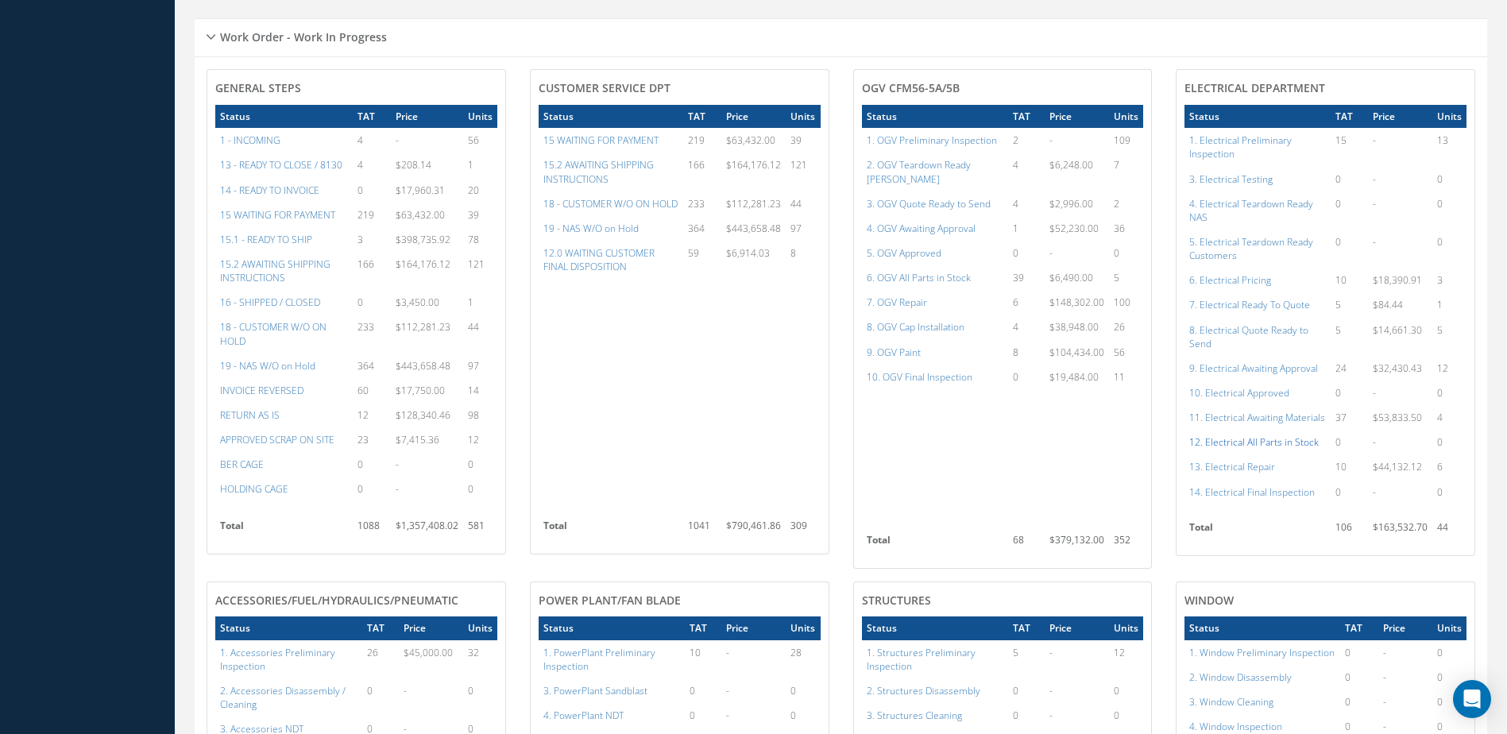
click at [1253, 449] on a=98&excludeInternalCustomer=false&excludeInvoicedOrClosed=true&shop_id=13&filtersHidded"] "12. Electrical All Parts in Stock" at bounding box center [1253, 442] width 129 height 14
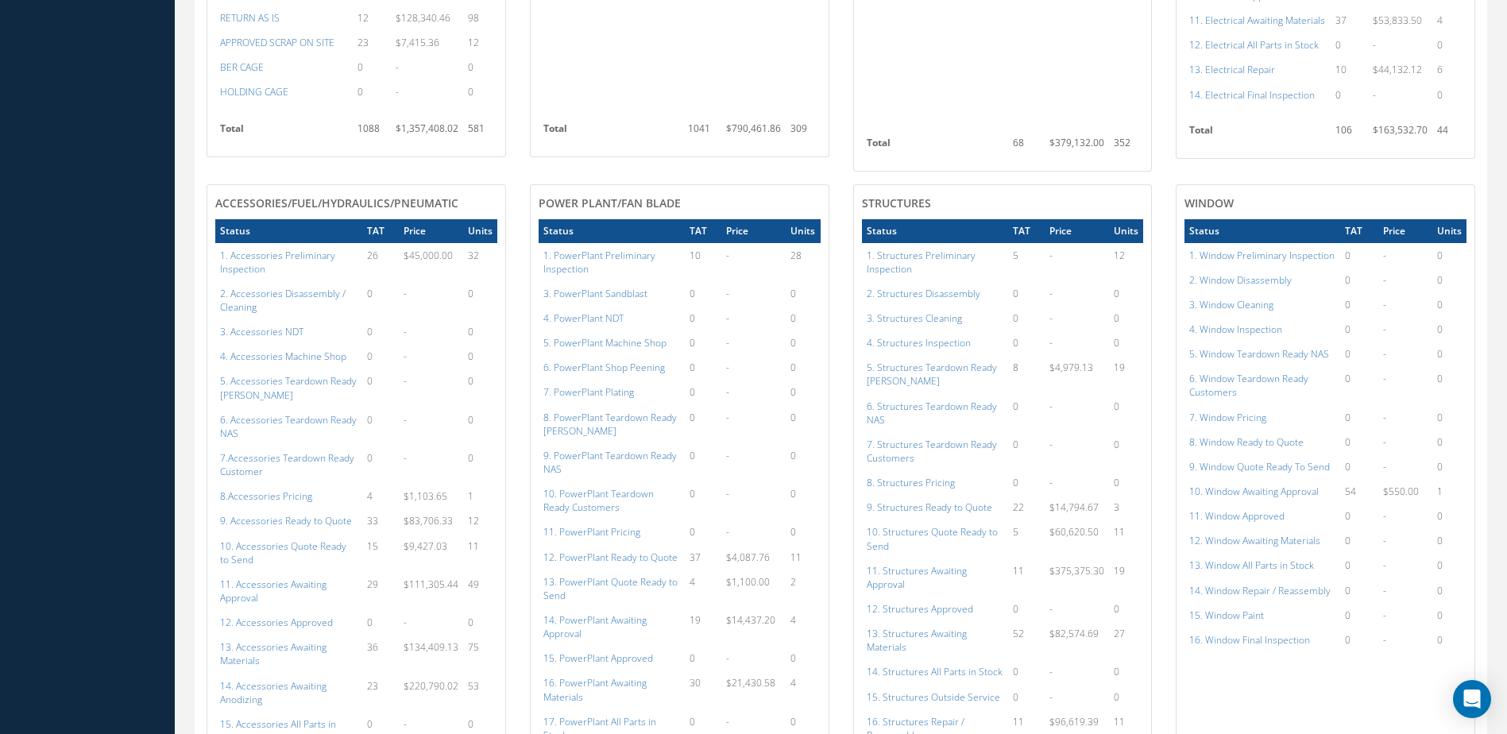
scroll to position [1469, 0]
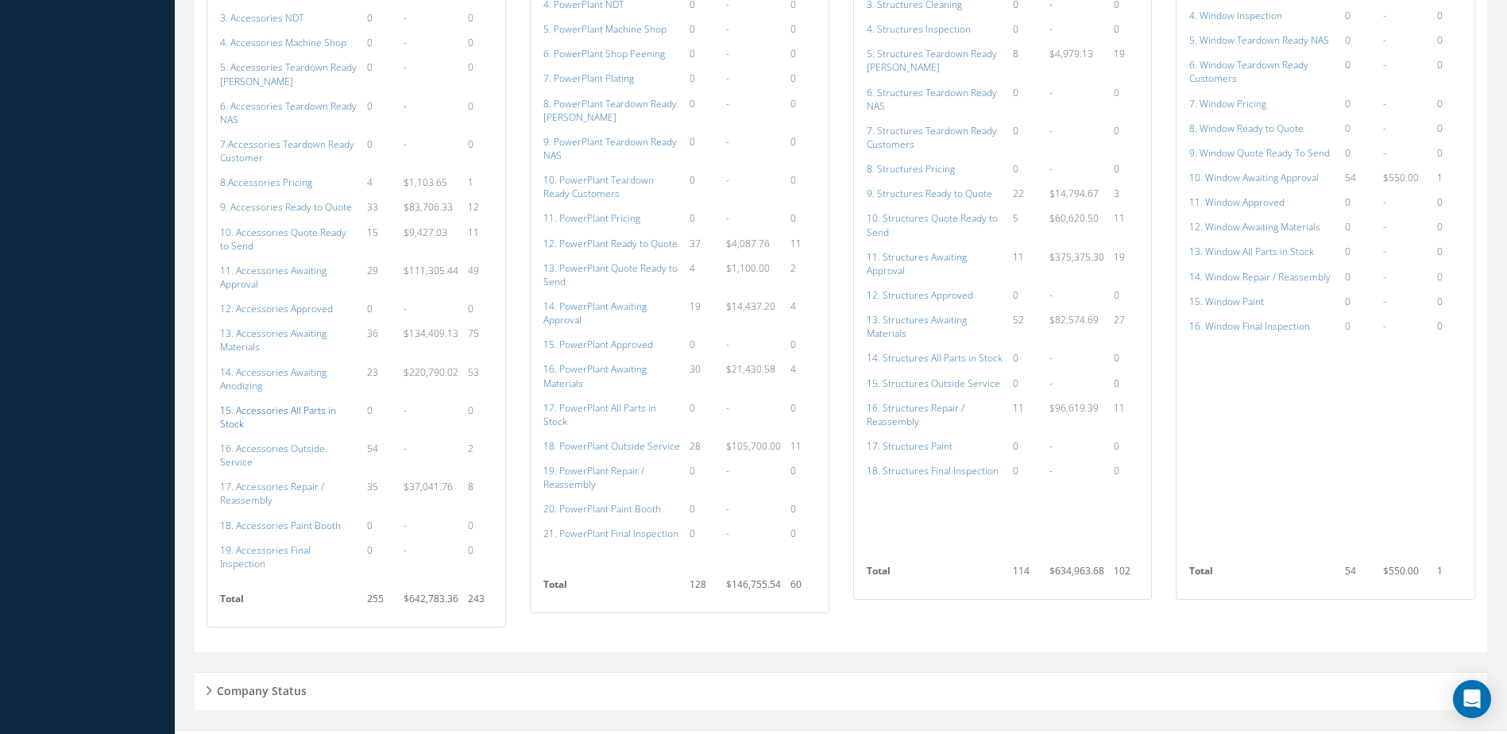
click at [266, 411] on a=115&excludeInternalCustomer=false&excludeInvoicedOrClosed=true&shop_id=14&filtersHidded"] "15. Accessories All Parts in Stock" at bounding box center [278, 416] width 116 height 27
click at [645, 409] on a=136&excludeInternalCustomer=false&excludeInvoicedOrClosed=true&shop_id=15&filtersHidded"] "17. PowerPlant All Parts in Stock" at bounding box center [599, 414] width 113 height 27
click at [970, 353] on a=154&excludeInternalCustomer=false&excludeInvoicedOrClosed=true&shop_id=3&filtersHidded"] "14. Structures All Parts in Stock" at bounding box center [934, 358] width 136 height 14
click at [1264, 253] on a=171&excludeInternalCustomer=false&excludeInvoicedOrClosed=true&shop_id=16&filtersHidded"] "13. Window All Parts in Stock" at bounding box center [1251, 252] width 125 height 14
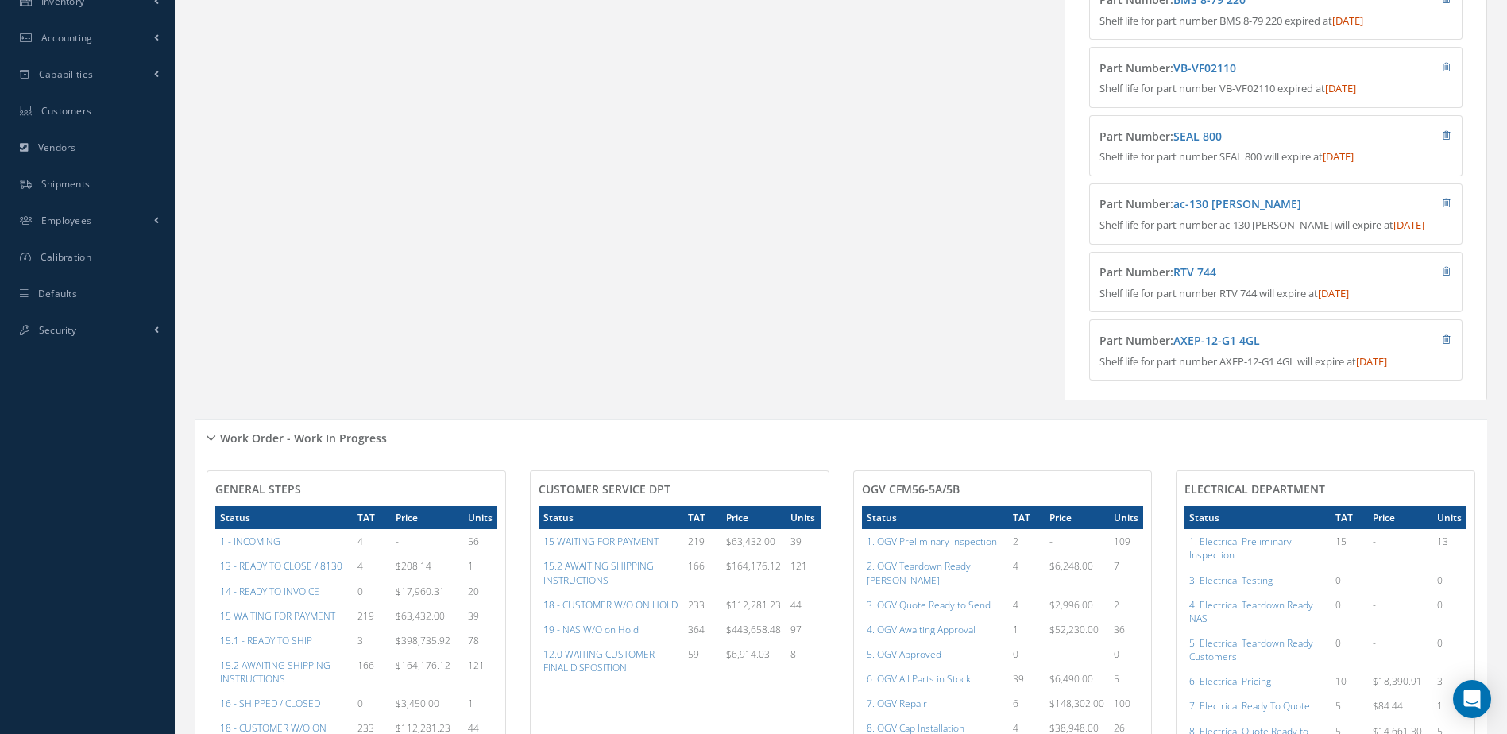
scroll to position [675, 0]
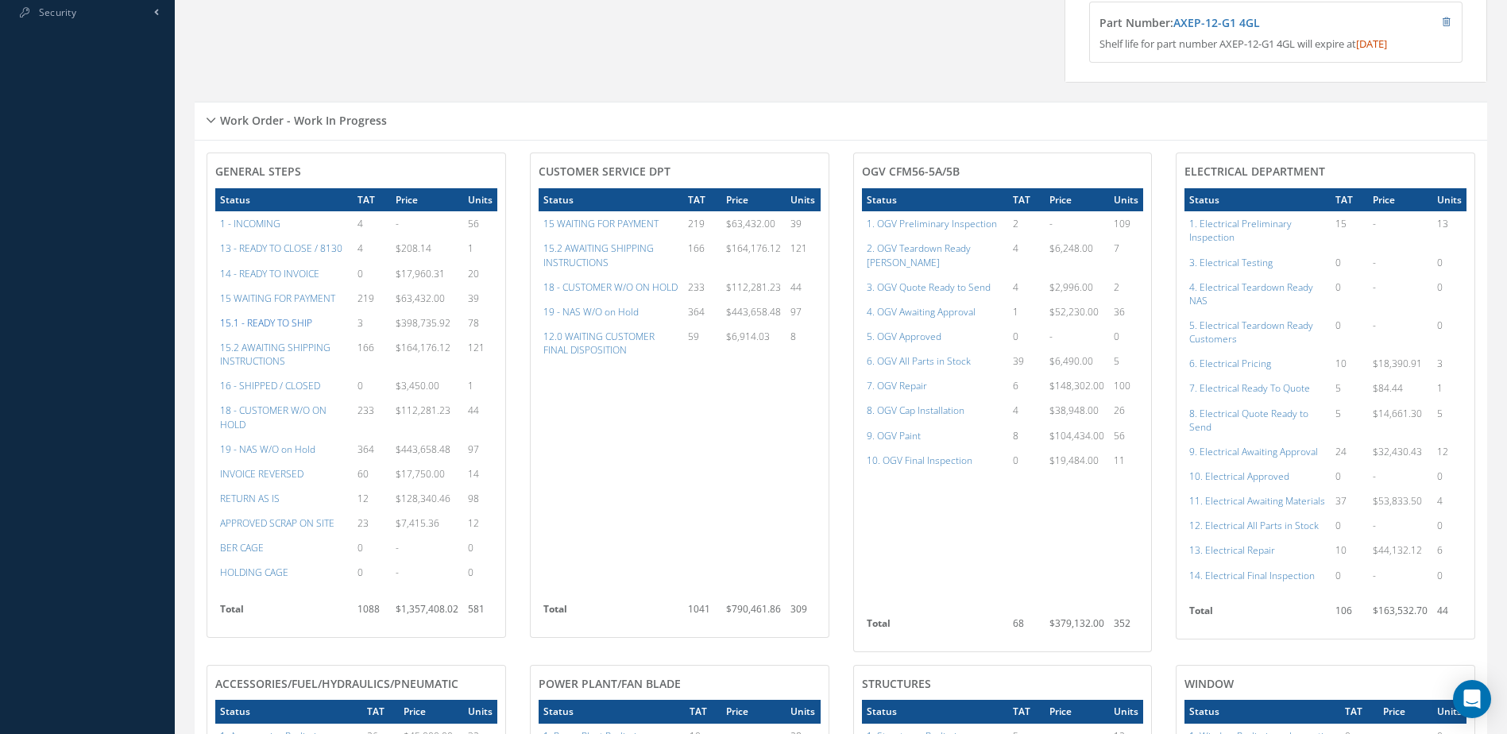
click at [275, 329] on a=12&excludeInternalCustomer=false&excludeInvoicedOrClosed=false&&filtersHidded"] "15.1 - READY TO SHIP" at bounding box center [266, 323] width 92 height 14
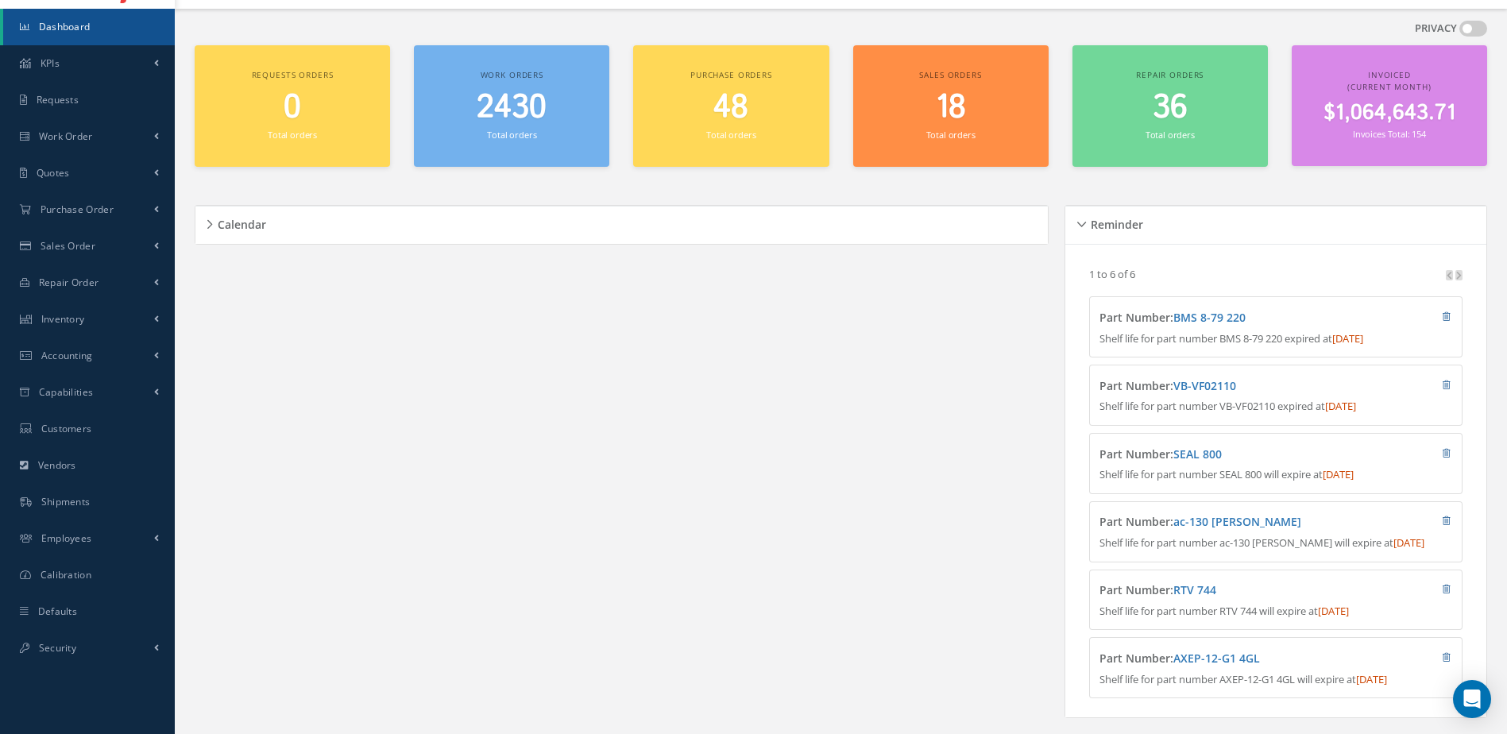
scroll to position [0, 0]
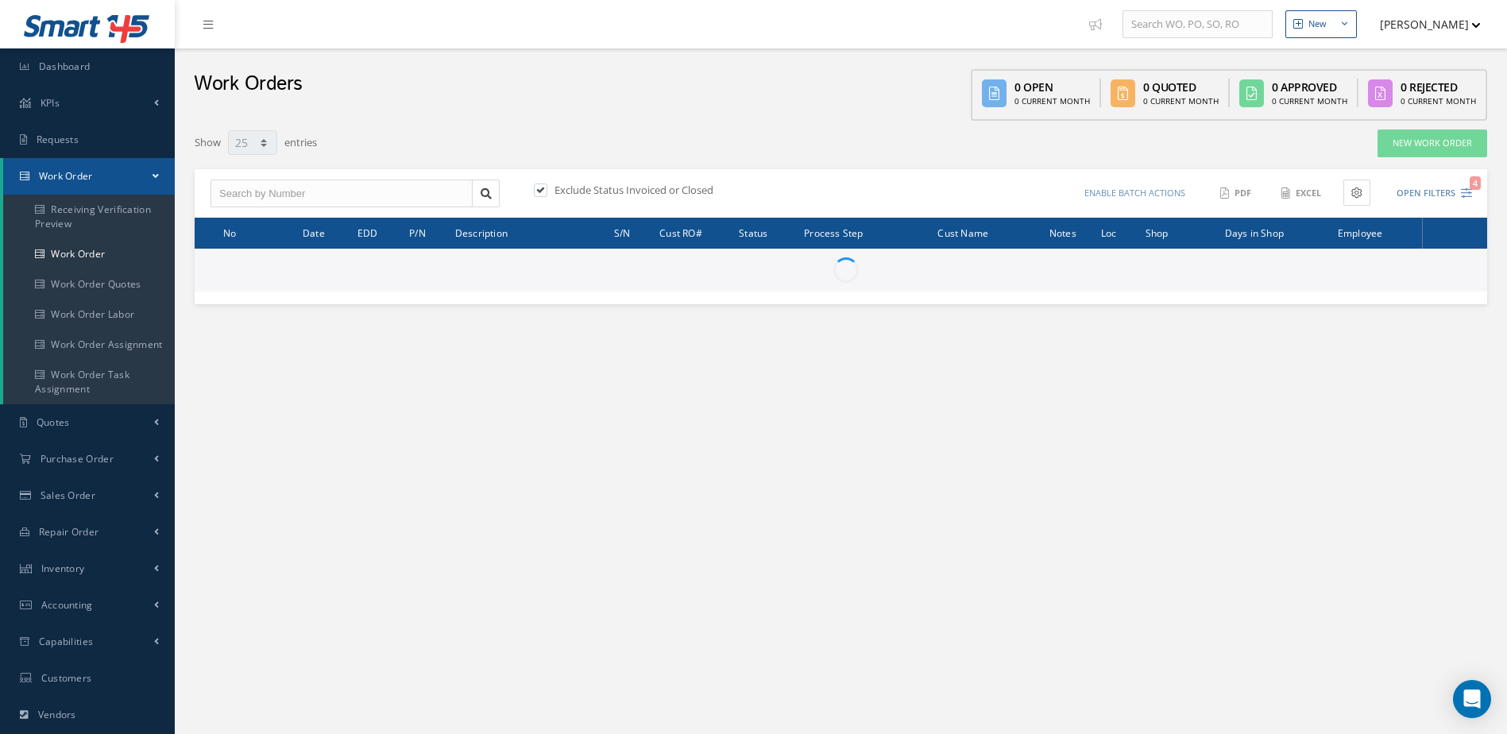
select select "25"
type input "All Work Request"
type input "All Work Performed"
type input "All Status"
type input "WO Part Status"
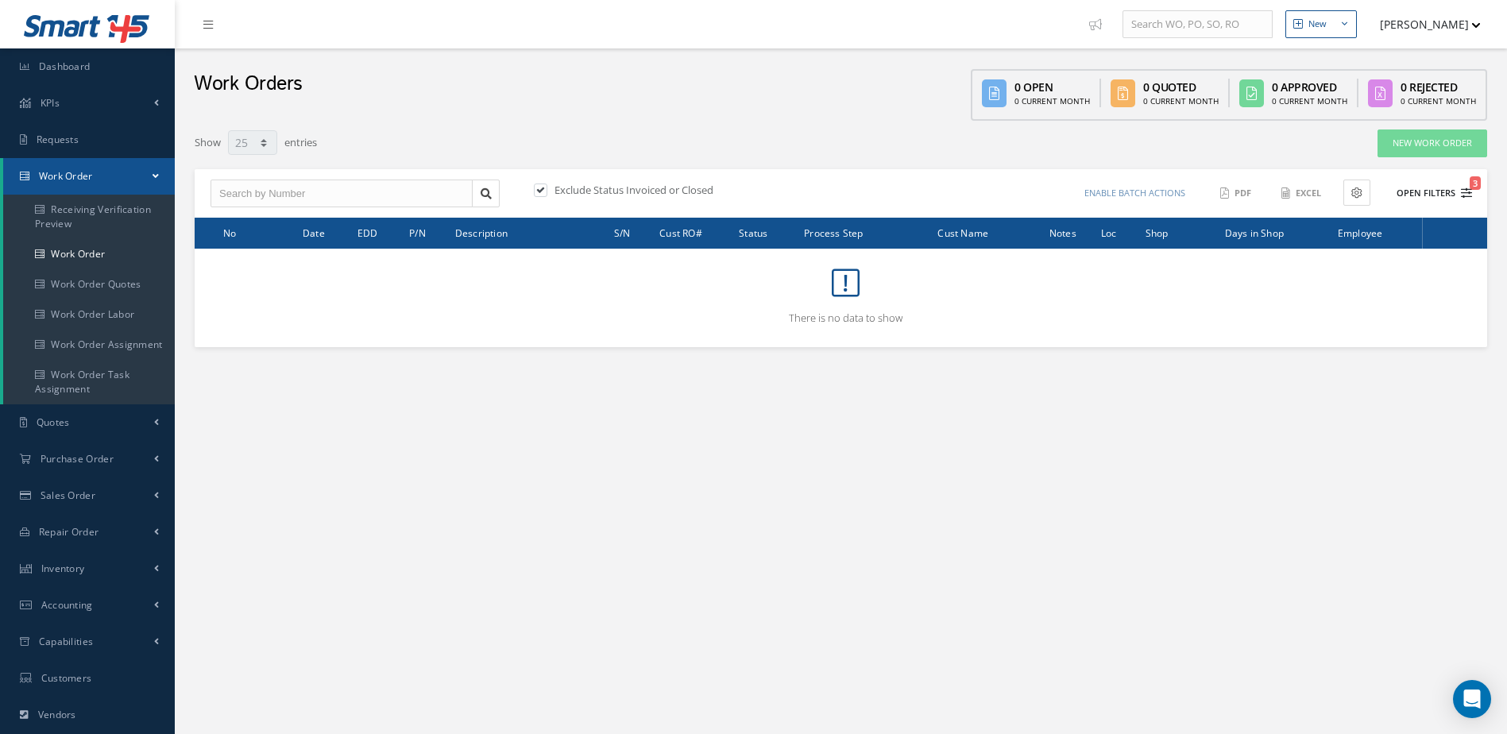
click at [1417, 194] on button "Open Filters 3" at bounding box center [1427, 193] width 90 height 26
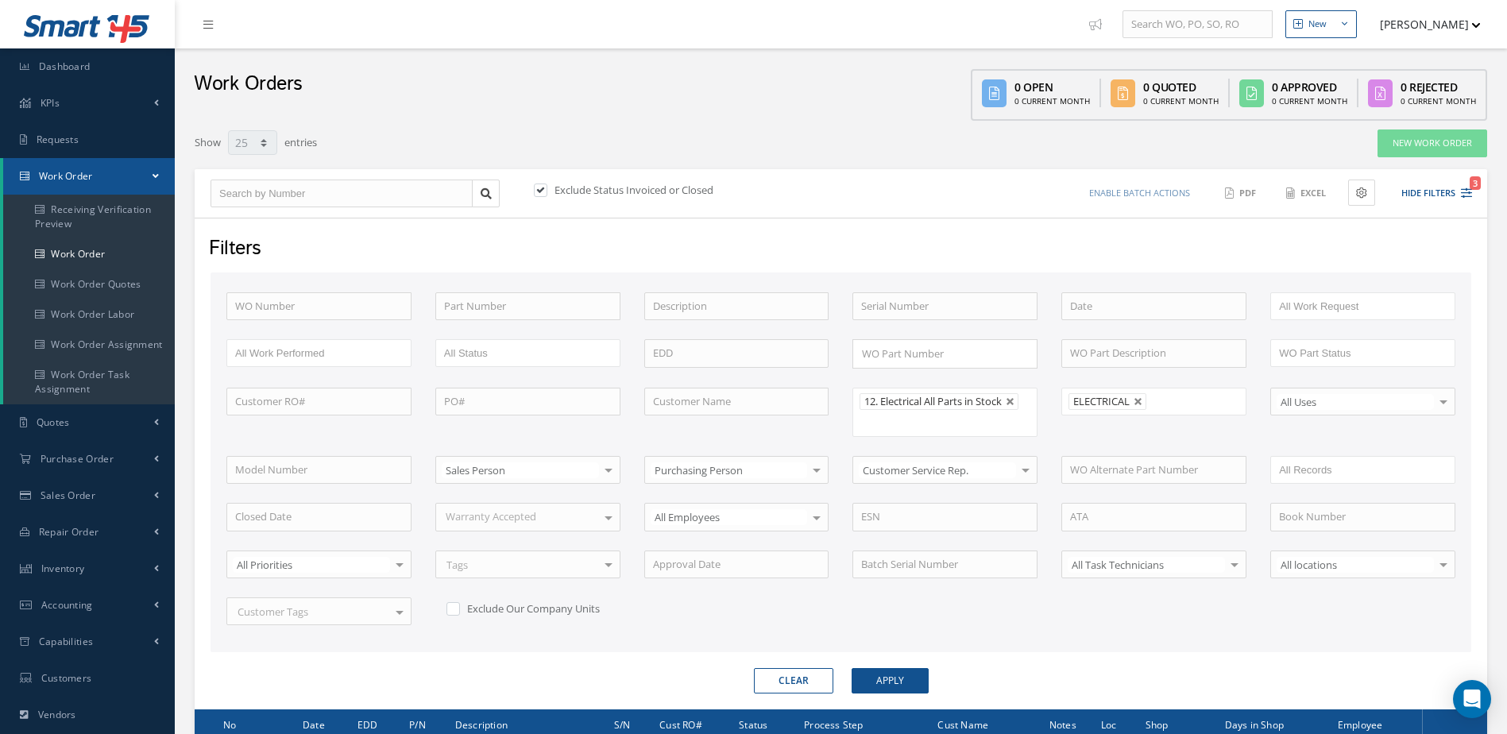
click at [1139, 407] on li "ELECTRICAL" at bounding box center [1107, 401] width 78 height 17
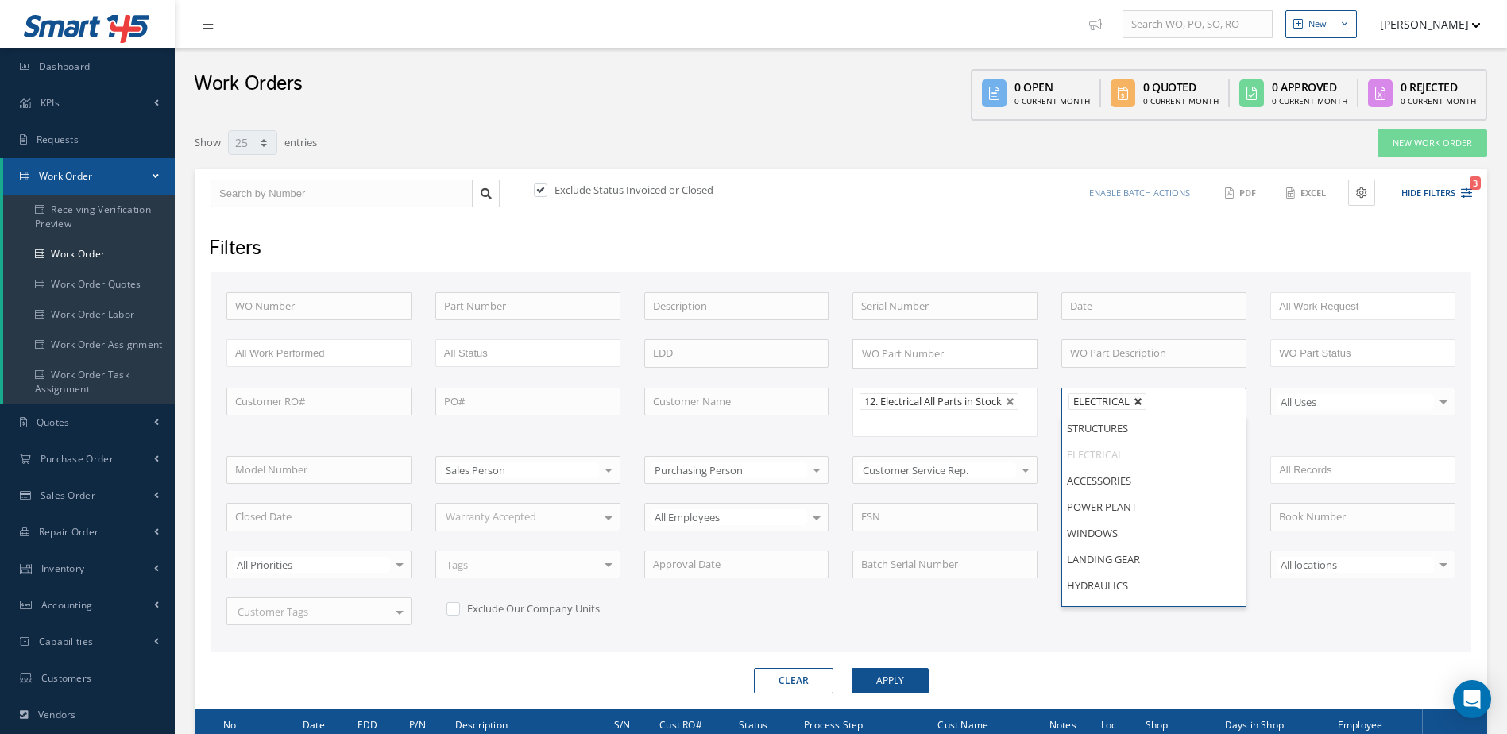
click at [1136, 403] on link at bounding box center [1138, 402] width 10 height 10
click at [886, 677] on button "Apply" at bounding box center [889, 680] width 77 height 25
type input "All Shops"
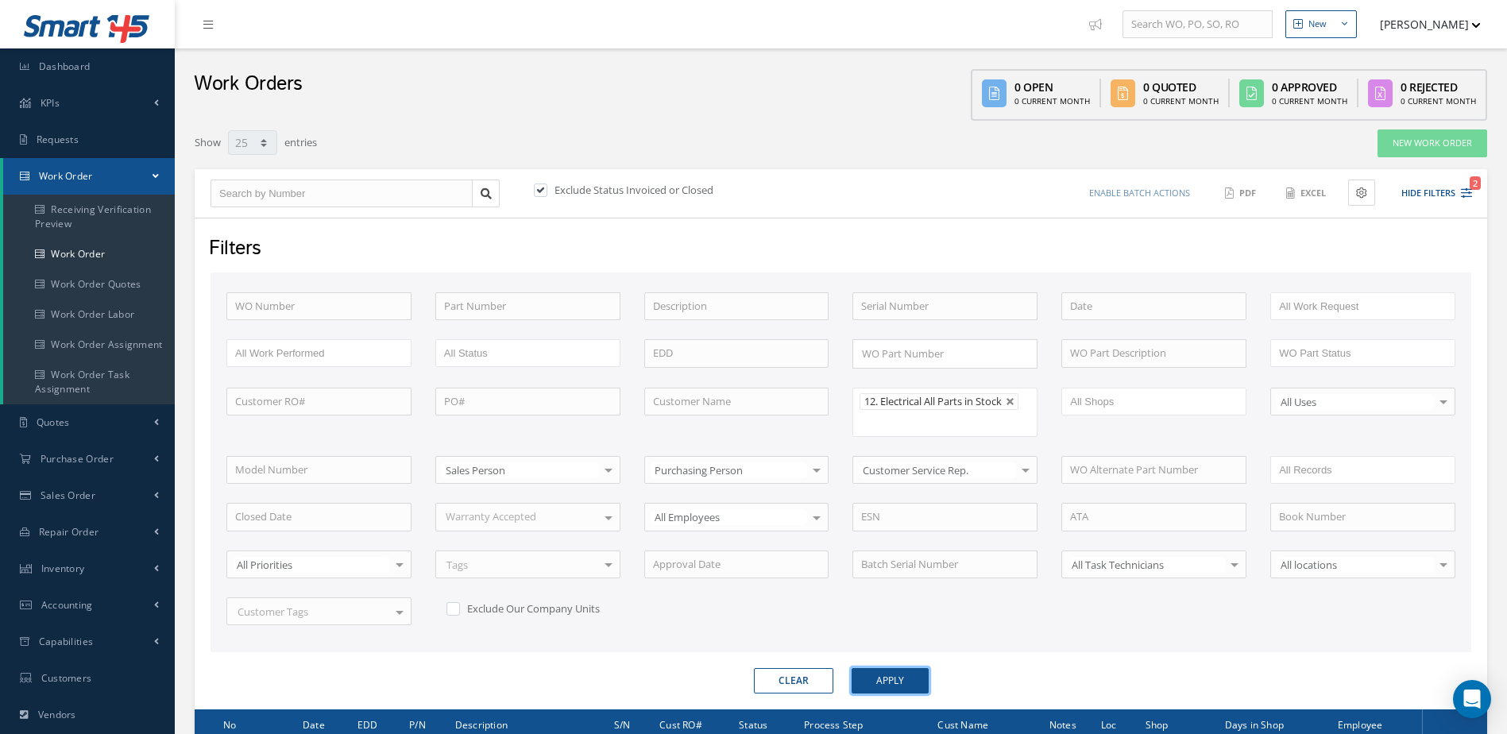
click at [1015, 402] on link at bounding box center [1010, 402] width 10 height 10
type input "All Proccess Step"
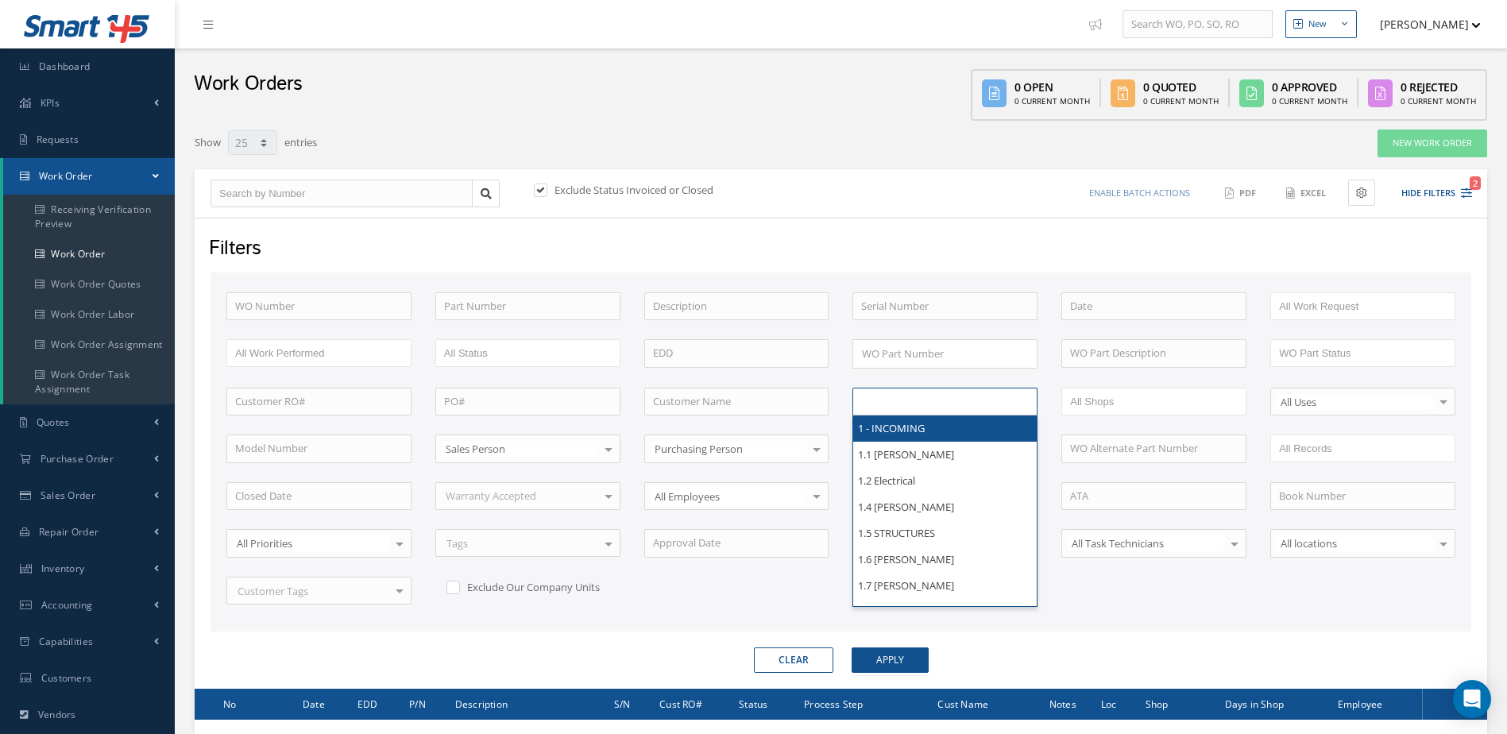
click at [913, 400] on input "text" at bounding box center [911, 402] width 101 height 20
type input "struc"
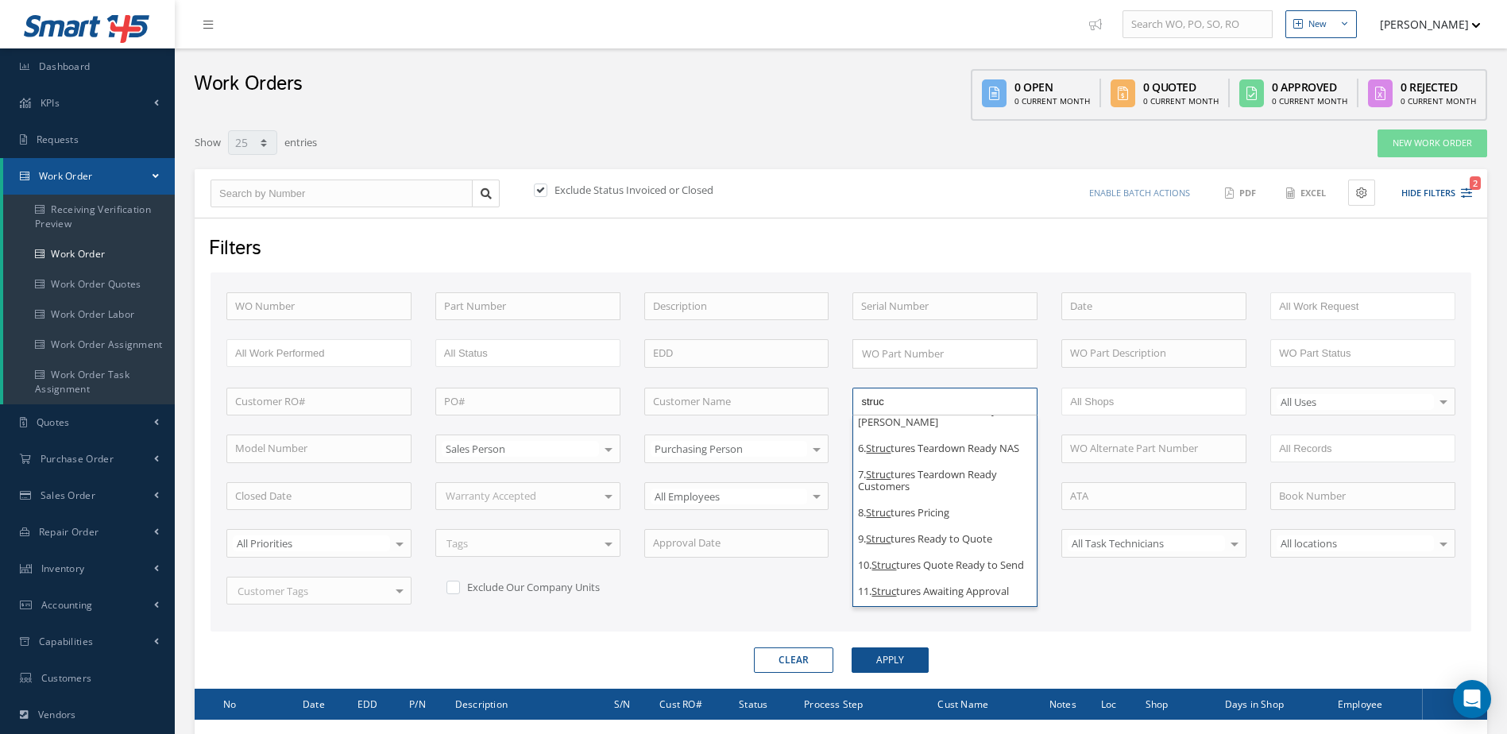
scroll to position [207, 0]
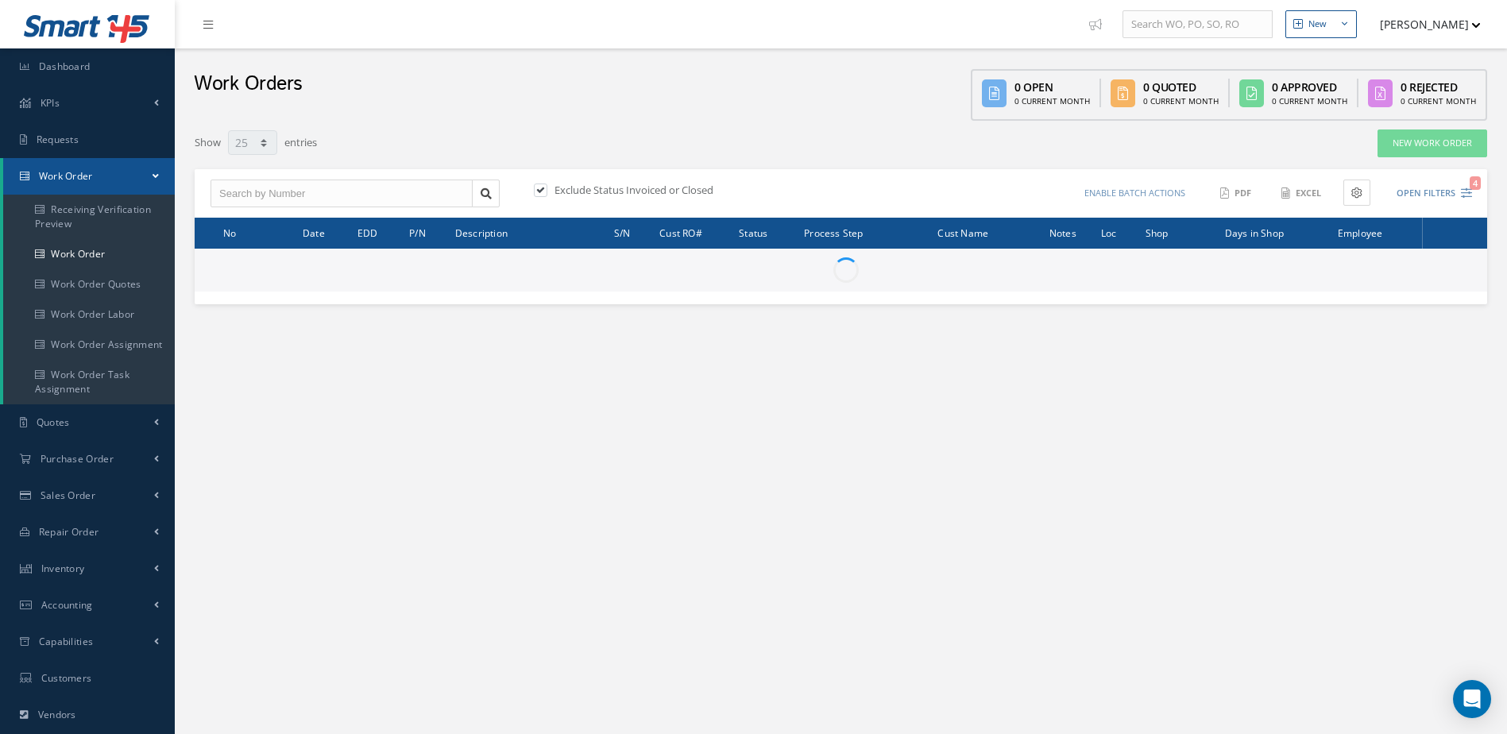
select select "25"
type input "All Work Request"
type input "All Work Performed"
type input "All Status"
type input "WO Part Status"
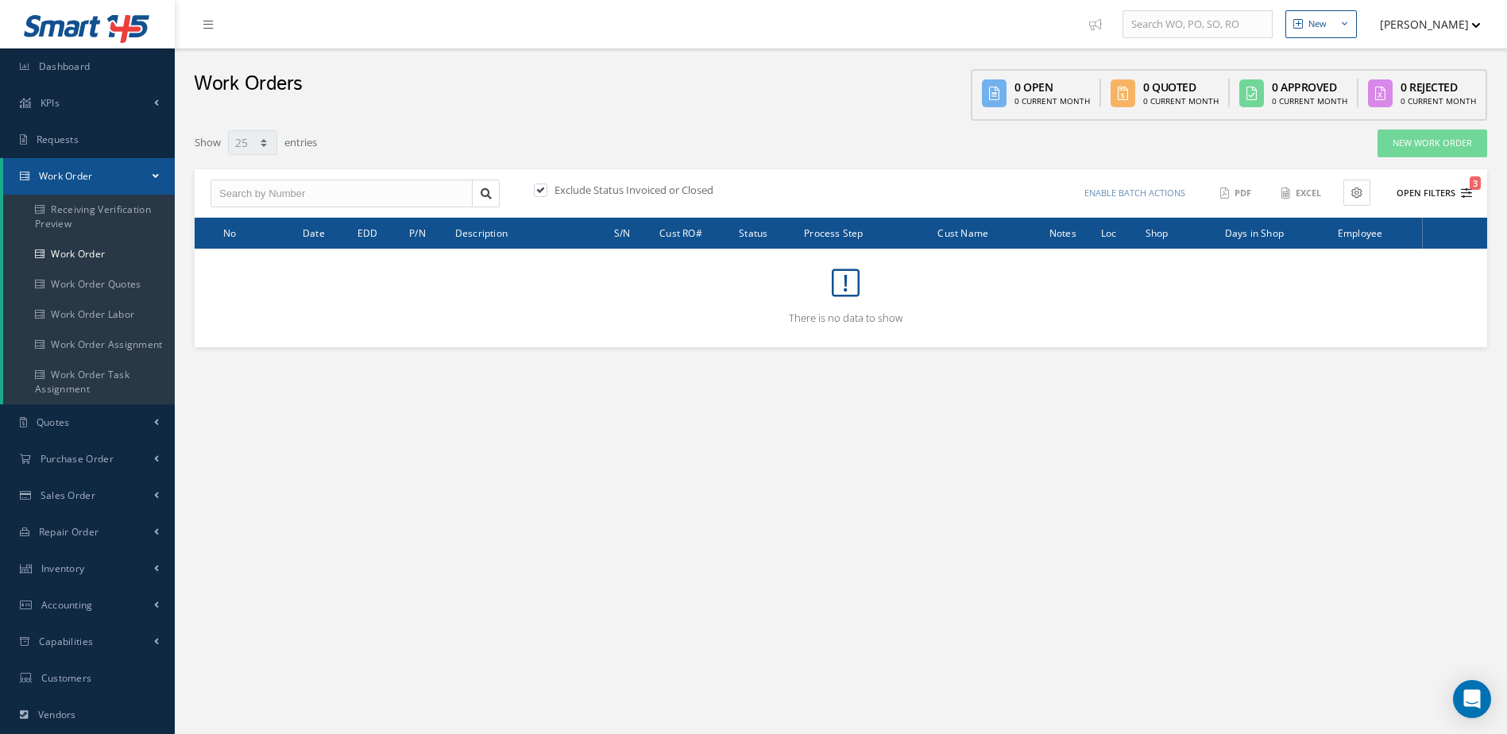
click at [1426, 196] on button "Open Filters 3" at bounding box center [1427, 193] width 90 height 26
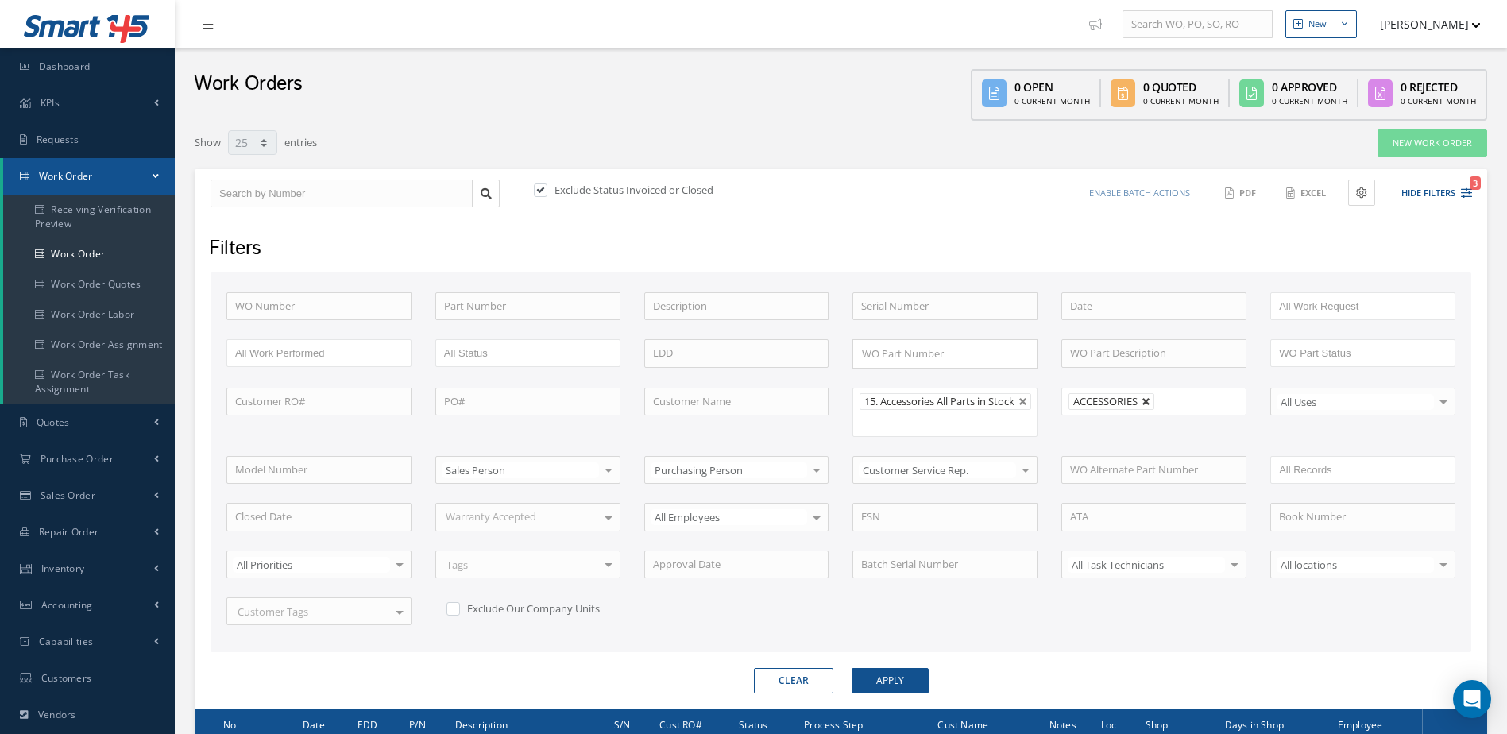
click at [1148, 403] on link at bounding box center [1146, 402] width 10 height 10
type input "All Shops"
drag, startPoint x: 899, startPoint y: 696, endPoint x: 909, endPoint y: 699, distance: 10.6
click at [900, 693] on button "Apply" at bounding box center [889, 680] width 77 height 25
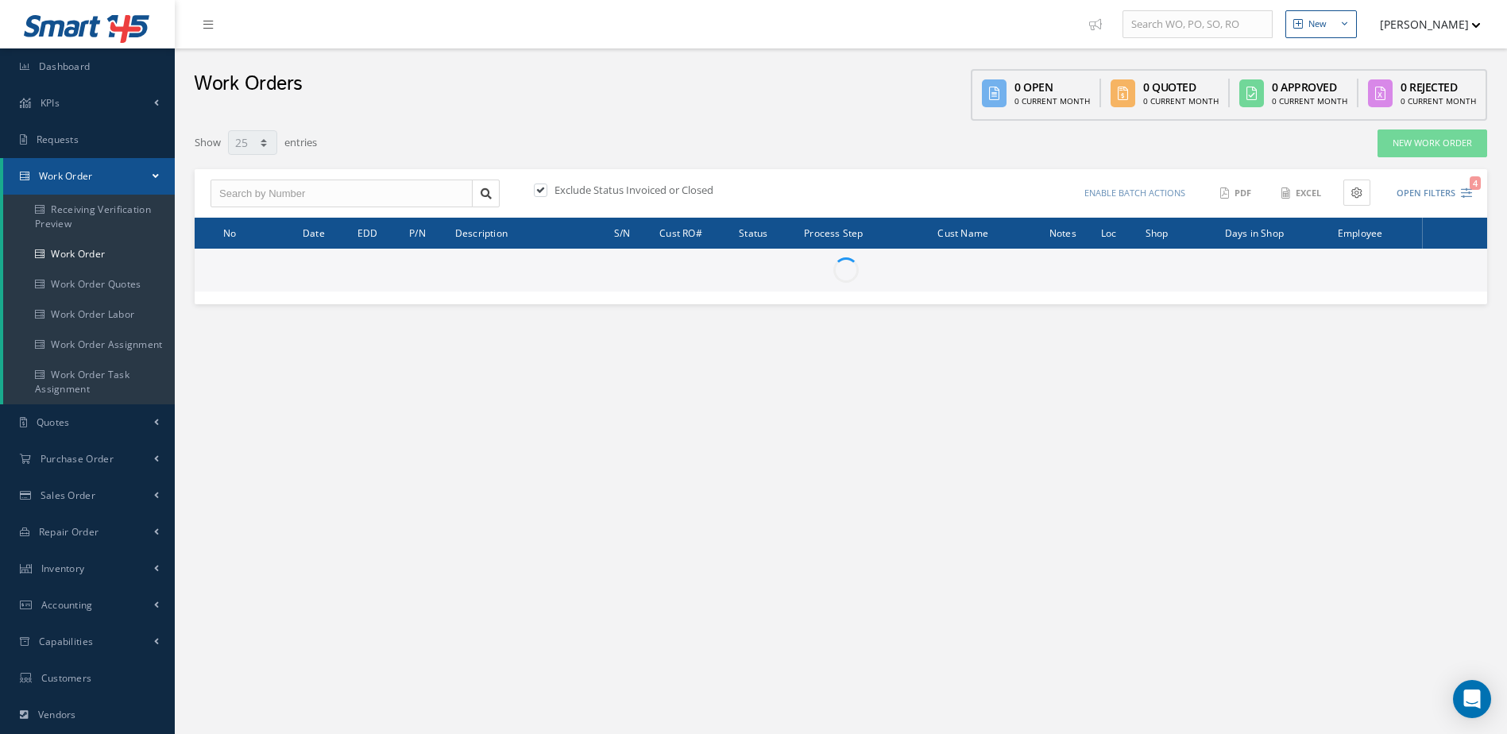
select select "25"
type input "All Work Request"
type input "All Work Performed"
type input "All Status"
type input "WO Part Status"
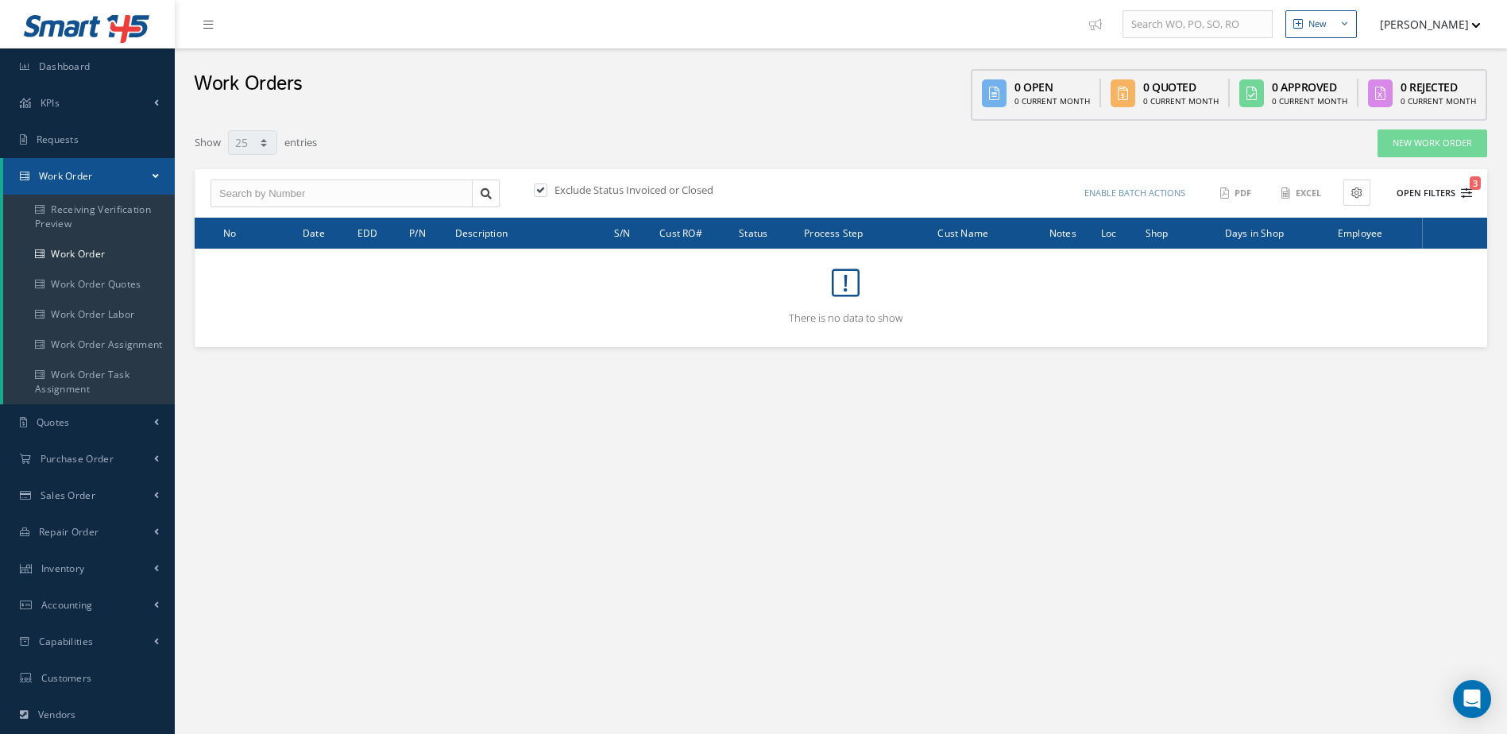
click at [1440, 187] on button "Open Filters 3" at bounding box center [1427, 193] width 90 height 26
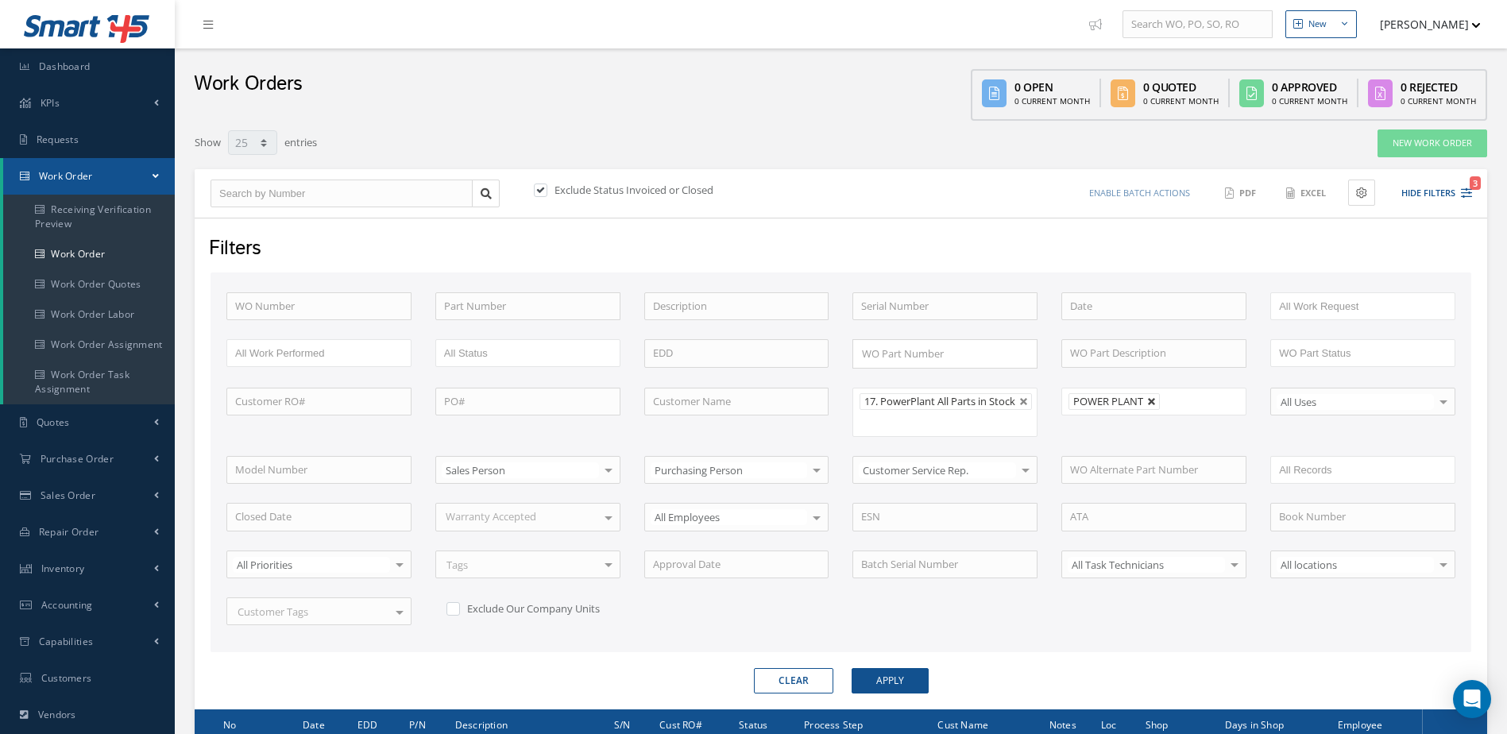
click at [1155, 402] on link at bounding box center [1152, 402] width 10 height 10
type input "All Shops"
click at [899, 683] on button "Apply" at bounding box center [889, 680] width 77 height 25
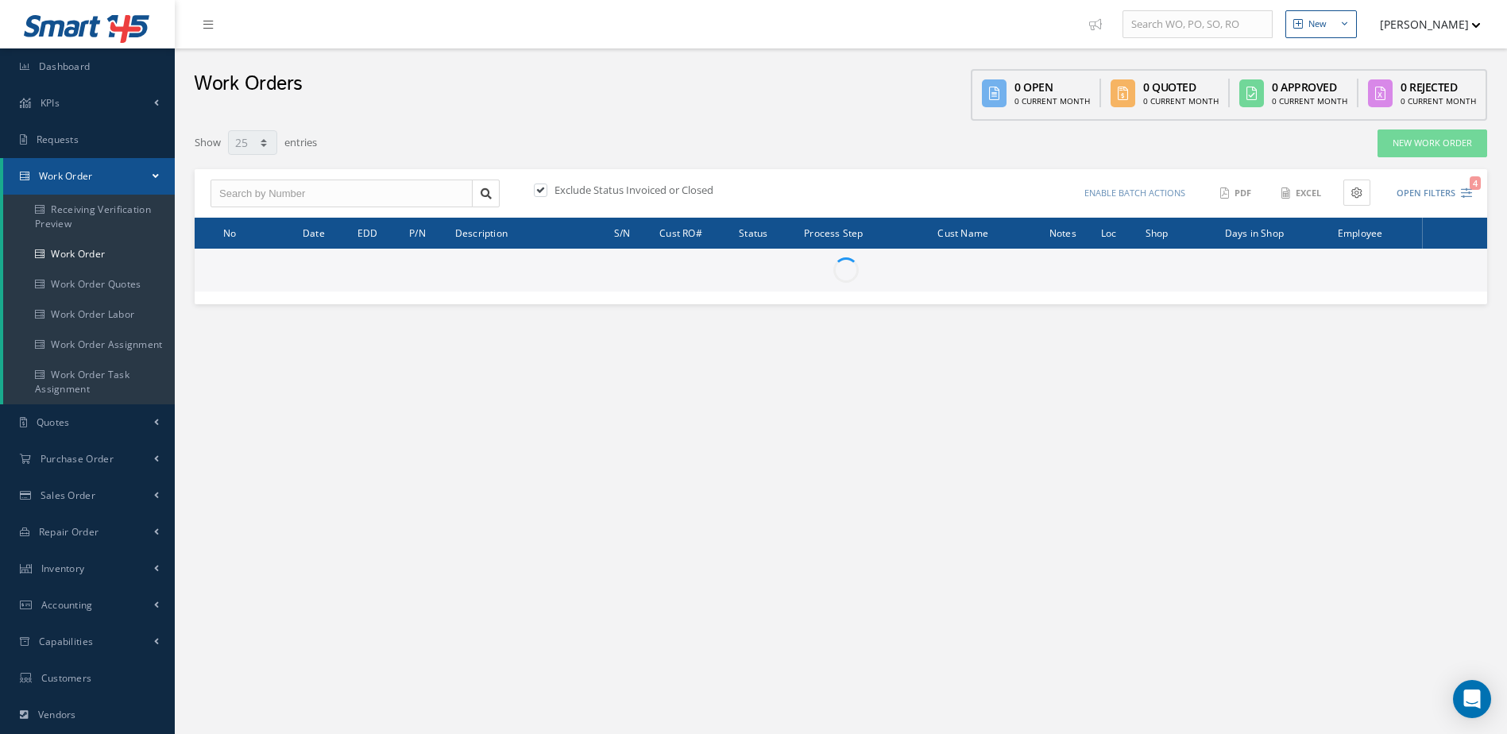
select select "25"
type input "All Work Request"
type input "All Work Performed"
type input "All Status"
type input "WO Part Status"
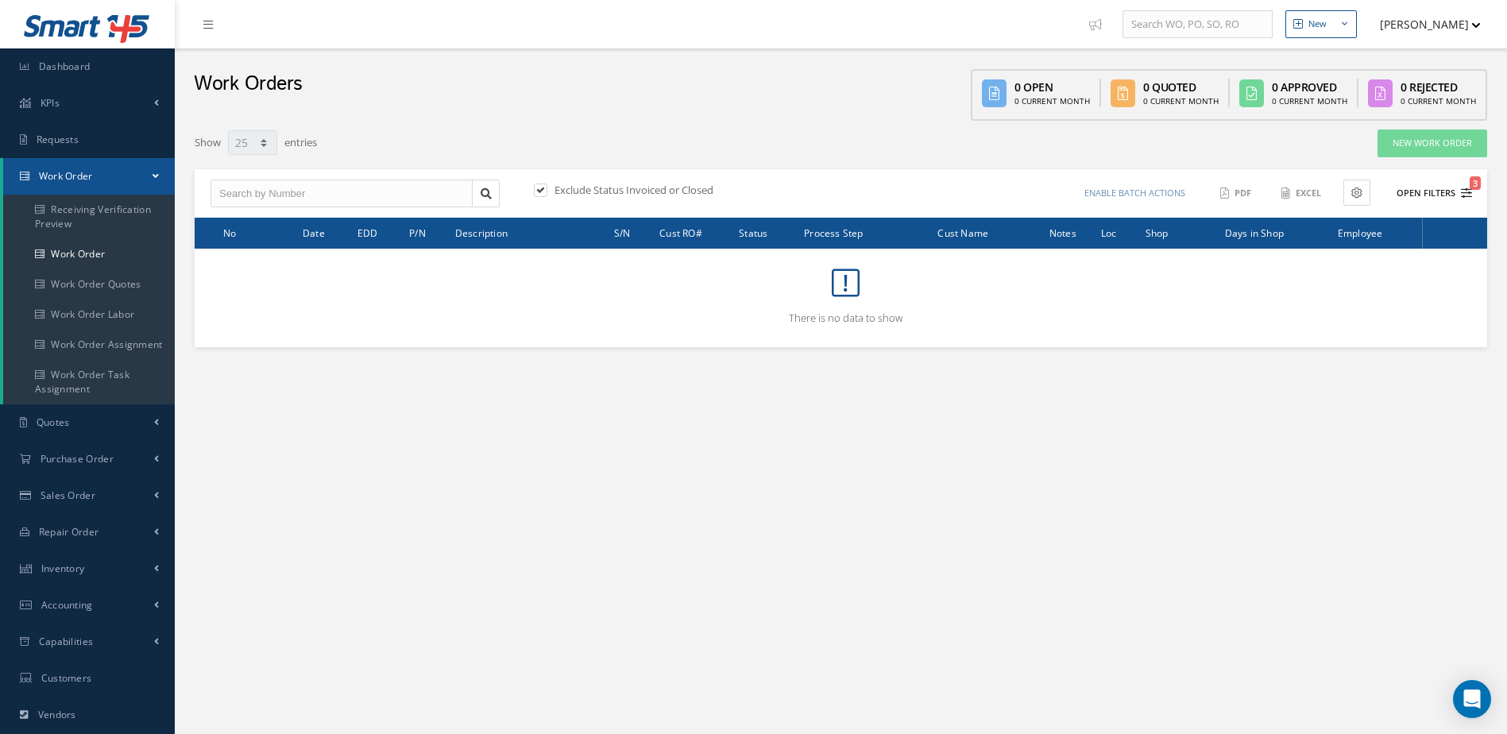
click at [1428, 195] on button "Open Filters 3" at bounding box center [1427, 193] width 90 height 26
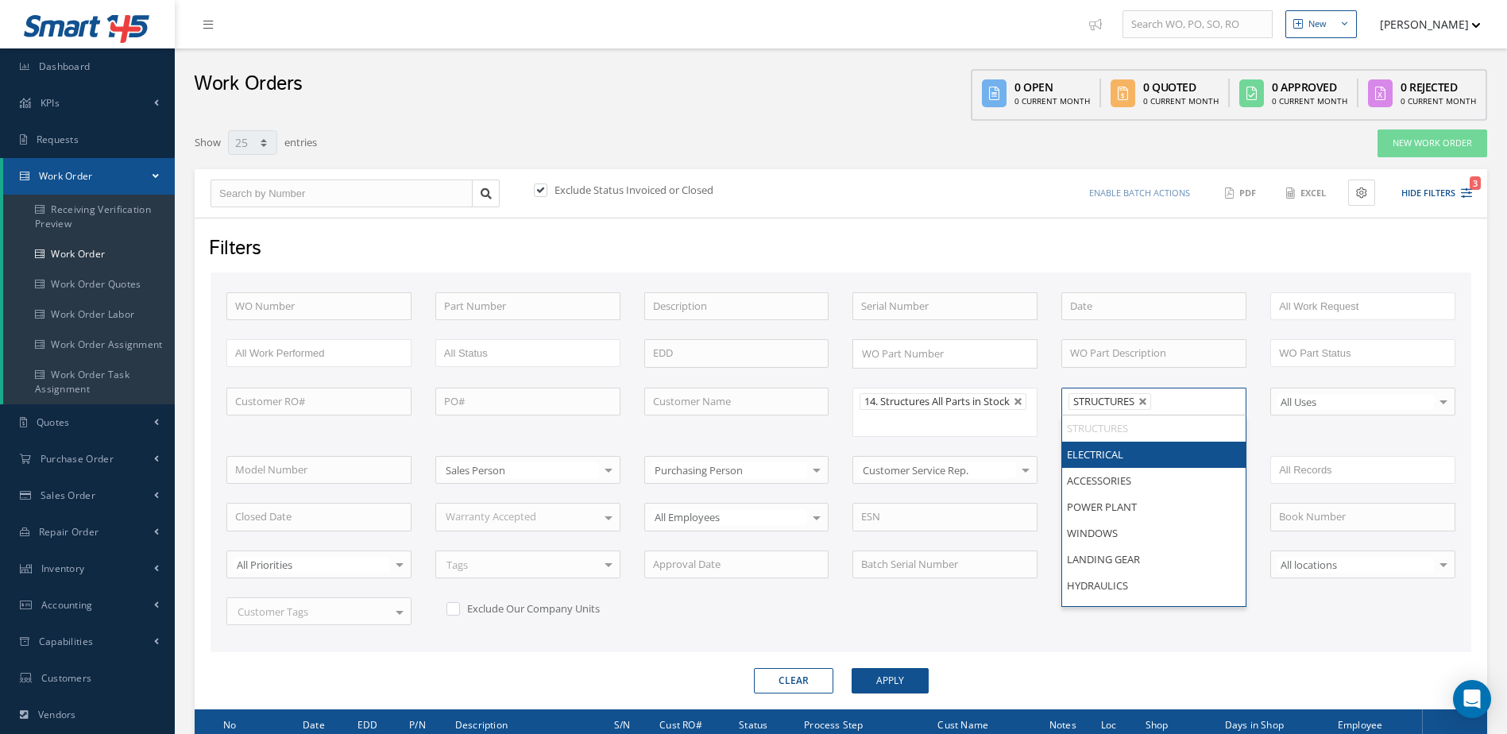
click at [1136, 403] on li "STRUCTURES" at bounding box center [1109, 401] width 83 height 17
click at [1142, 400] on link at bounding box center [1143, 402] width 10 height 10
click at [877, 684] on button "Apply" at bounding box center [889, 680] width 77 height 25
type input "All Shops"
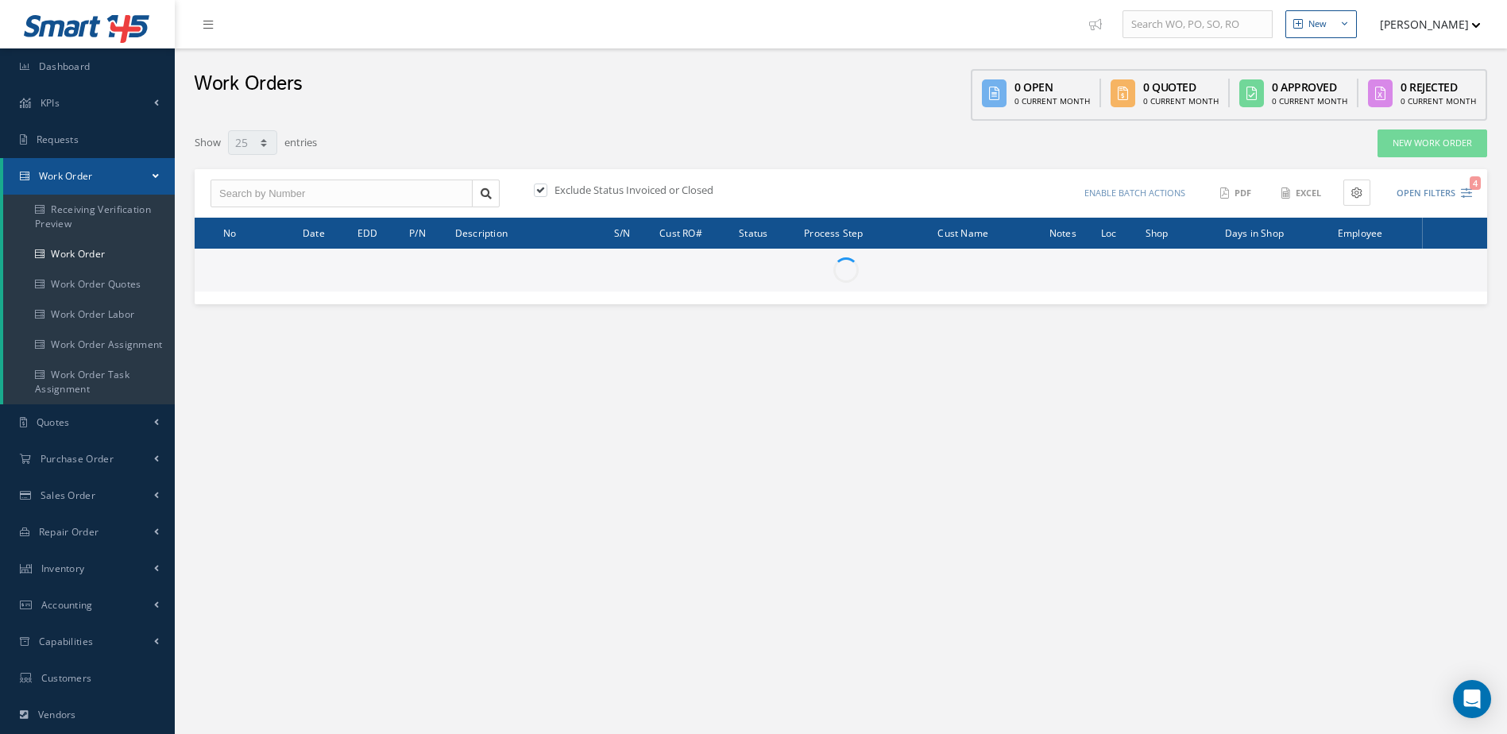
select select "25"
type input "All Work Request"
type input "All Work Performed"
type input "All Status"
type input "WO Part Status"
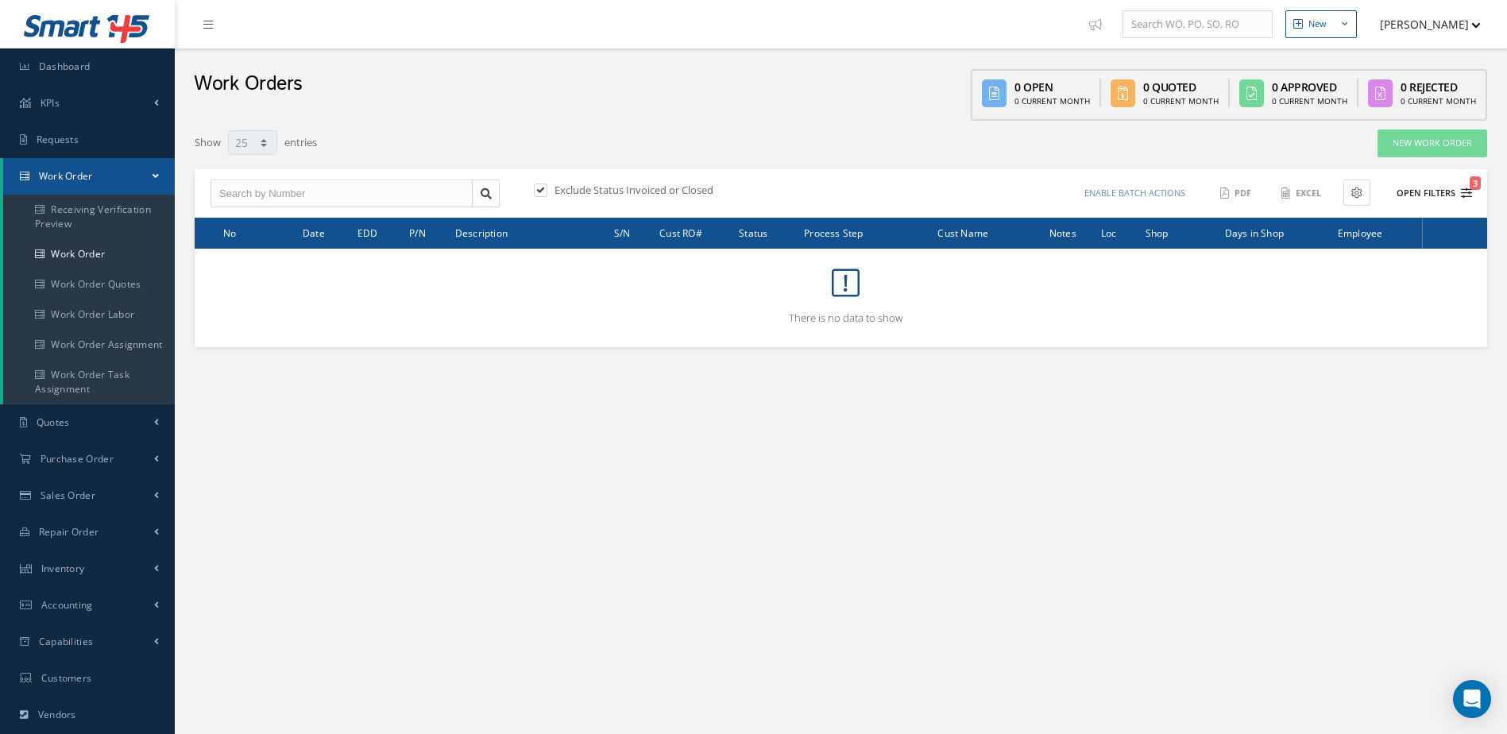
click at [1418, 189] on button "Open Filters 3" at bounding box center [1427, 193] width 90 height 26
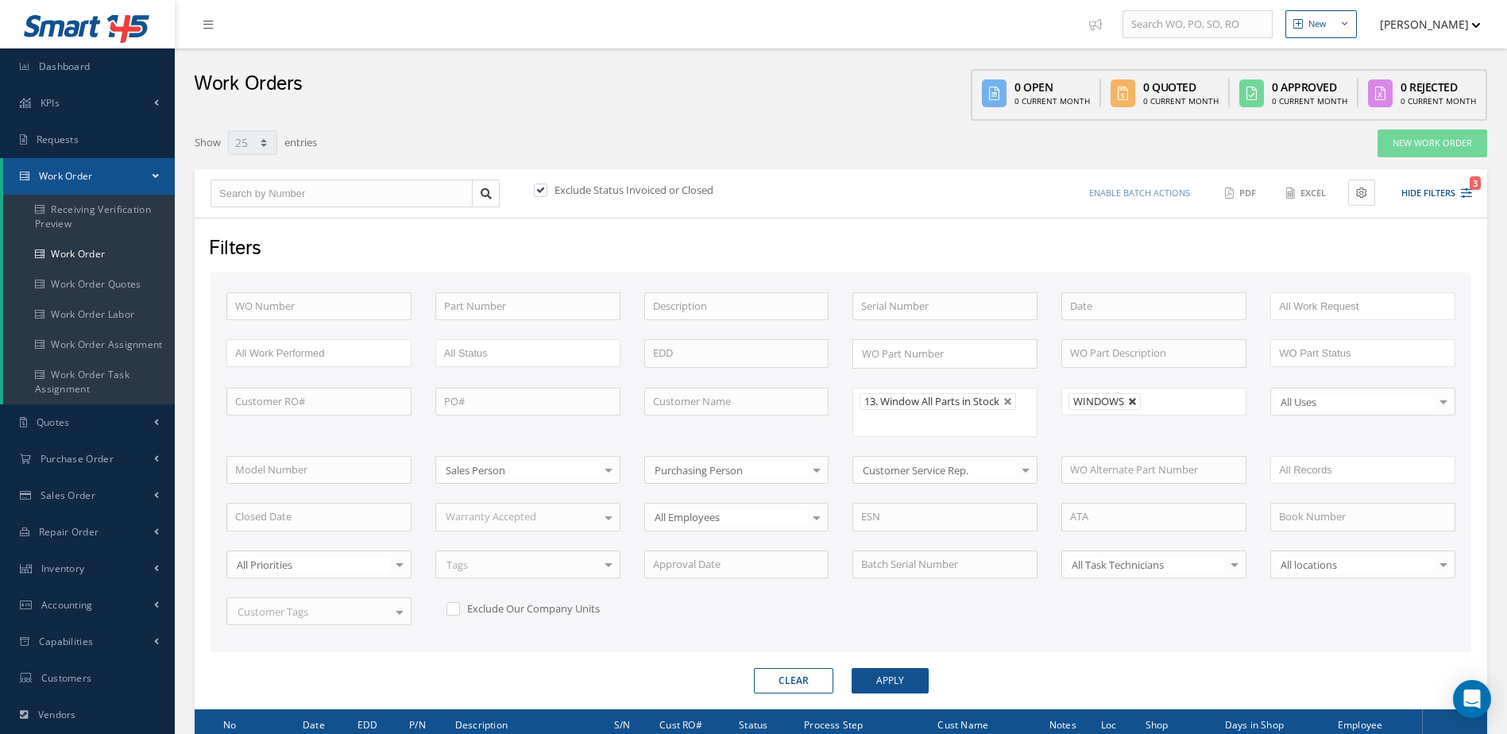
click at [1134, 398] on link at bounding box center [1133, 402] width 10 height 10
type input "All Shops"
click at [909, 674] on button "Apply" at bounding box center [889, 680] width 77 height 25
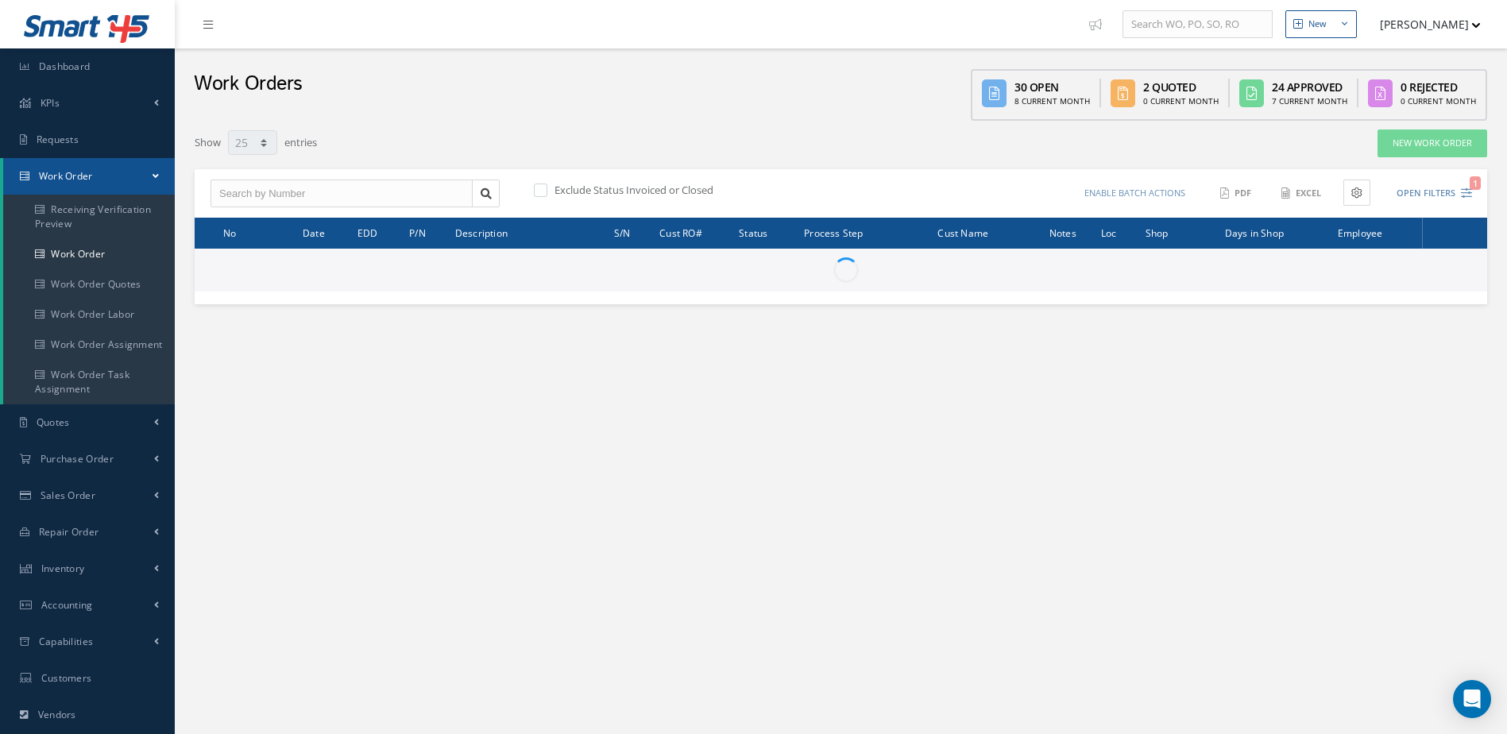
select select "25"
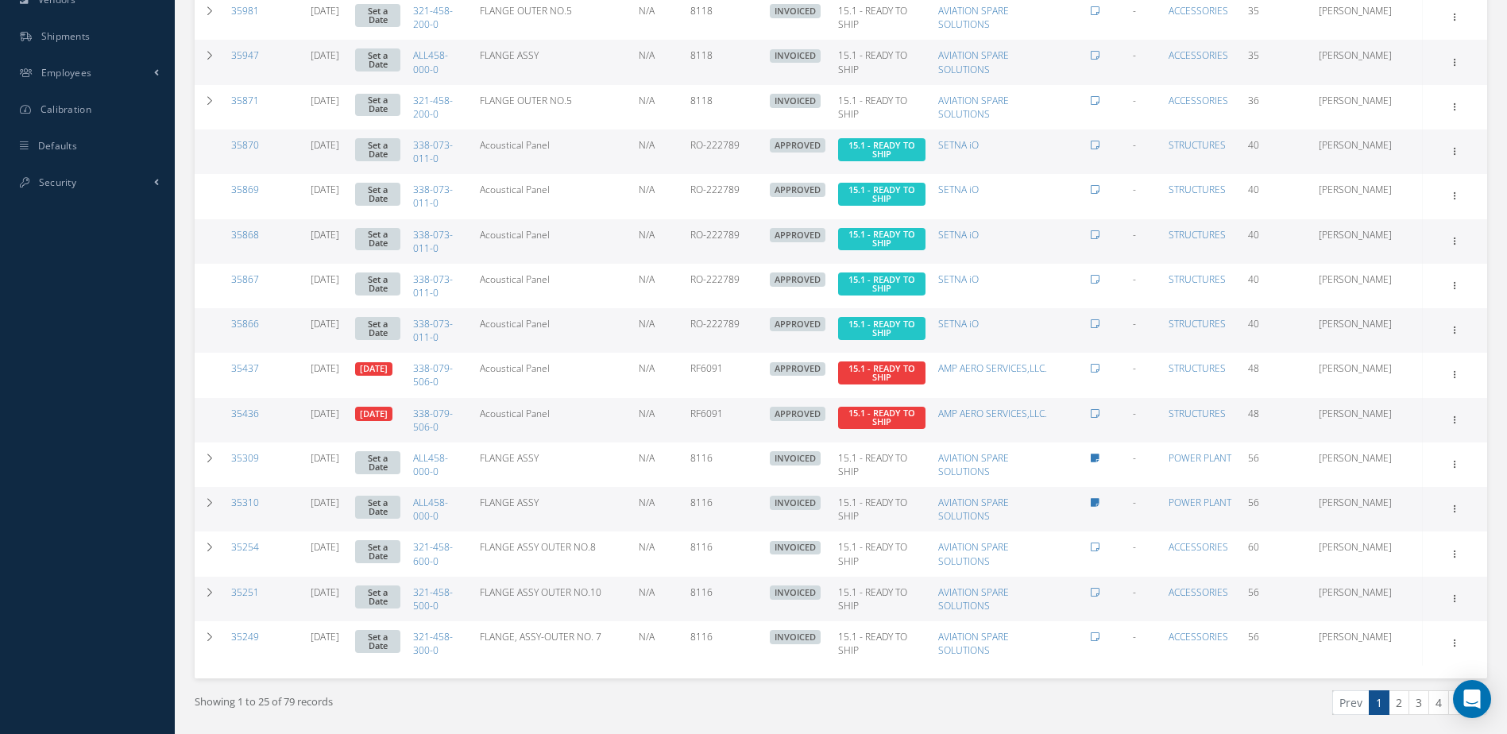
scroll to position [768, 0]
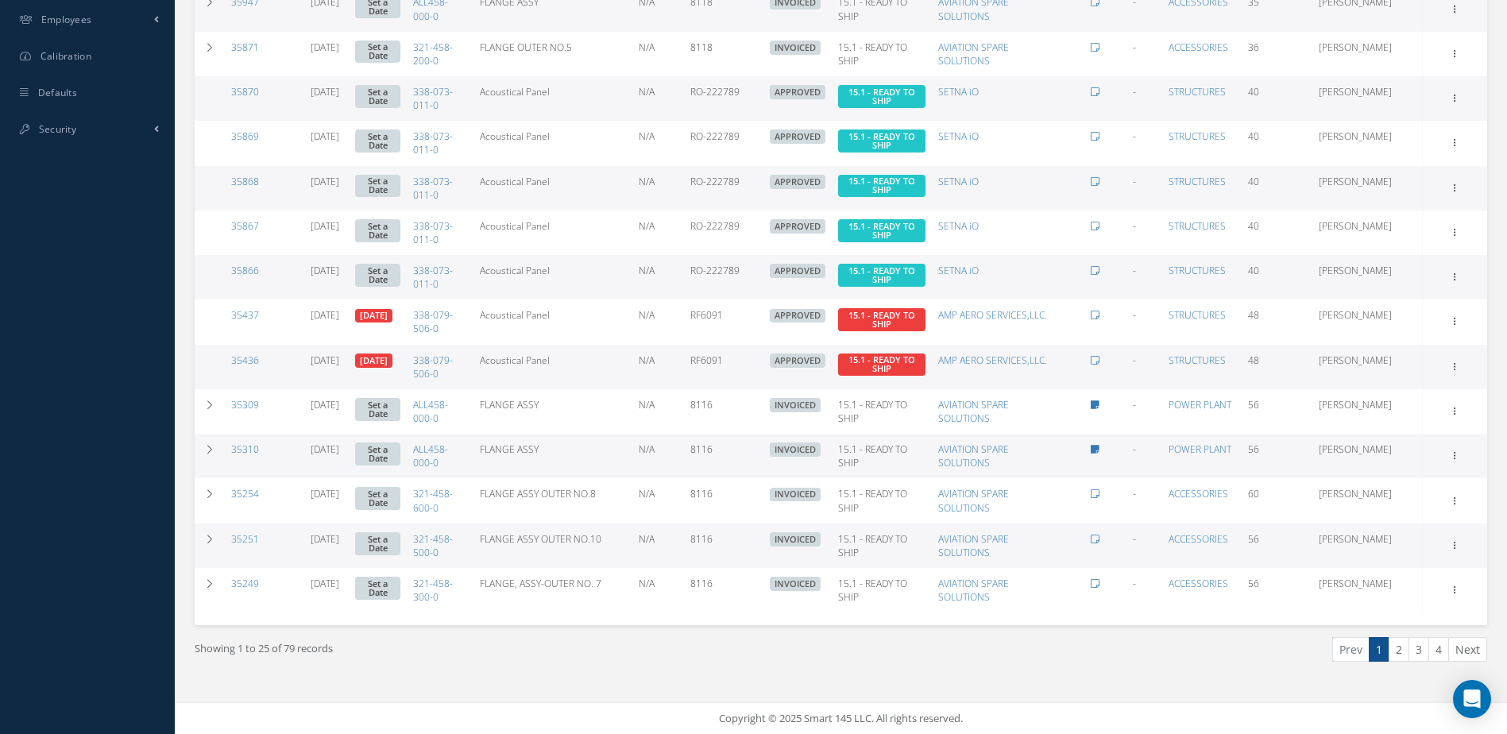
click at [1395, 653] on link "2" at bounding box center [1398, 649] width 21 height 25
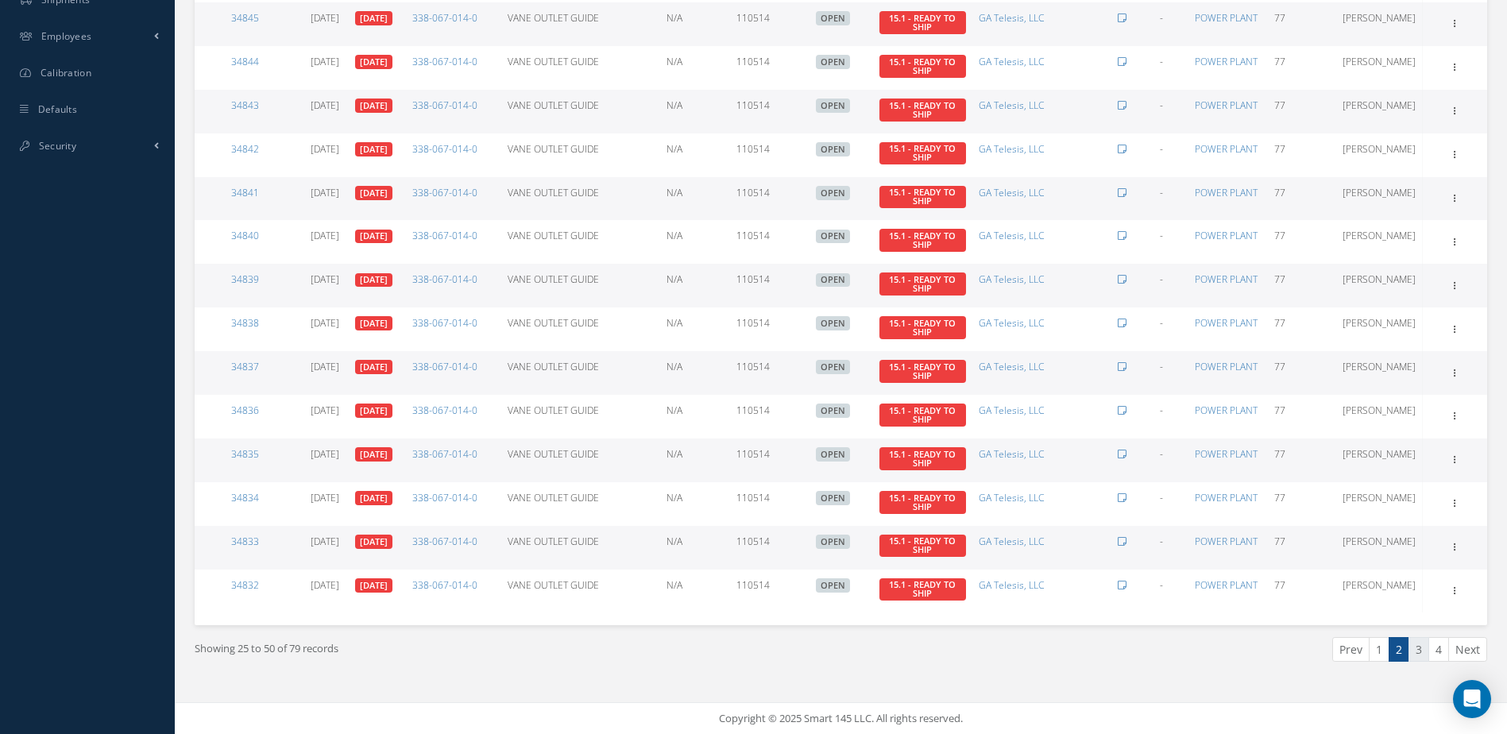
click at [1423, 642] on link "3" at bounding box center [1418, 649] width 21 height 25
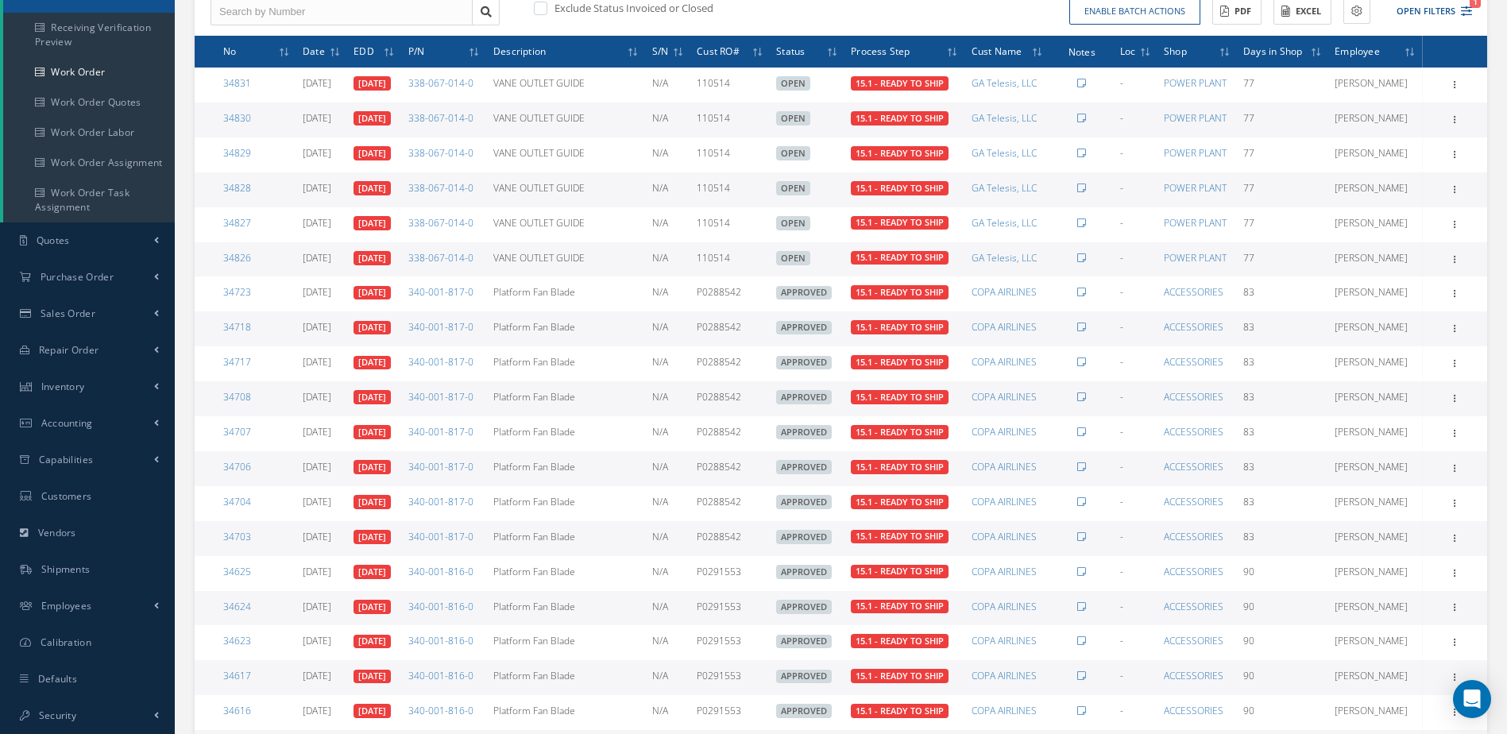
scroll to position [503, 0]
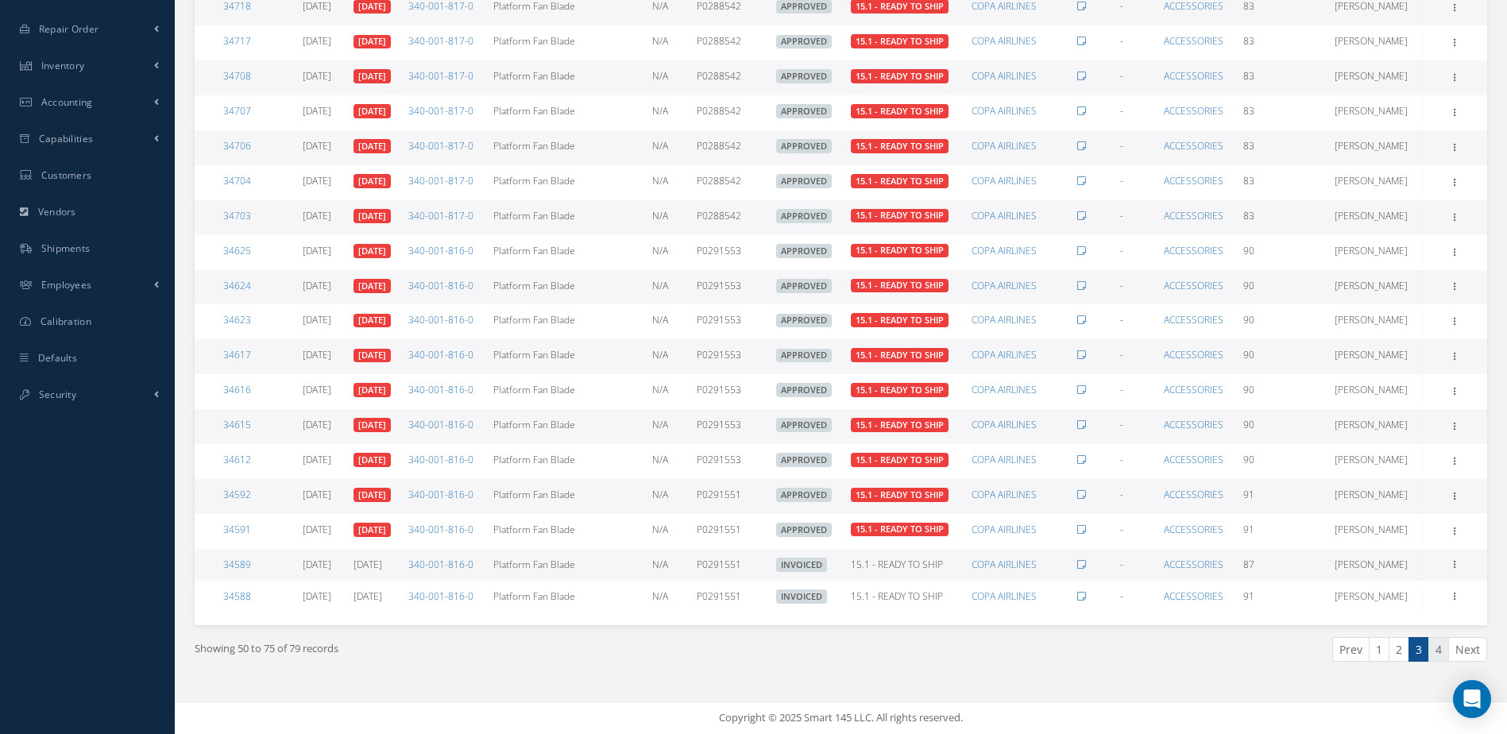
click at [1443, 642] on link "4" at bounding box center [1438, 649] width 21 height 25
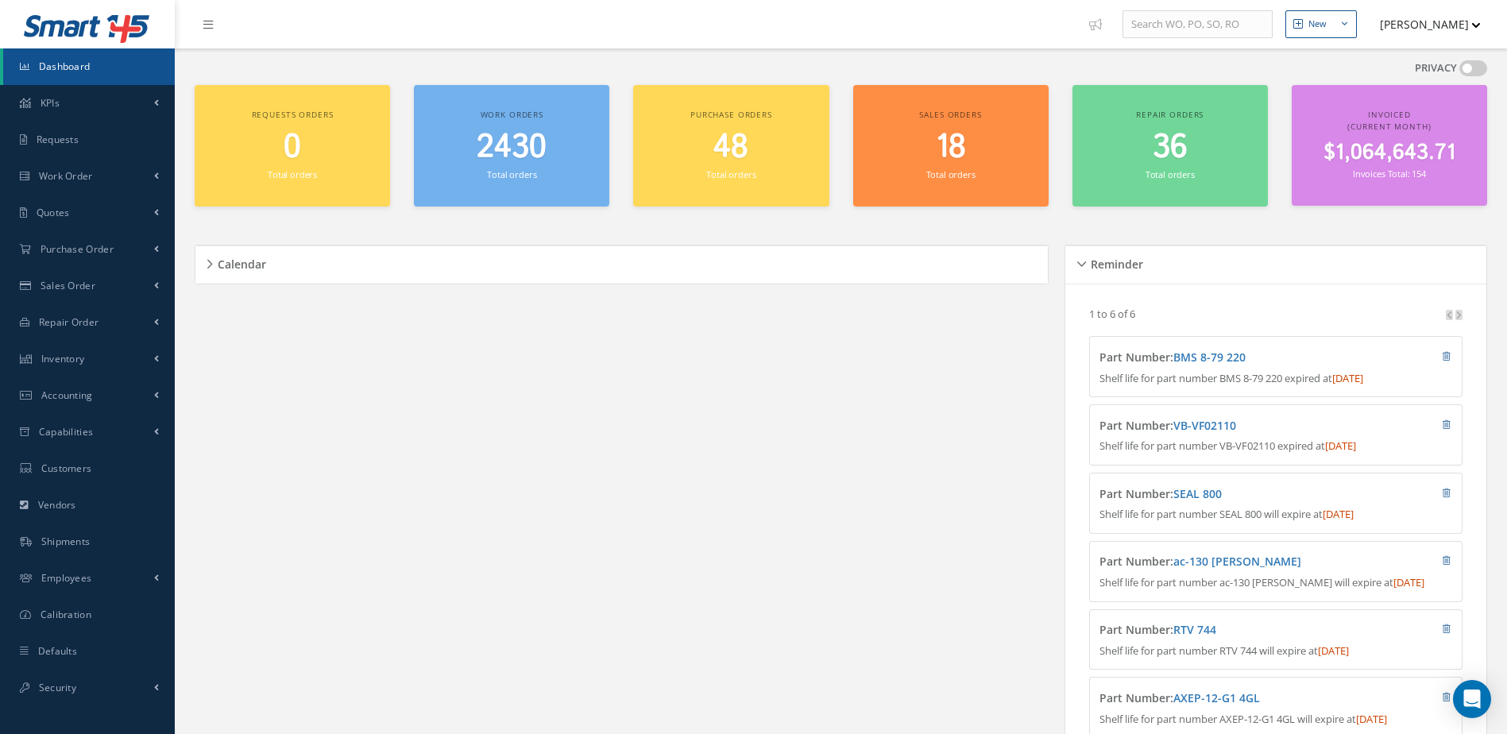
click at [520, 156] on span "2430" at bounding box center [512, 147] width 70 height 45
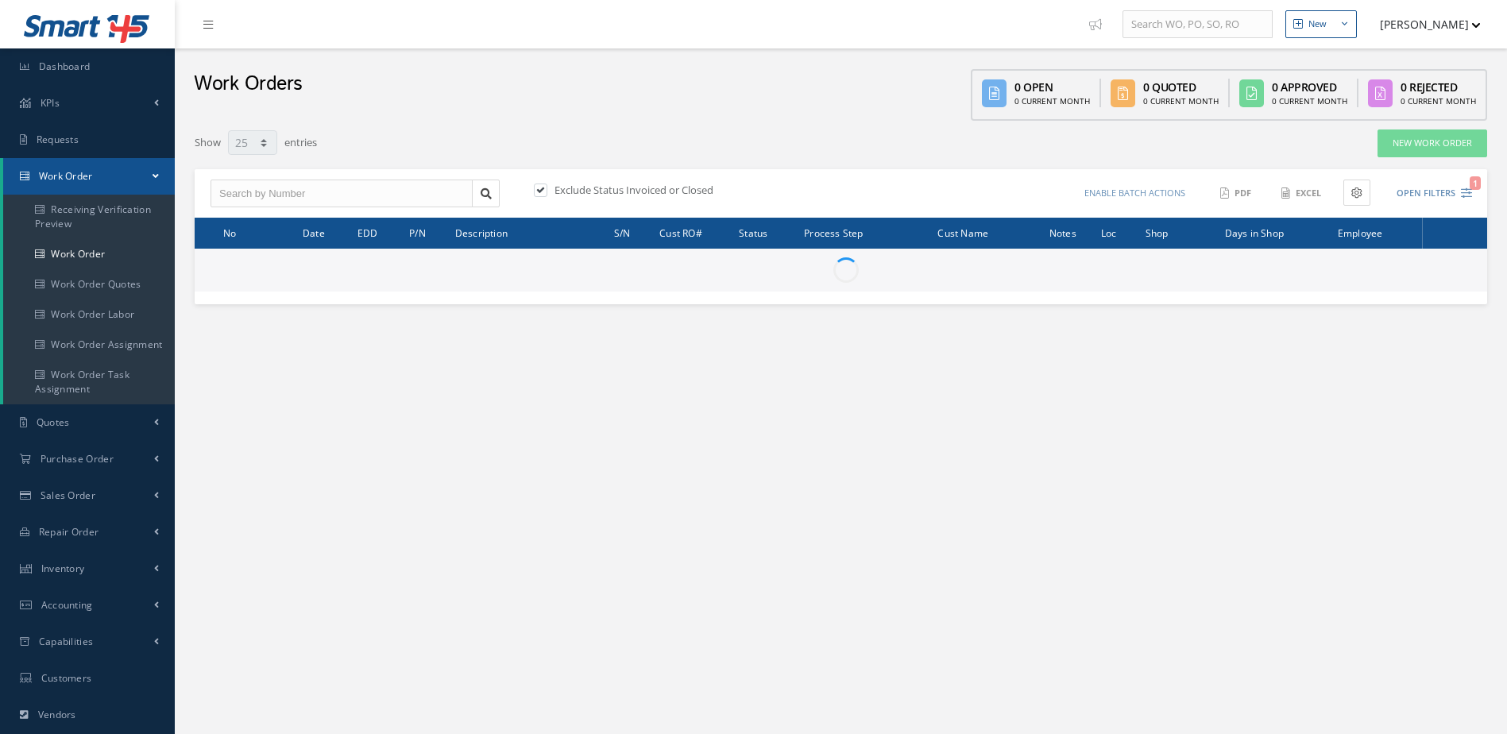
select select "25"
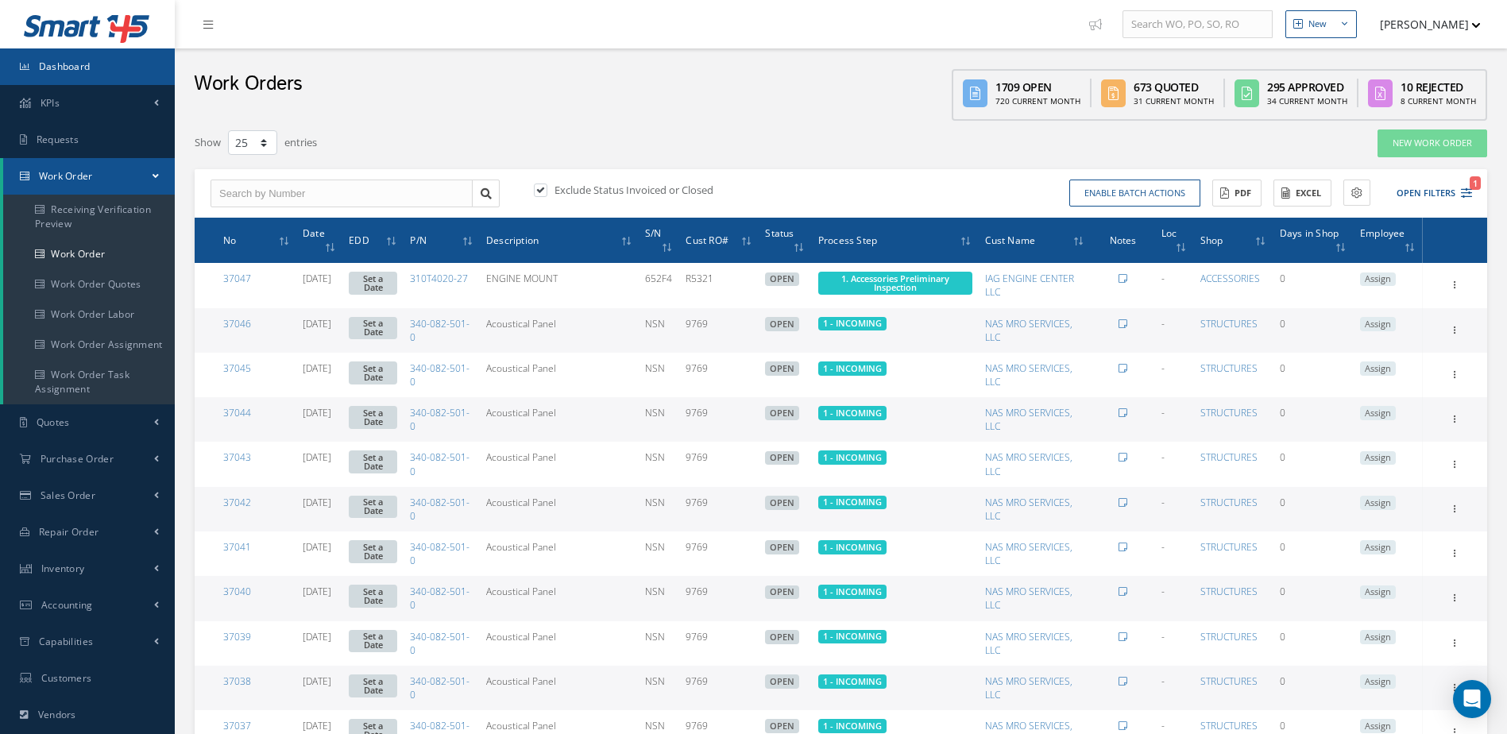
click at [130, 56] on link "Dashboard" at bounding box center [87, 66] width 175 height 37
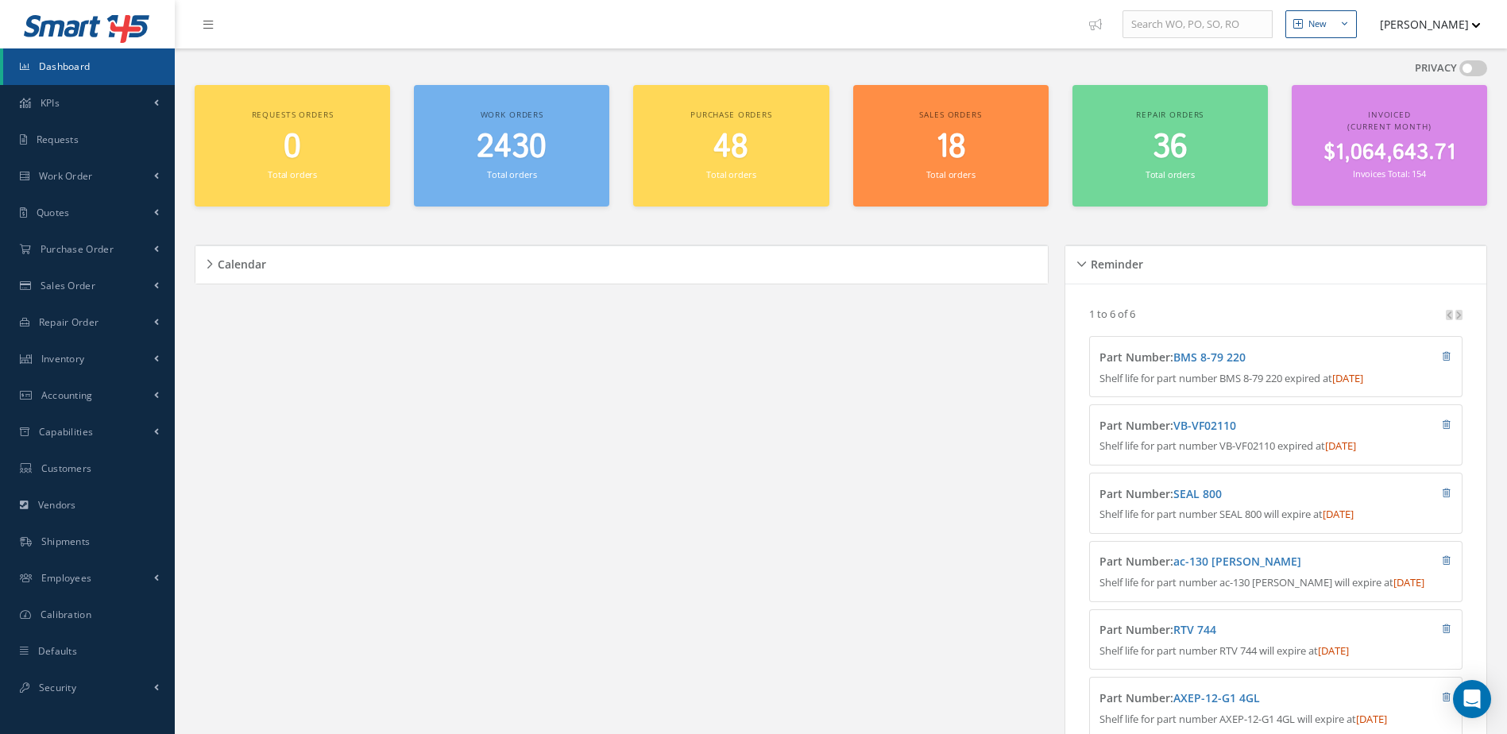
click at [504, 147] on span "2430" at bounding box center [512, 147] width 70 height 45
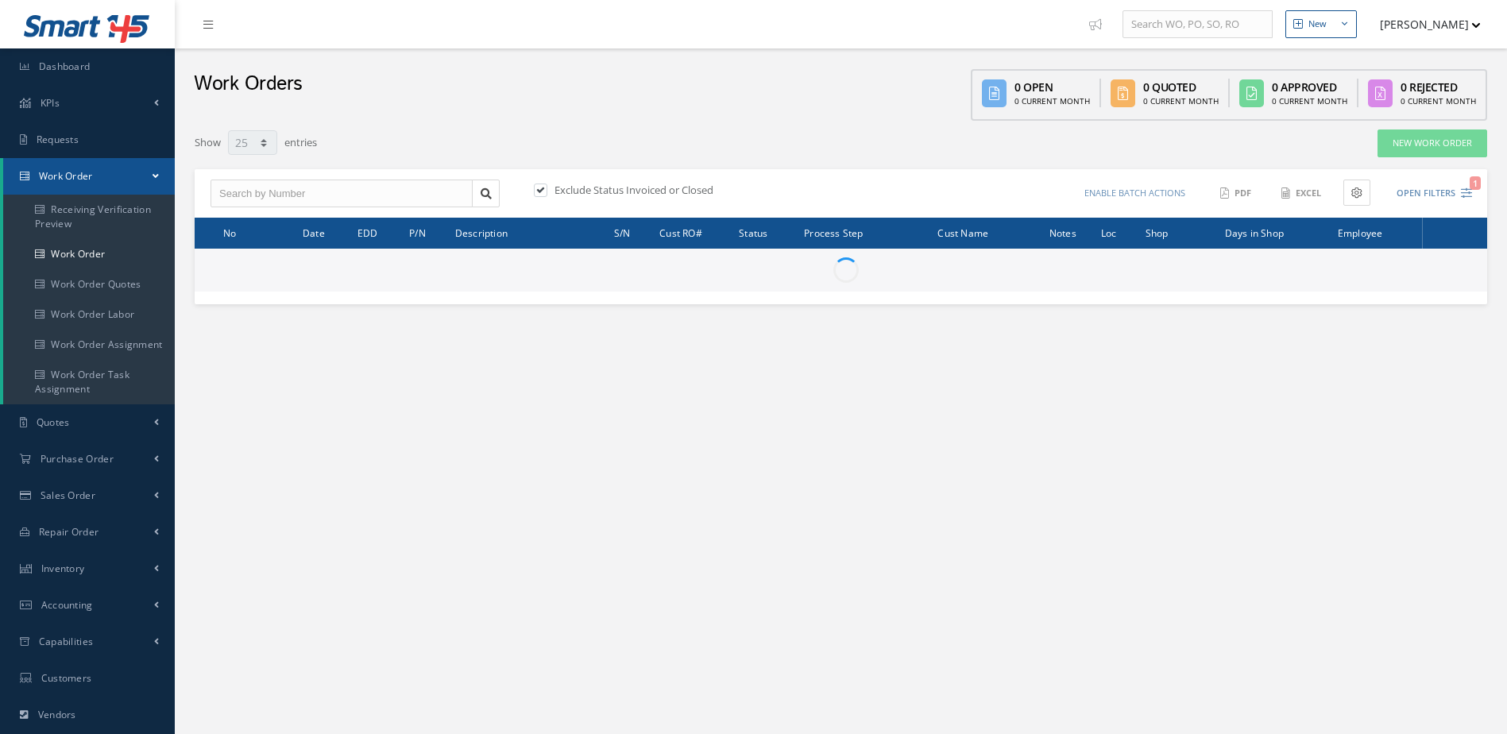
select select "25"
type input "All Work Request"
type input "All Work Performed"
type input "All Status"
type input "WO Part Status"
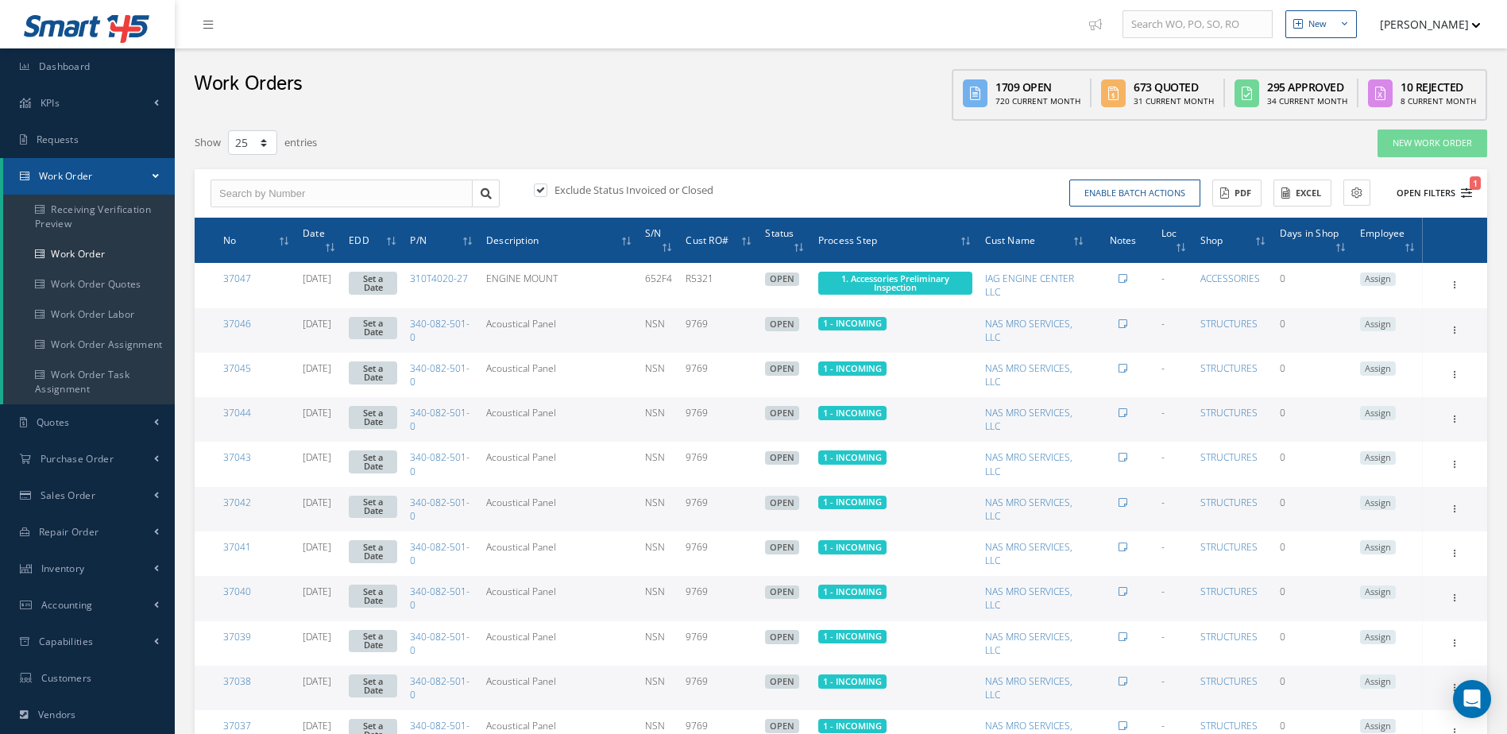
click at [1418, 195] on button "Open Filters 1" at bounding box center [1427, 193] width 90 height 26
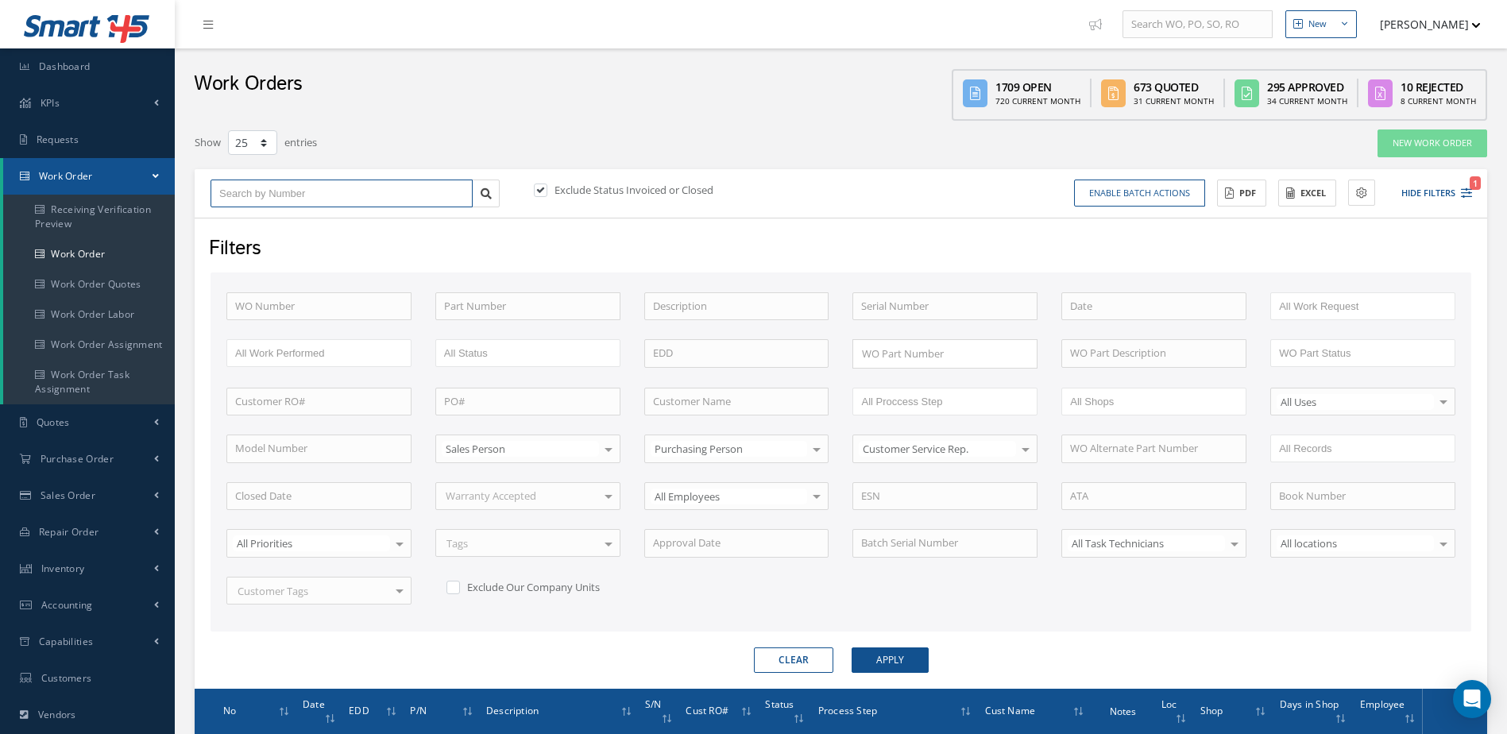
click at [403, 195] on input "text" at bounding box center [341, 193] width 262 height 29
type input "3"
type input "33"
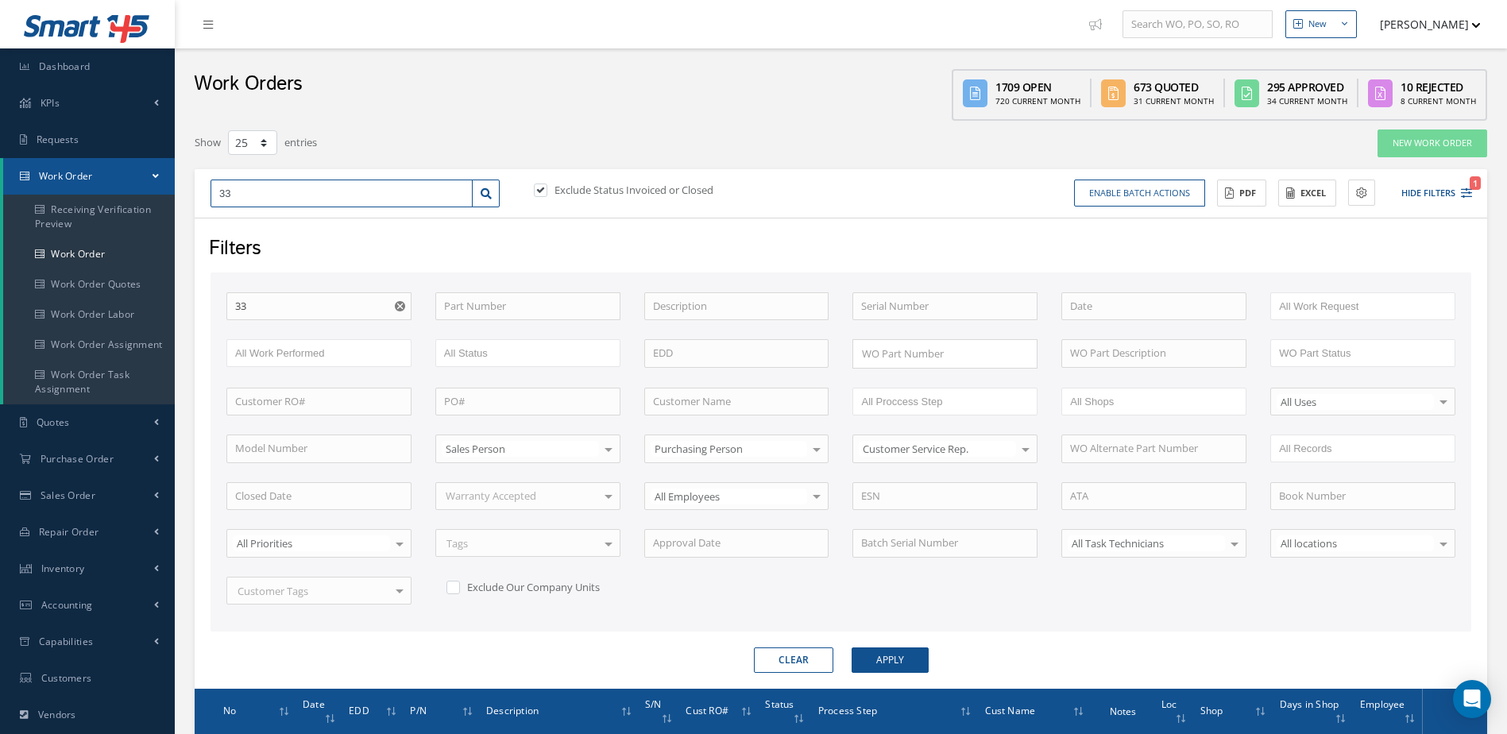
type input "334"
type input "33"
type input "338"
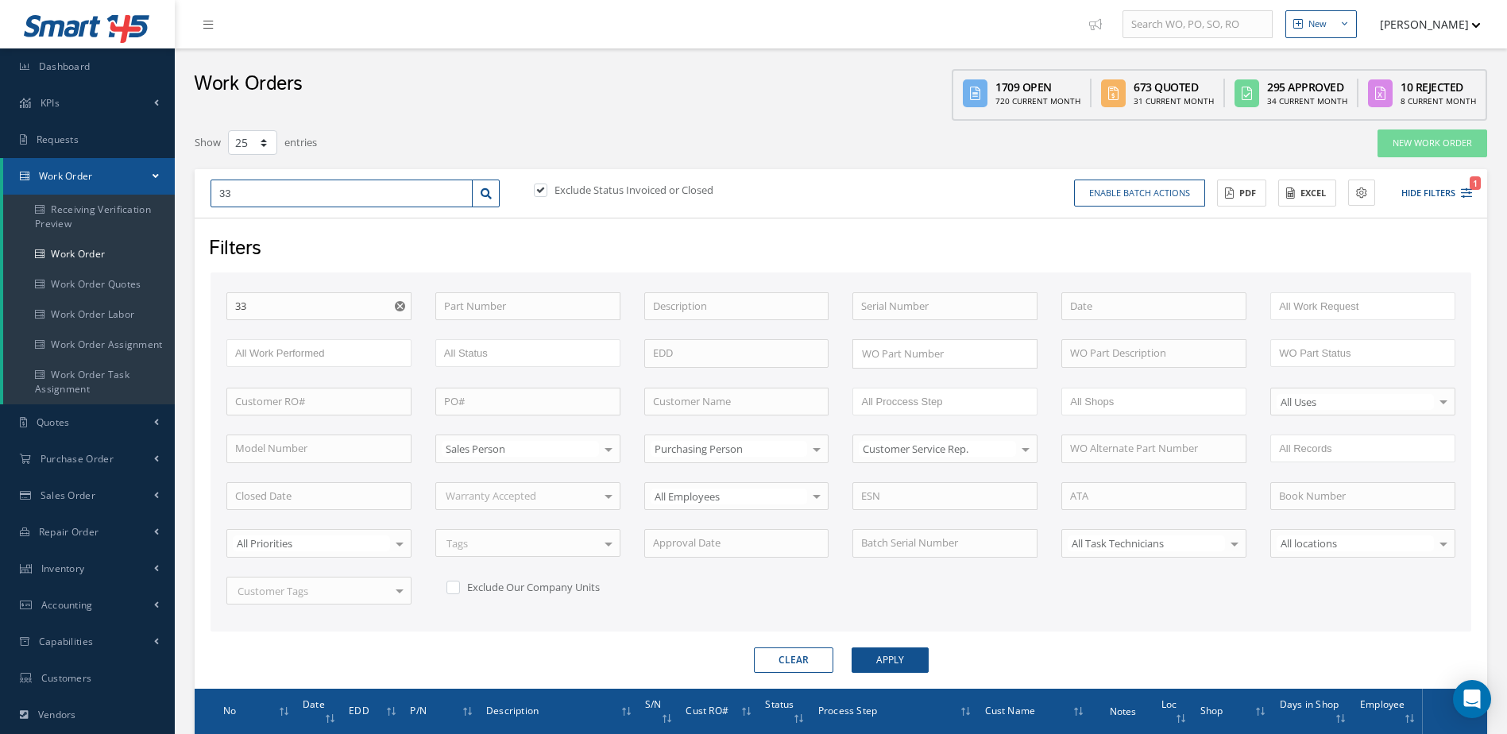
type input "338"
type input "3387"
type input "33874"
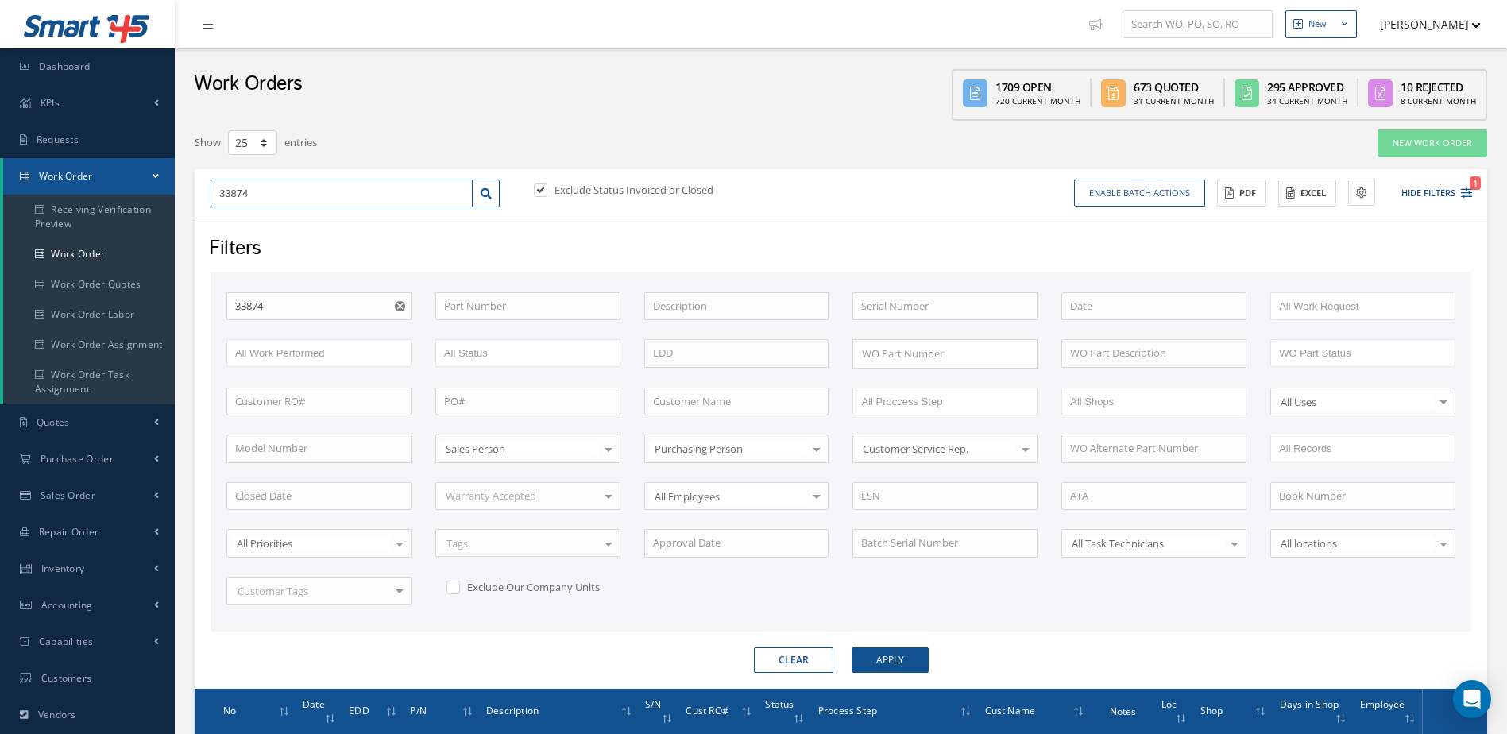
type input "3387"
type input "338"
type input "3384"
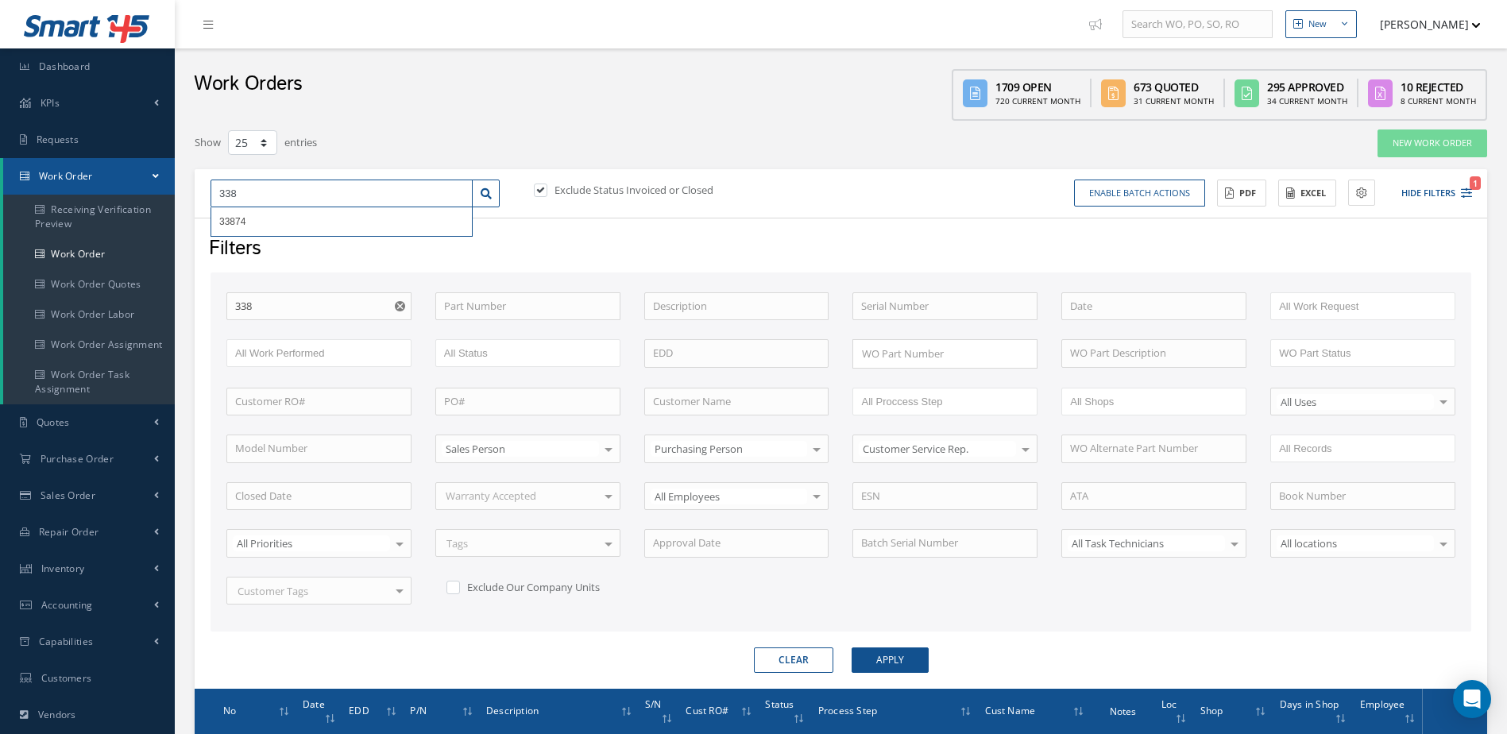
type input "3384"
type input "33847"
type input "3384"
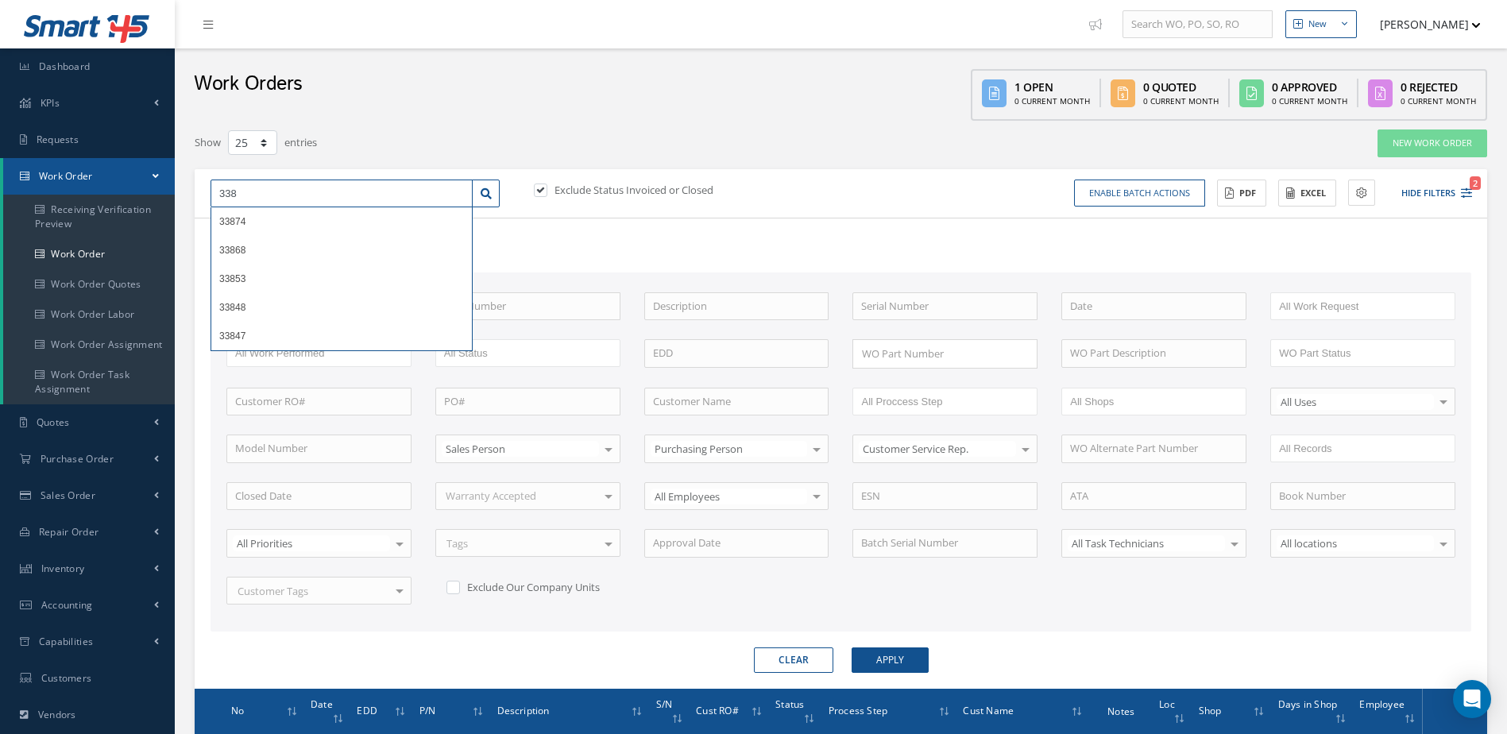
type input "33"
type input "3"
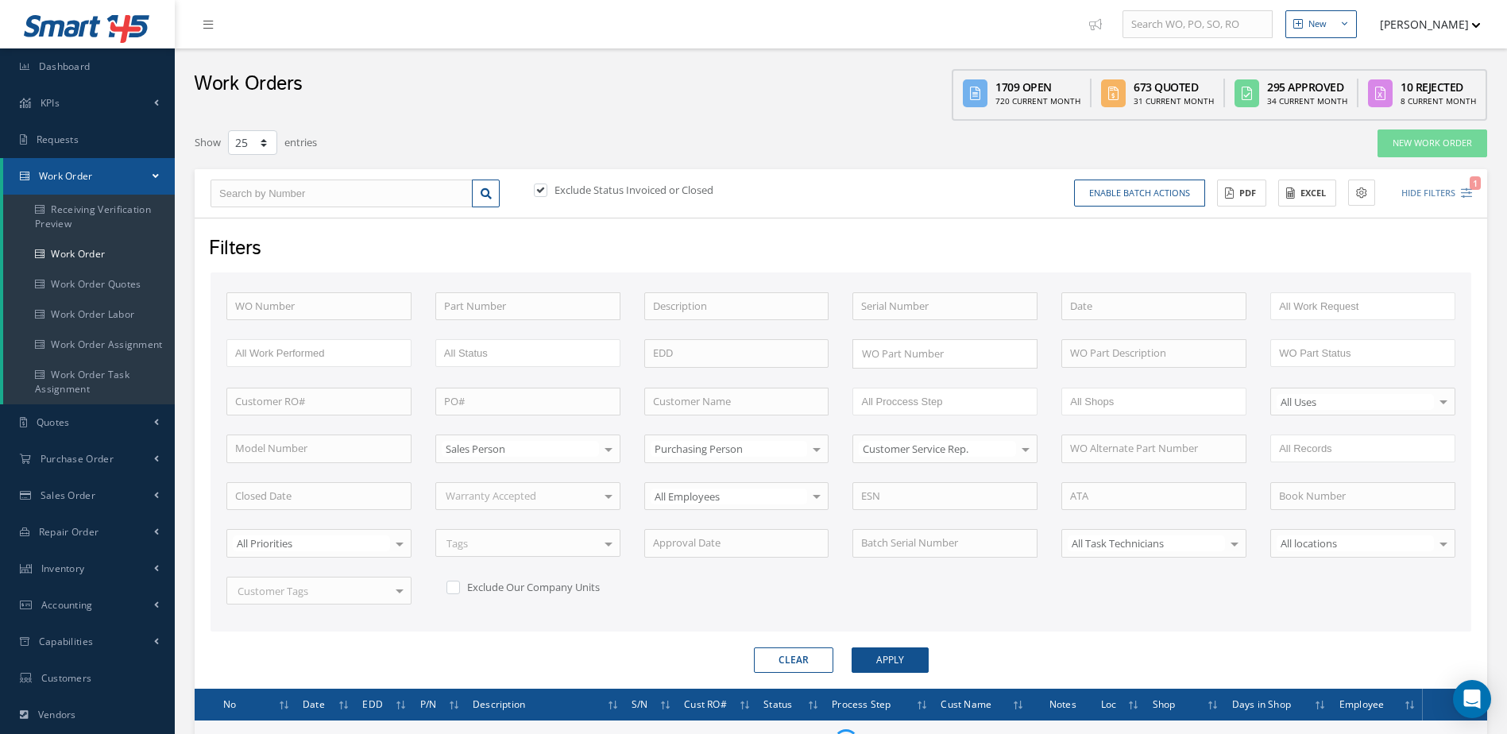
click at [1334, 616] on div "WO Number Part Number Description Serial Number BENCH CHECK BER CADMIUM PLATE C…" at bounding box center [840, 457] width 1252 height 331
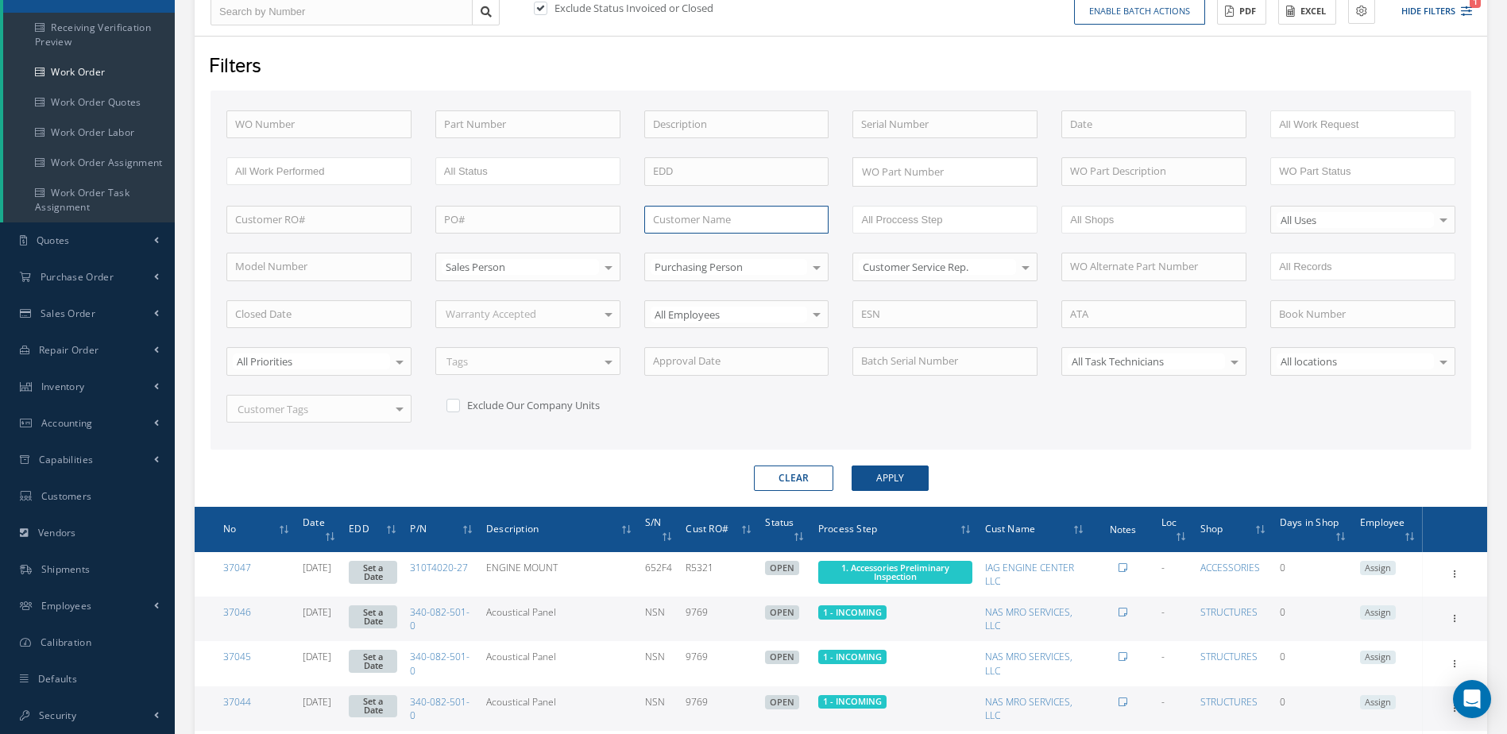
click at [731, 226] on input "text" at bounding box center [736, 220] width 185 height 29
click at [733, 249] on span "[PERSON_NAME] Aviation, LLC." at bounding box center [726, 247] width 146 height 14
type input "[PERSON_NAME] Aviation, LLC."
click at [902, 477] on button "Apply" at bounding box center [889, 477] width 77 height 25
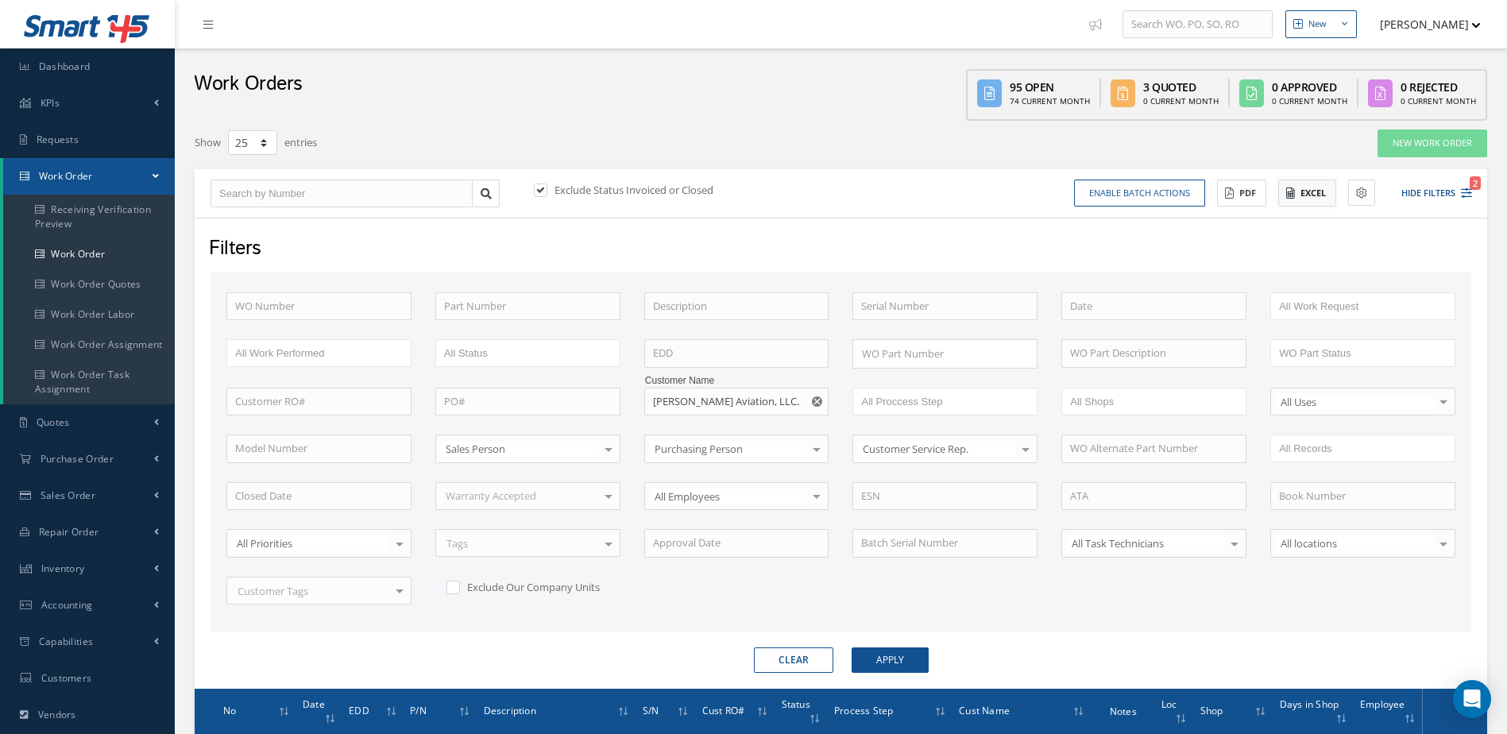
click at [1318, 192] on button "Excel" at bounding box center [1307, 193] width 58 height 28
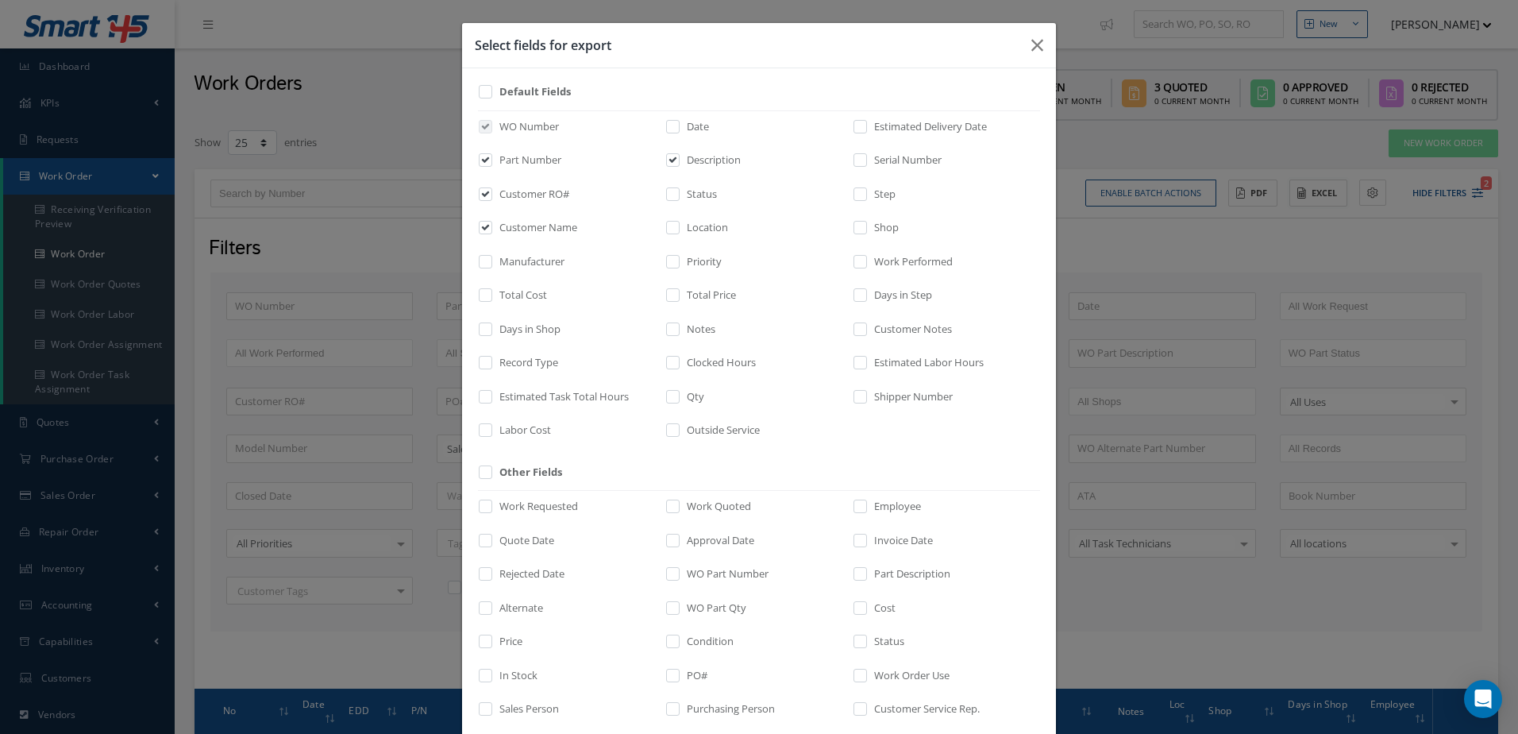
scroll to position [221, 0]
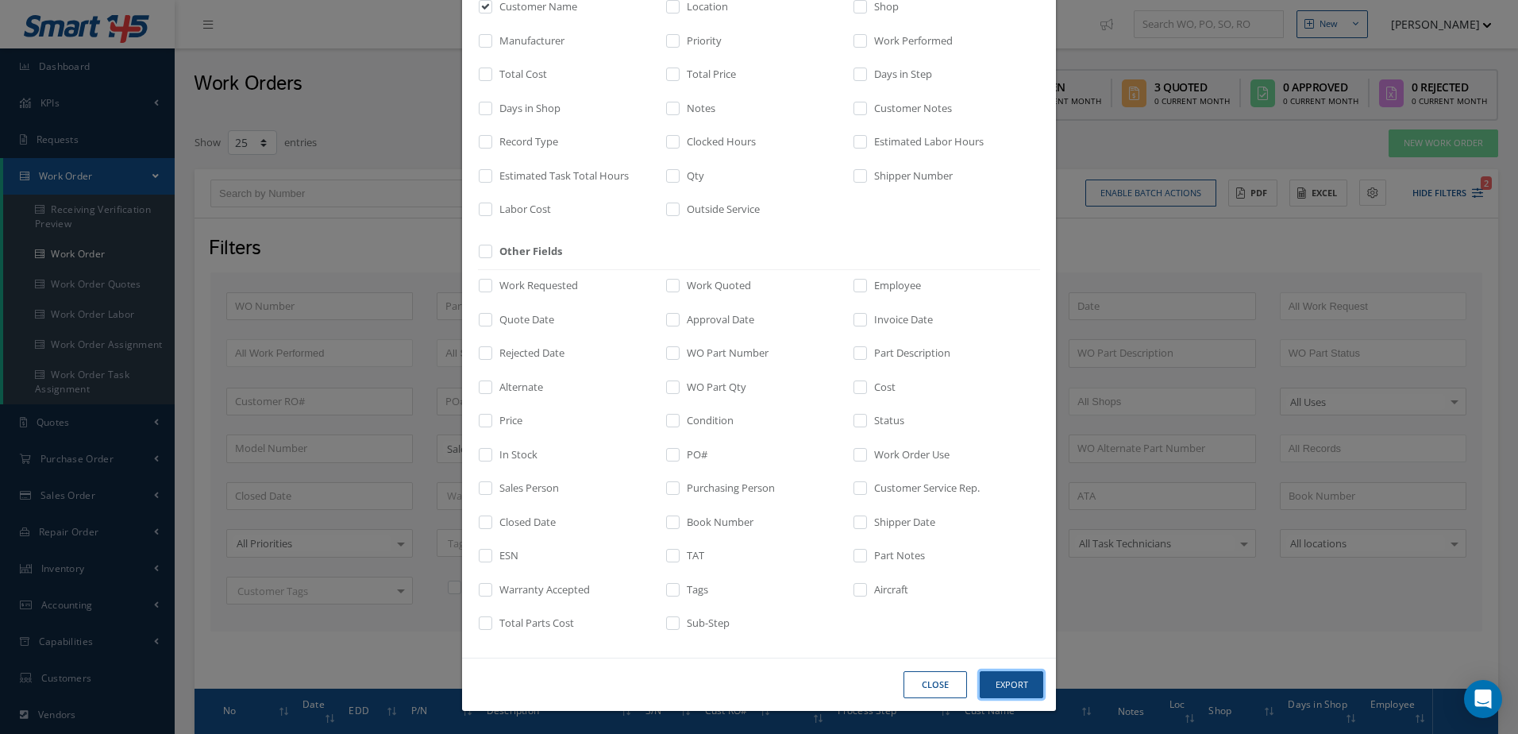
click at [1014, 685] on button "Export" at bounding box center [1012, 685] width 64 height 28
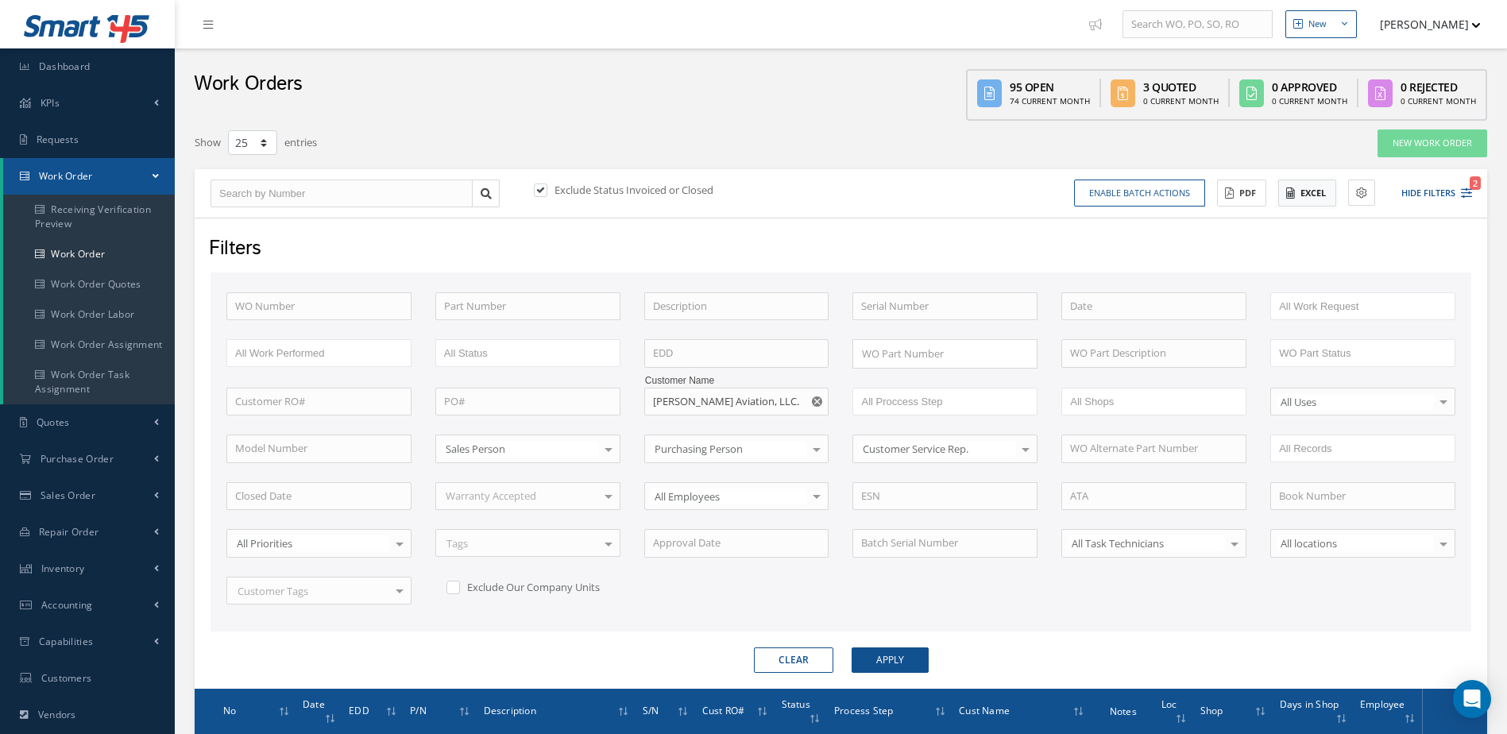
click at [1305, 195] on button "Excel" at bounding box center [1307, 193] width 58 height 28
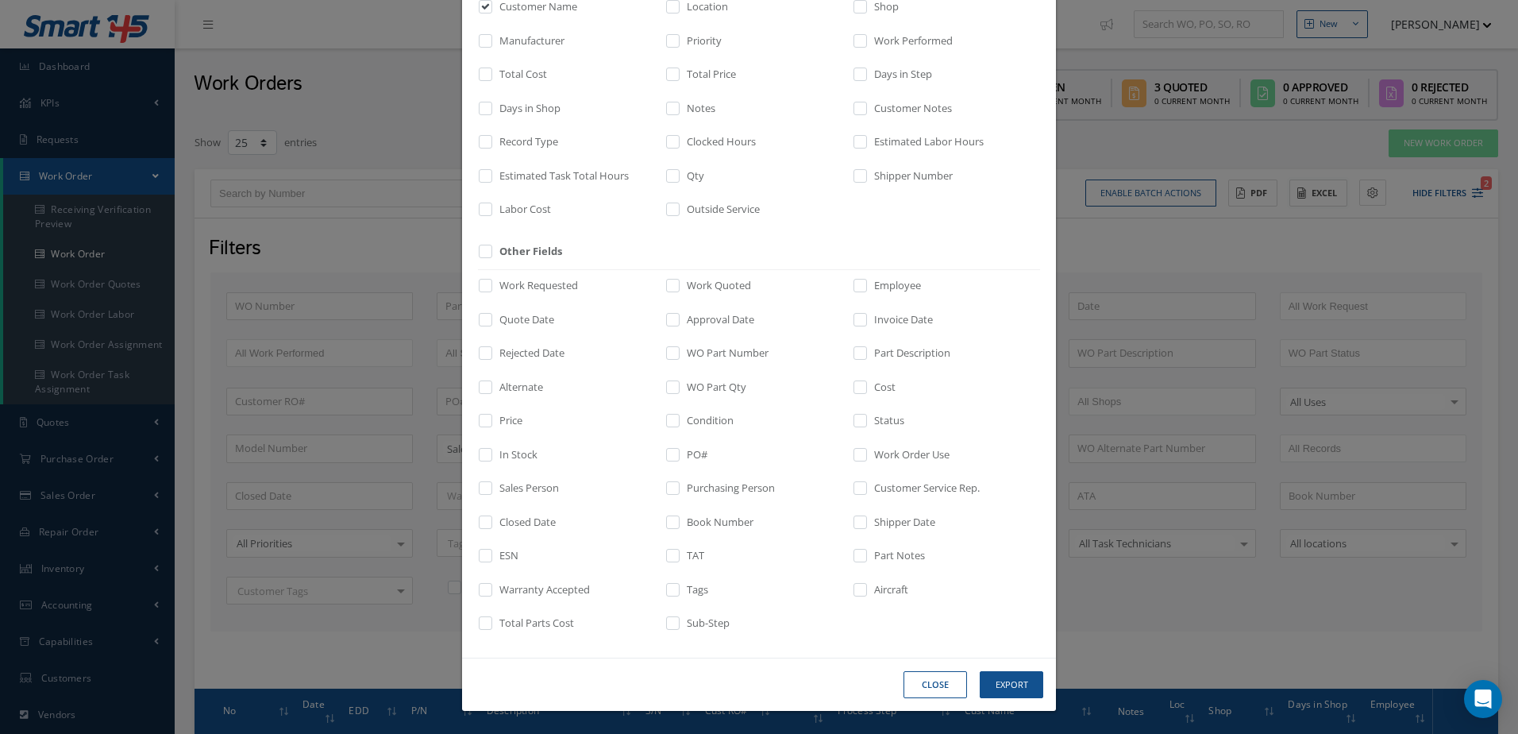
scroll to position [0, 0]
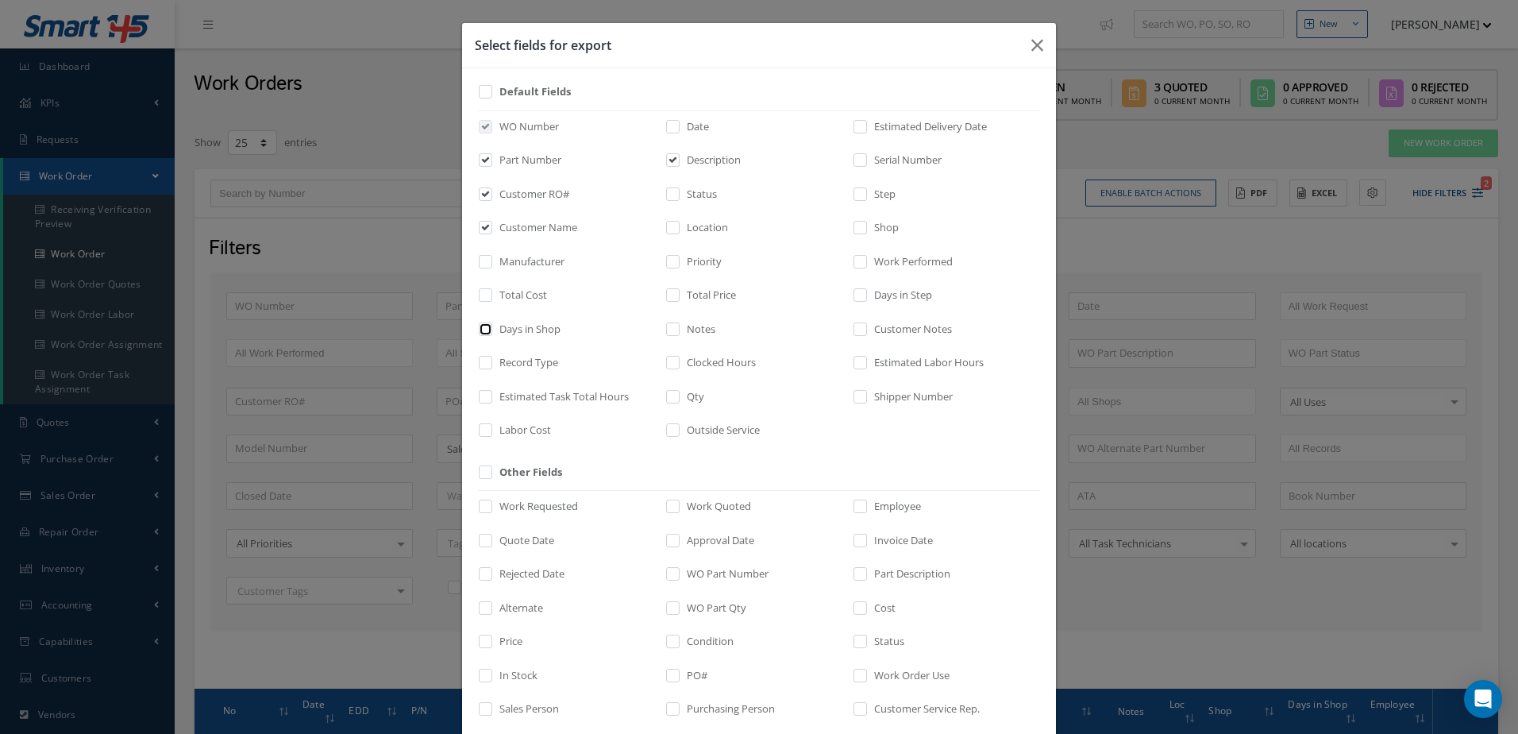
click at [481, 333] on input "checkbox" at bounding box center [486, 334] width 10 height 18
click at [481, 331] on input "checkbox" at bounding box center [486, 334] width 10 height 18
checkbox input "false"
click at [856, 191] on input "checkbox" at bounding box center [861, 199] width 10 height 18
checkbox input "true"
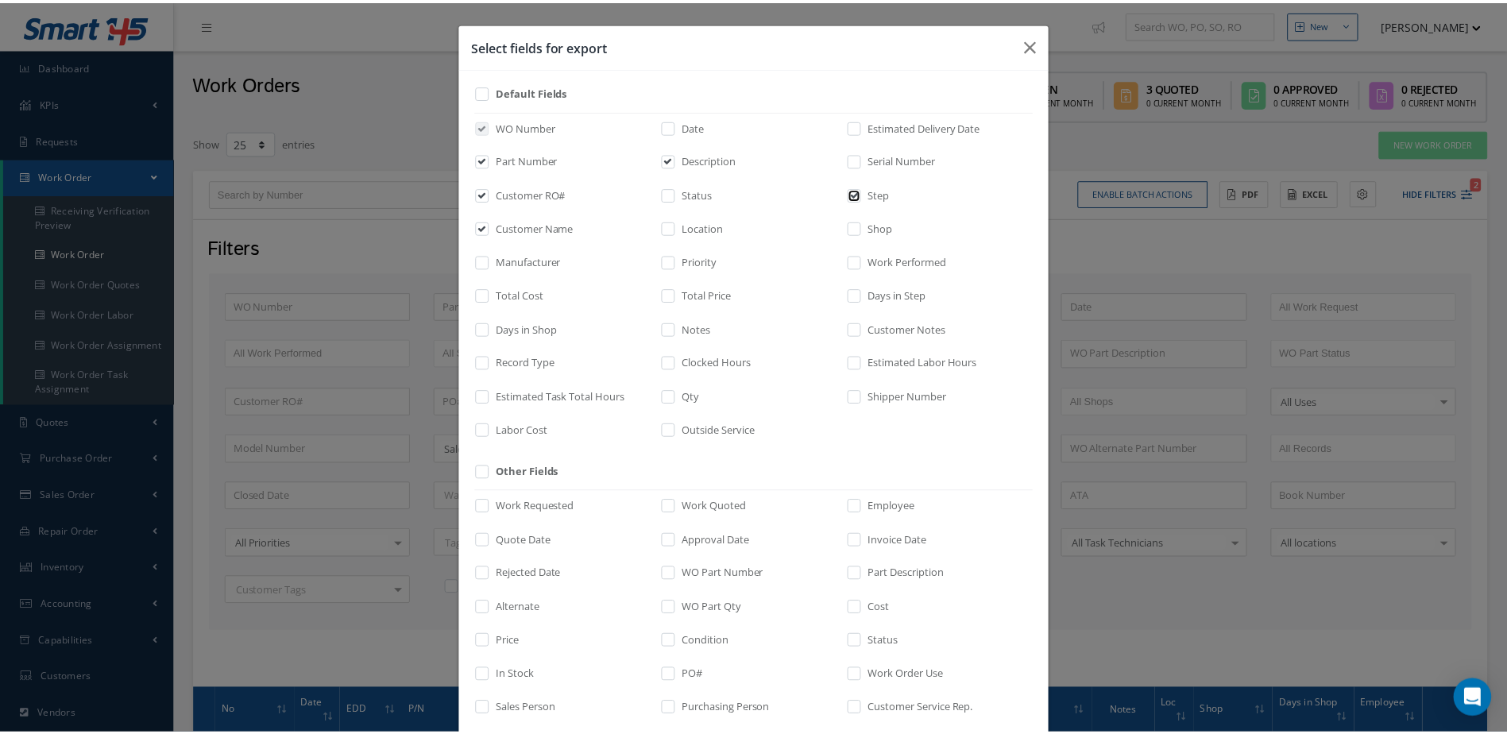
scroll to position [221, 0]
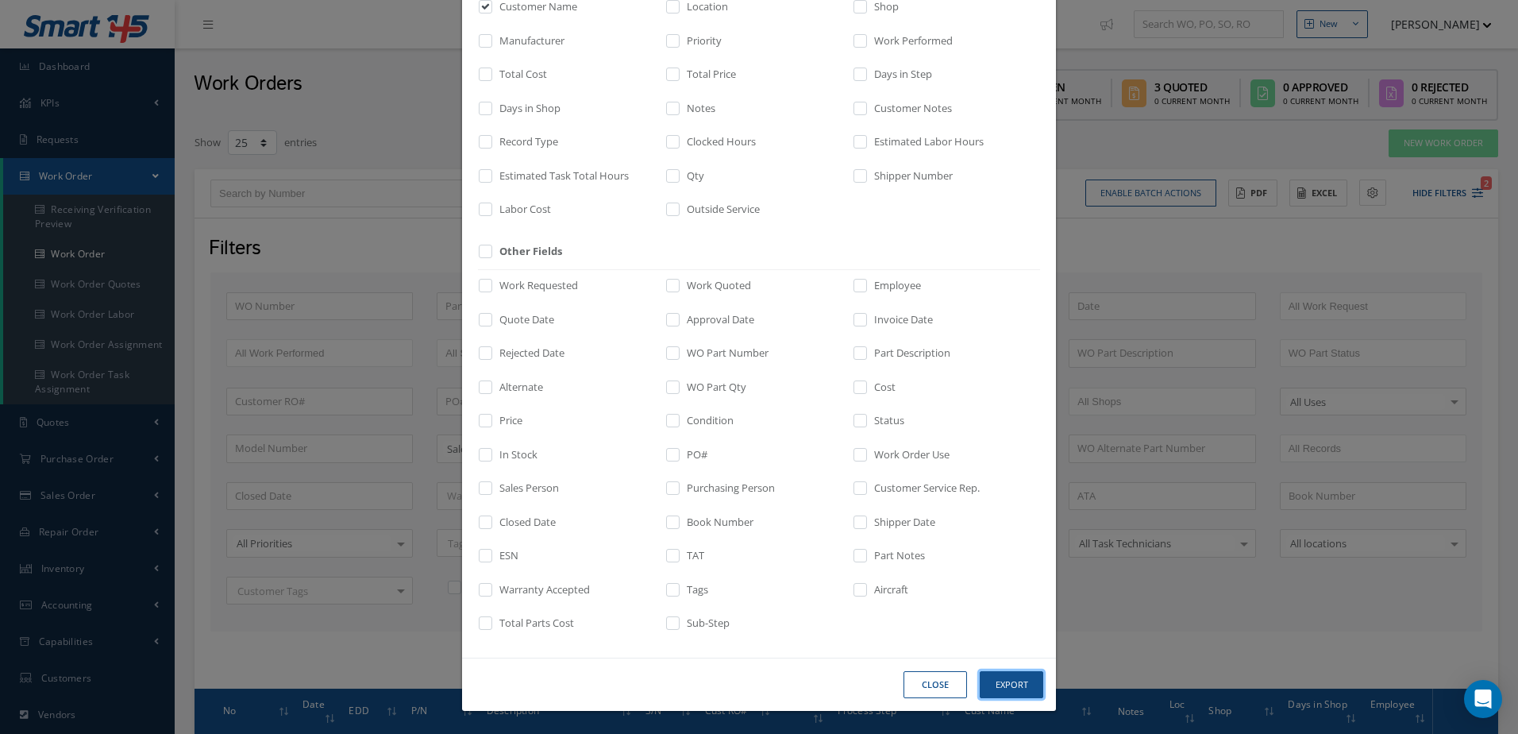
click at [1000, 690] on button "Export" at bounding box center [1012, 685] width 64 height 28
